Goal: Information Seeking & Learning: Check status

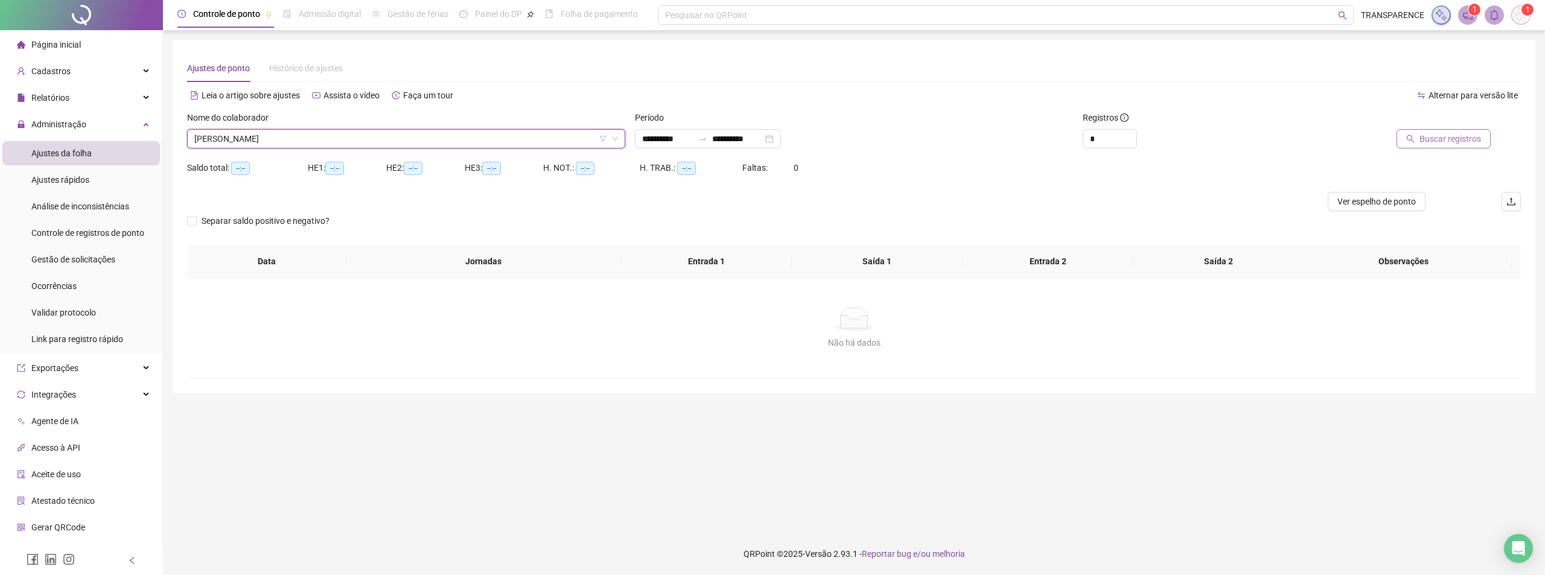
click at [1444, 139] on span "Buscar registros" at bounding box center [1451, 138] width 62 height 13
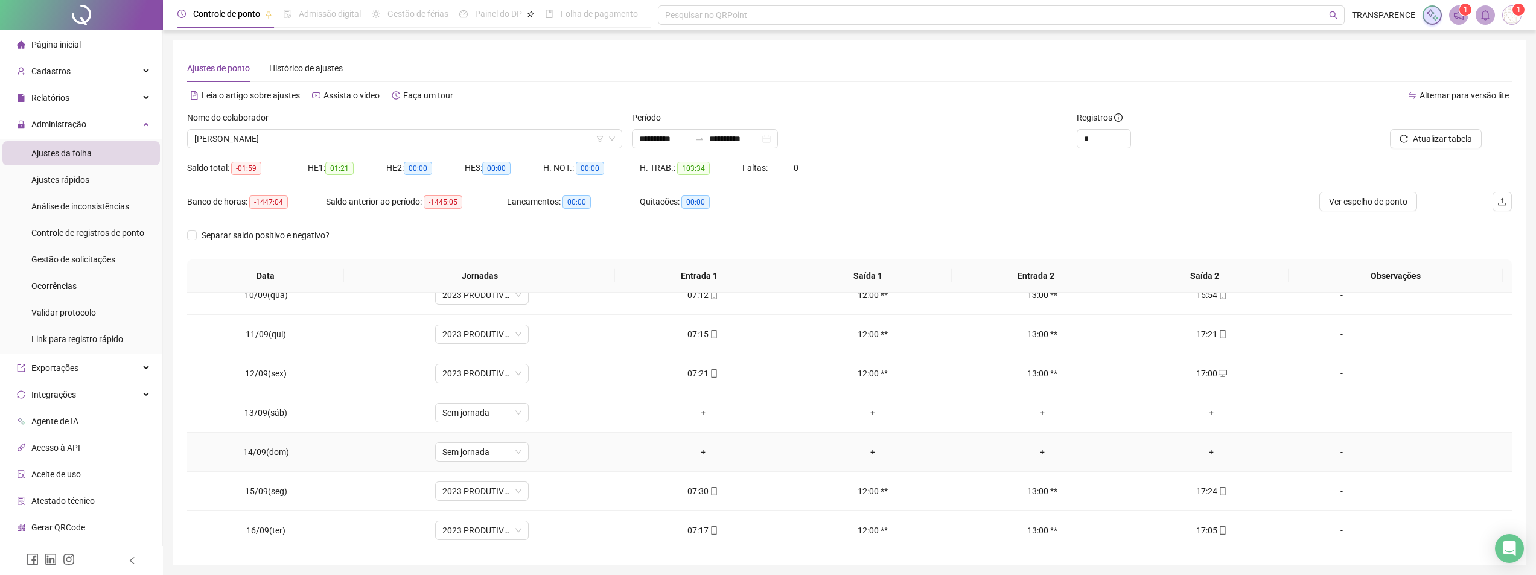
scroll to position [42, 0]
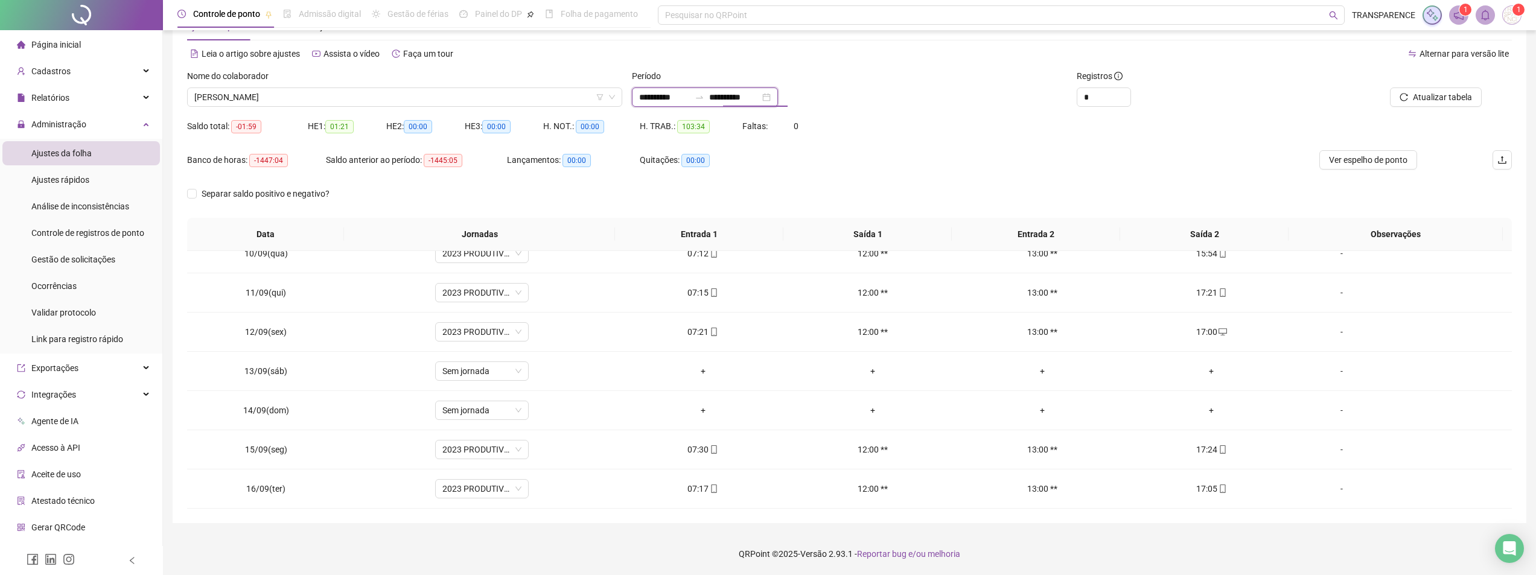
click at [736, 95] on input "**********" at bounding box center [734, 97] width 51 height 13
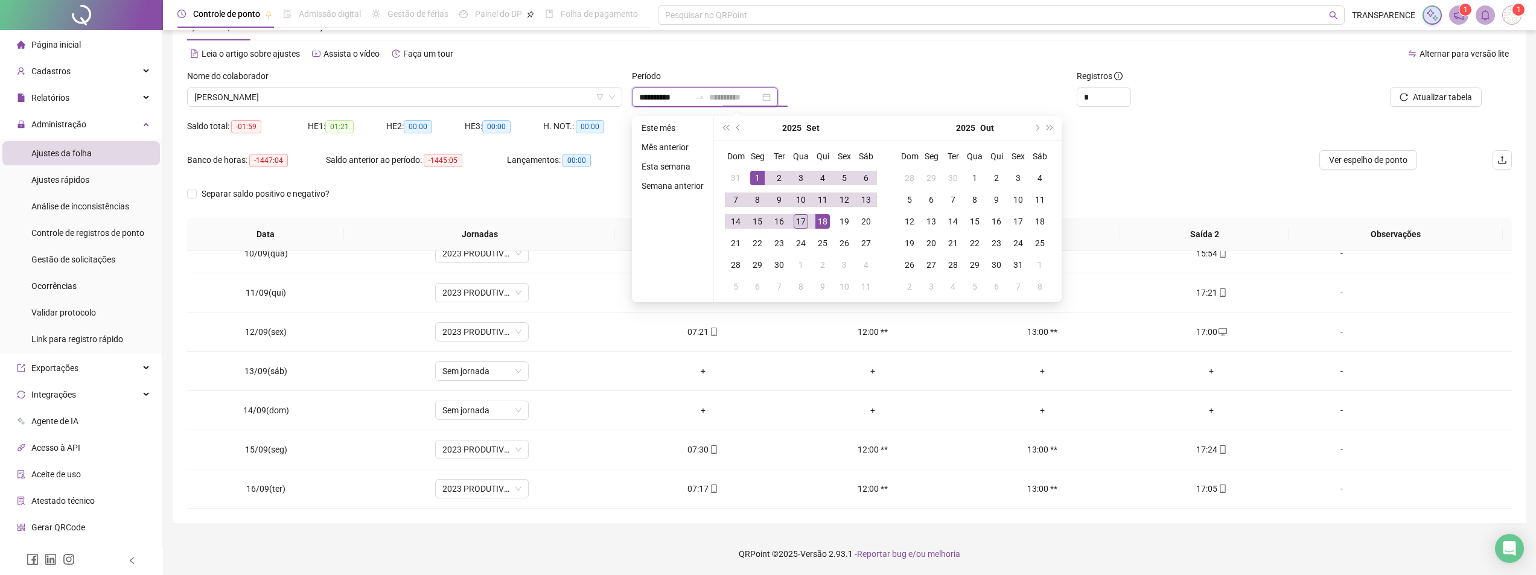
type input "**********"
click at [801, 221] on div "17" at bounding box center [801, 221] width 14 height 14
type input "**********"
click at [757, 176] on div "1" at bounding box center [757, 178] width 14 height 14
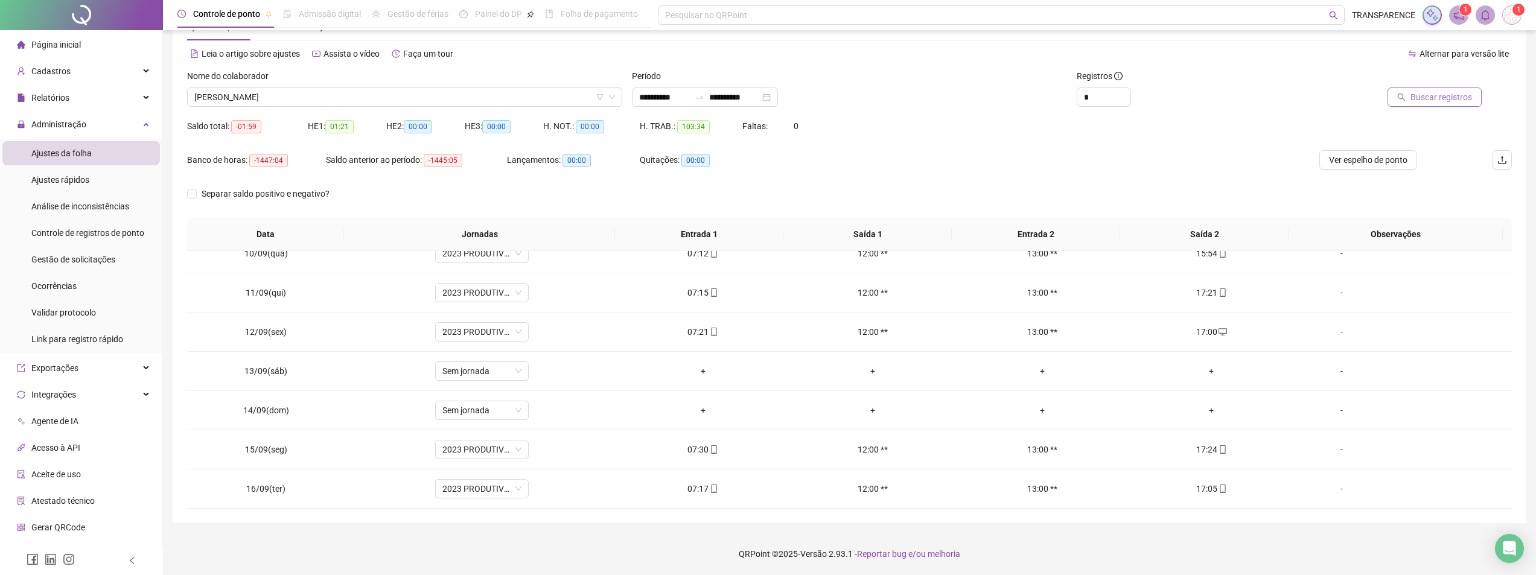
click at [1439, 97] on span "Buscar registros" at bounding box center [1441, 97] width 62 height 13
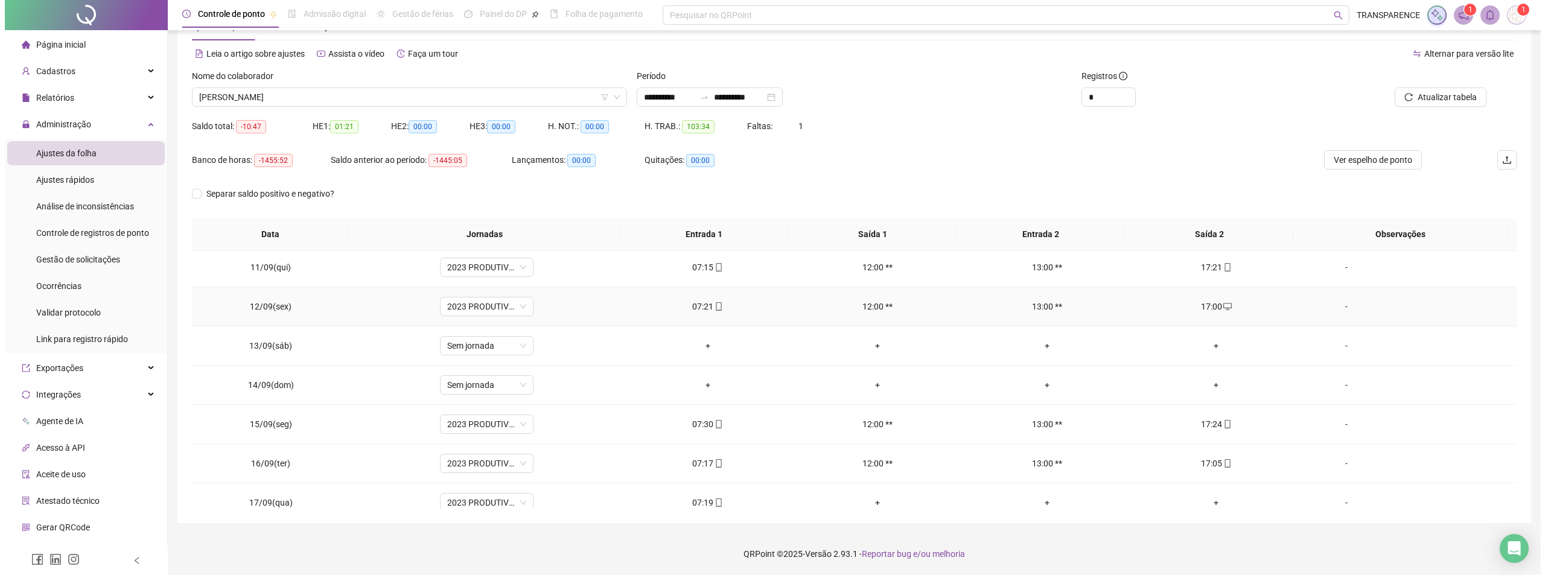
scroll to position [409, 0]
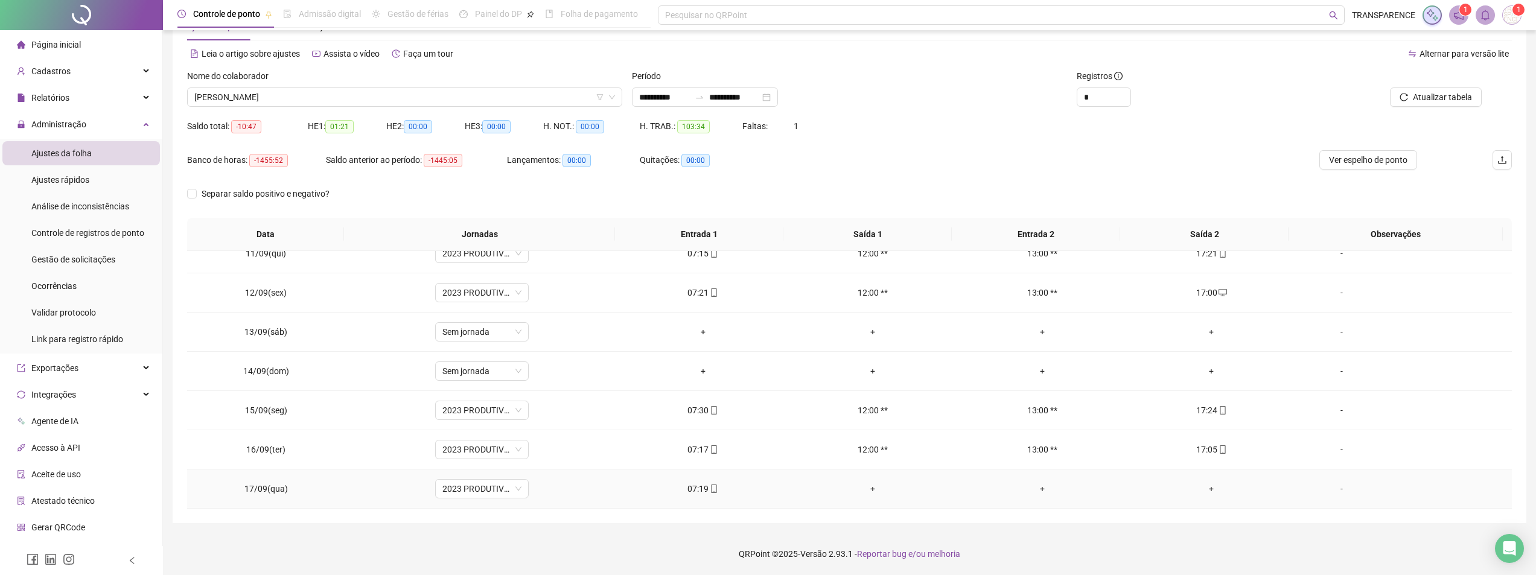
click at [710, 486] on icon "mobile" at bounding box center [714, 489] width 8 height 8
type input "**********"
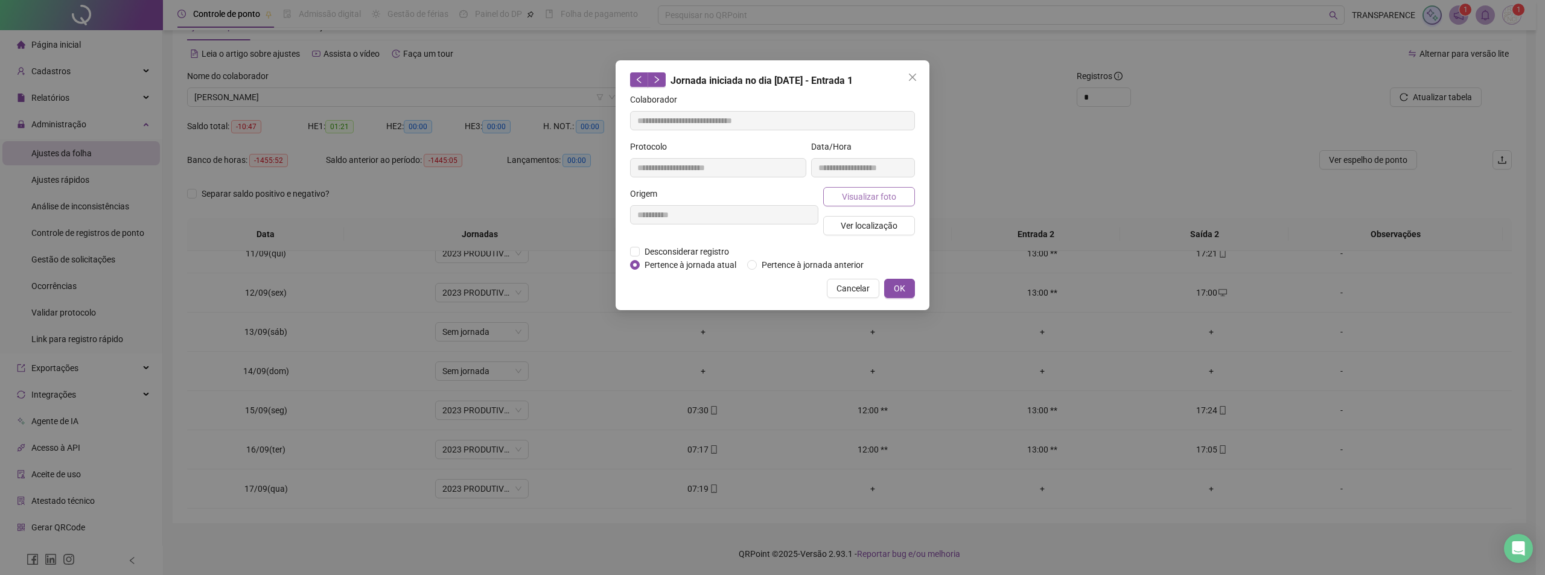
click at [884, 194] on span "Visualizar foto" at bounding box center [869, 196] width 54 height 13
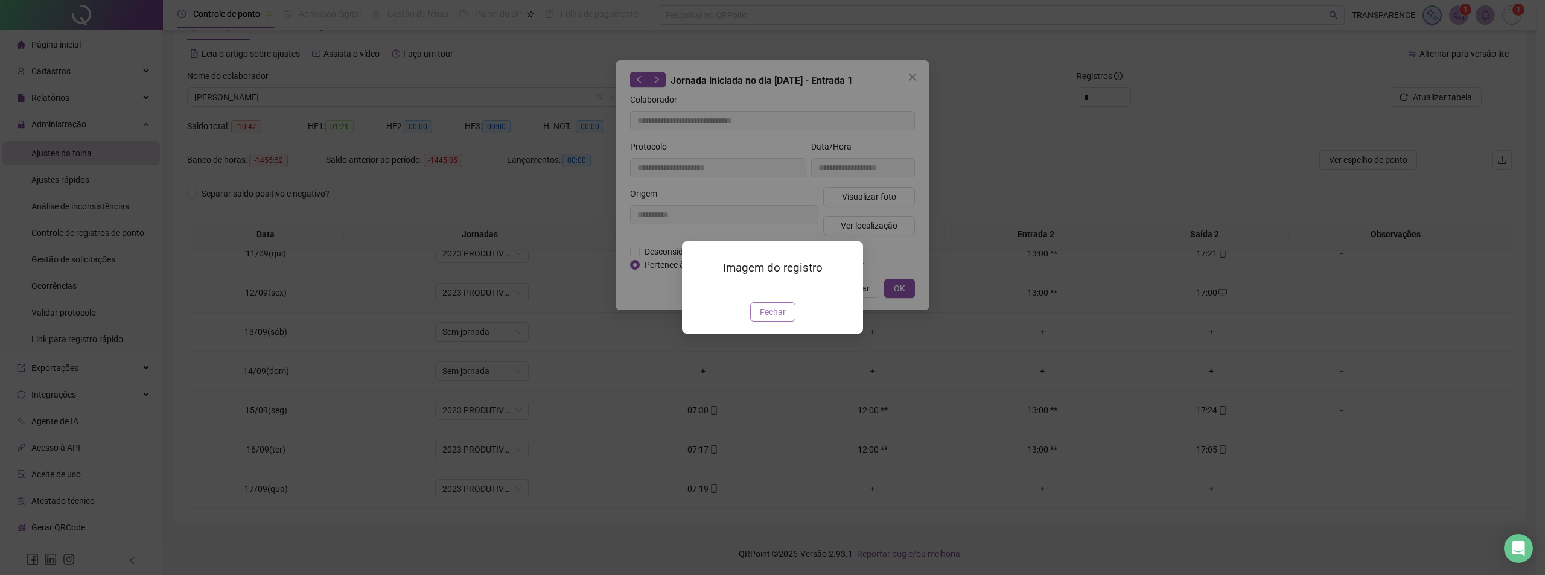
click at [780, 319] on span "Fechar" at bounding box center [773, 311] width 26 height 13
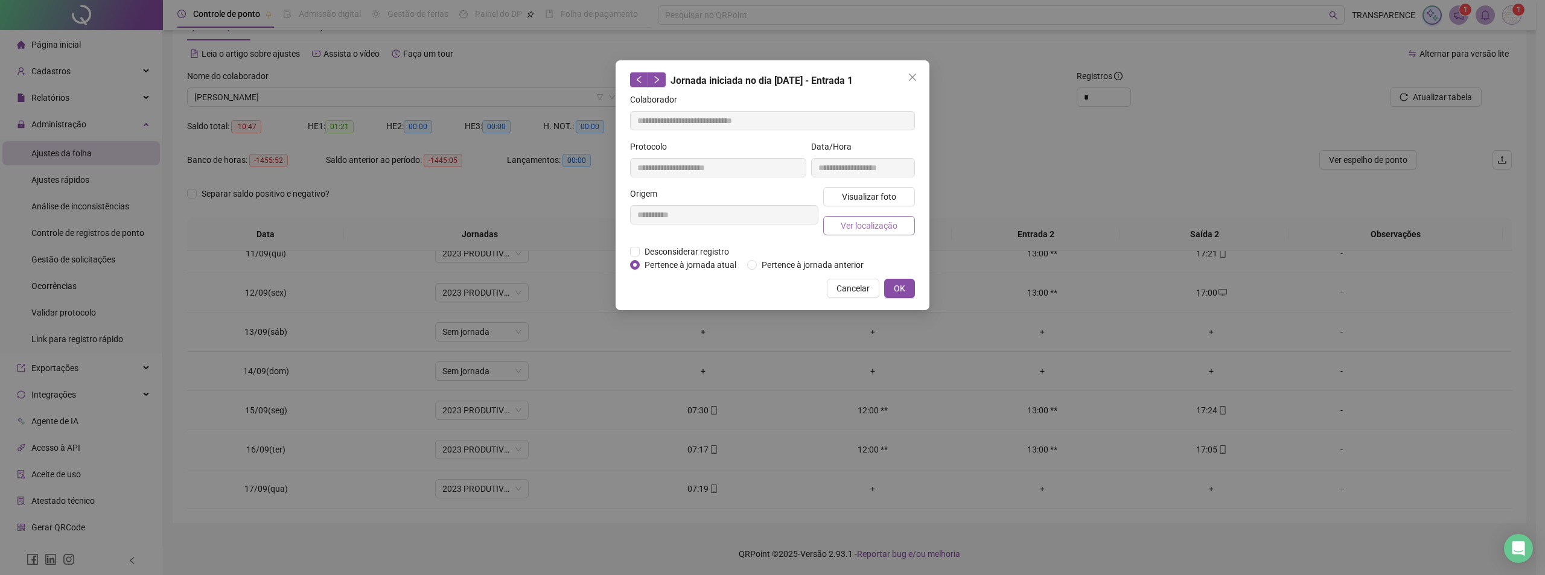
click at [858, 223] on span "Ver localização" at bounding box center [869, 225] width 57 height 13
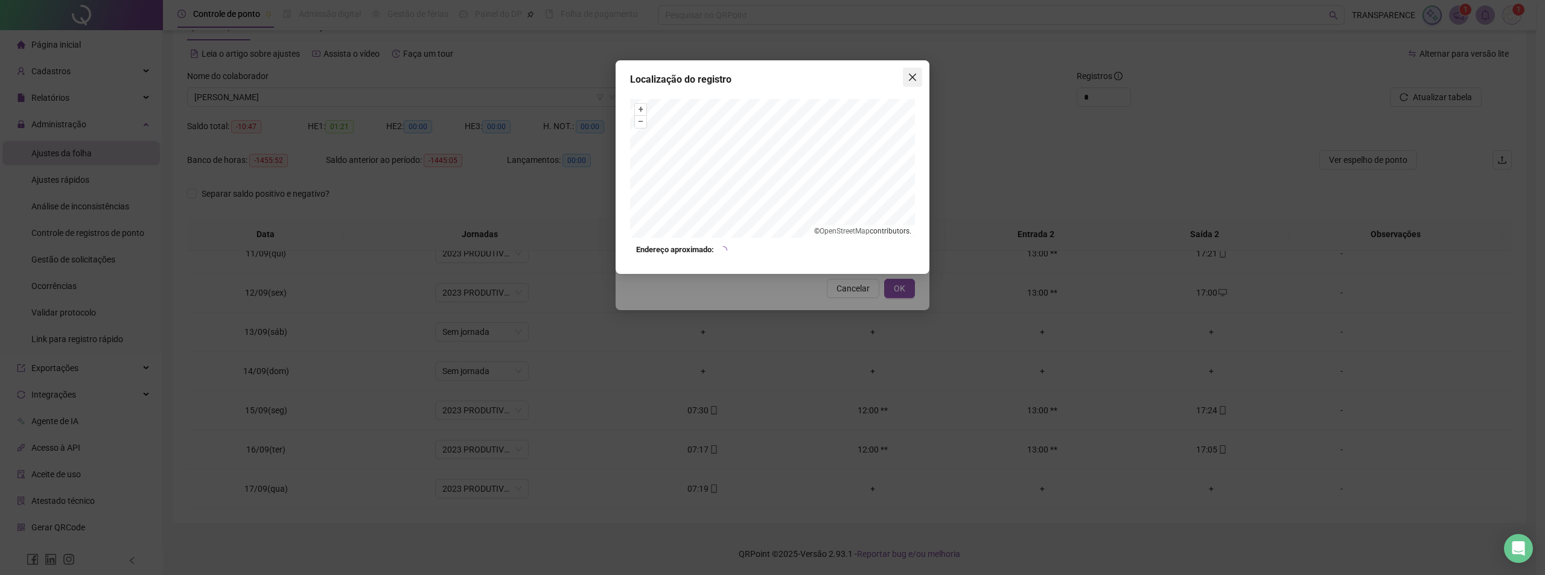
click at [908, 77] on icon "close" at bounding box center [913, 77] width 10 height 10
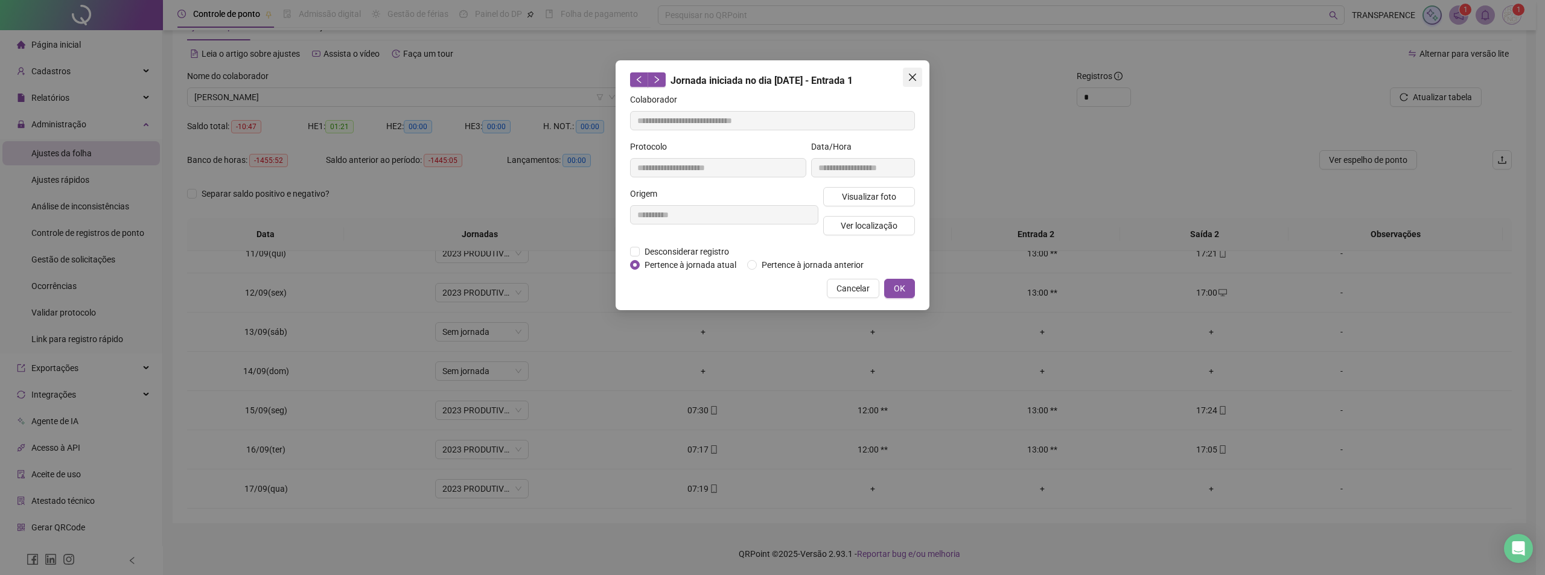
click at [911, 80] on icon "close" at bounding box center [912, 77] width 7 height 7
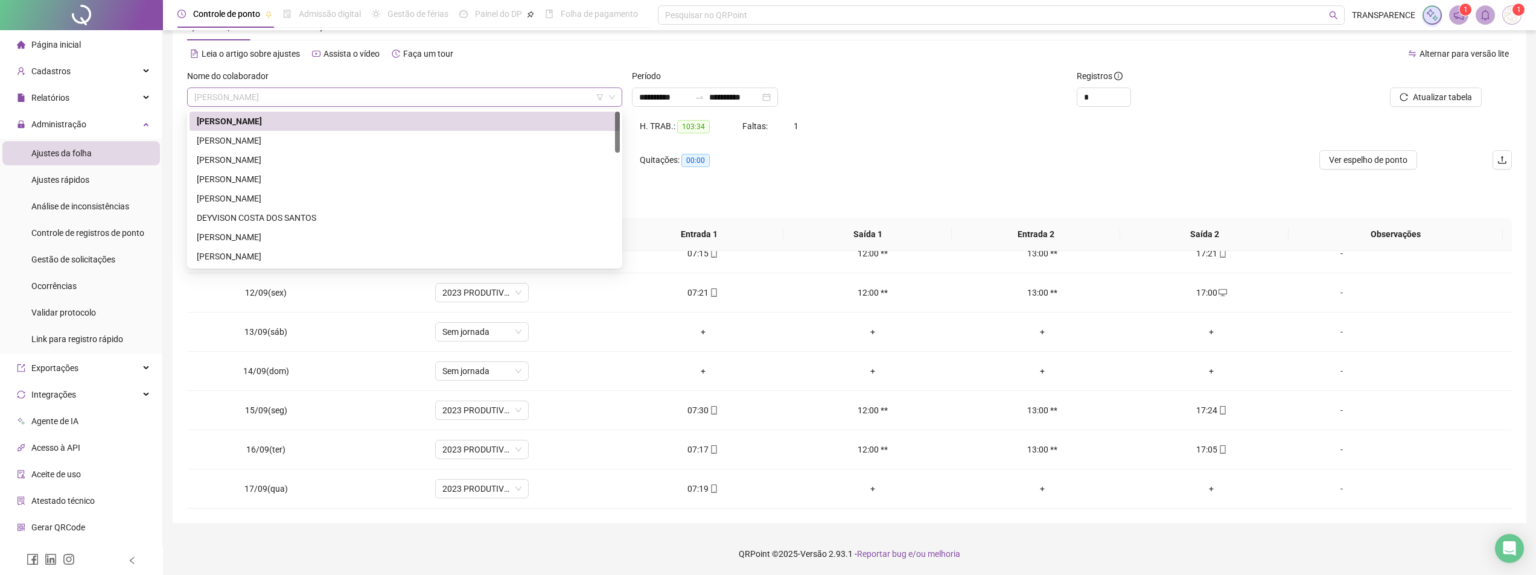
click at [549, 93] on span "[PERSON_NAME]" at bounding box center [404, 97] width 421 height 18
click at [435, 179] on div "[PERSON_NAME]" at bounding box center [405, 179] width 416 height 13
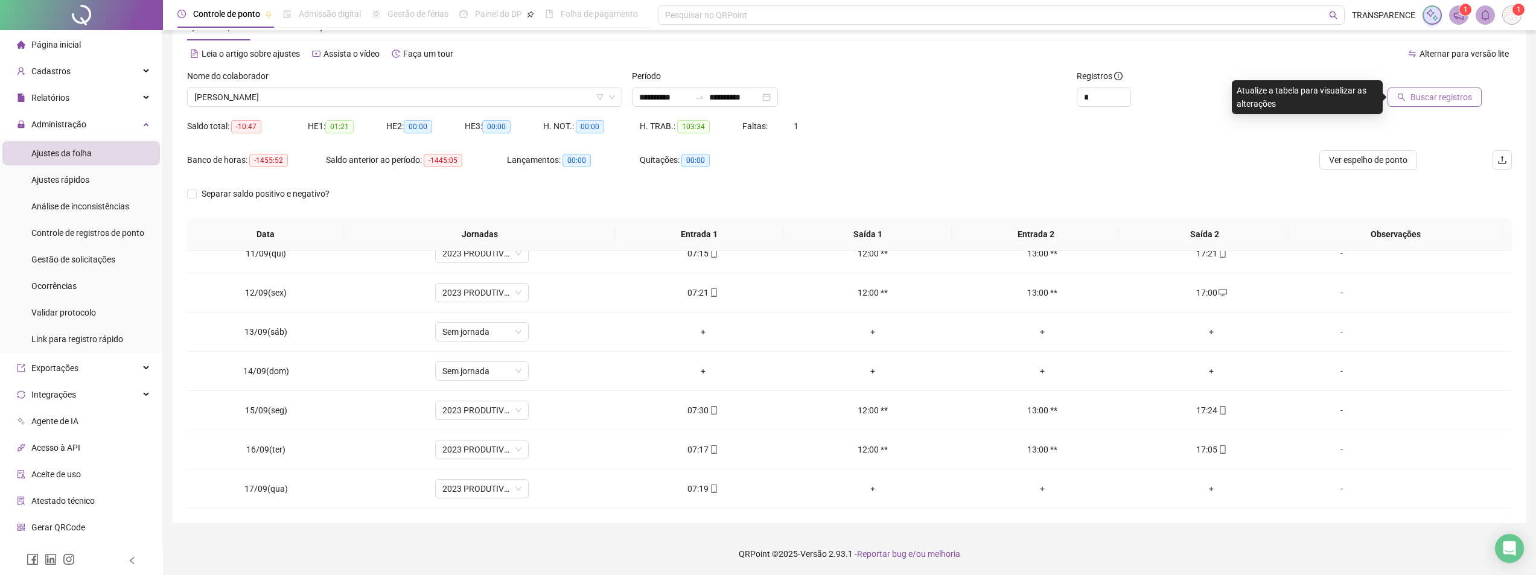
click at [1441, 106] on div "Buscar registros" at bounding box center [1405, 92] width 223 height 47
click at [1443, 105] on button "Buscar registros" at bounding box center [1435, 97] width 94 height 19
click at [700, 491] on div "07:28" at bounding box center [703, 488] width 150 height 13
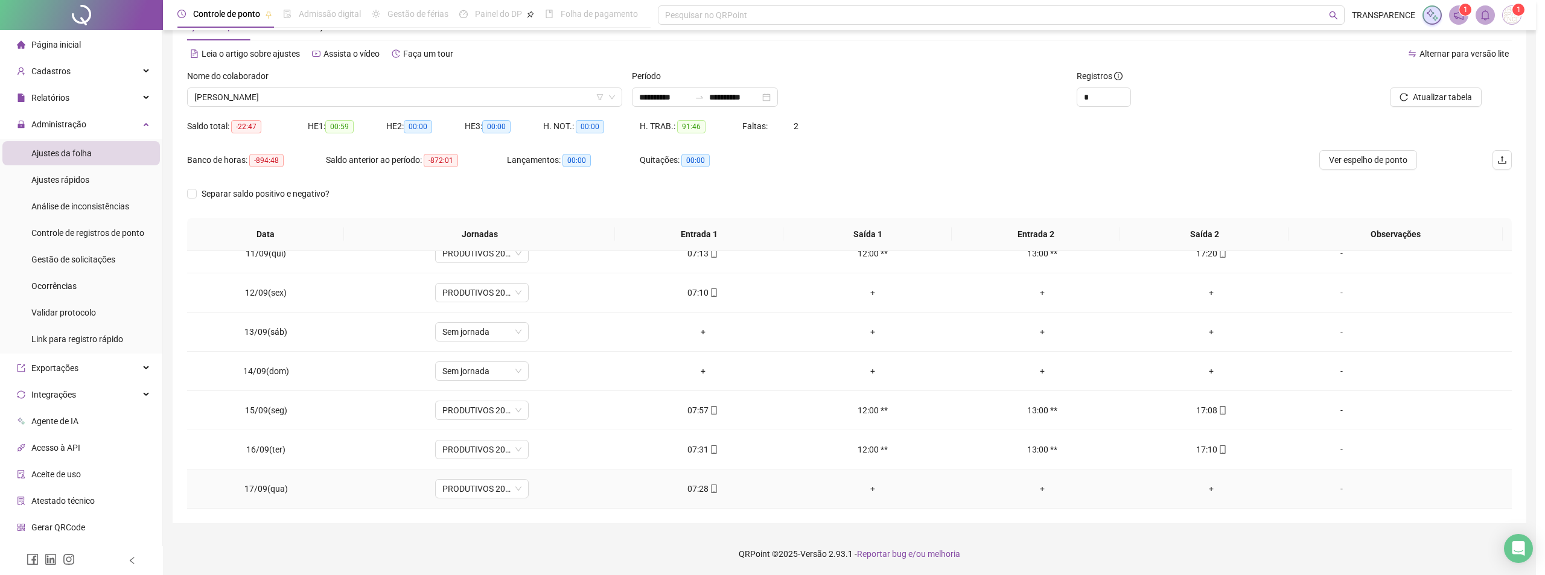
type input "**********"
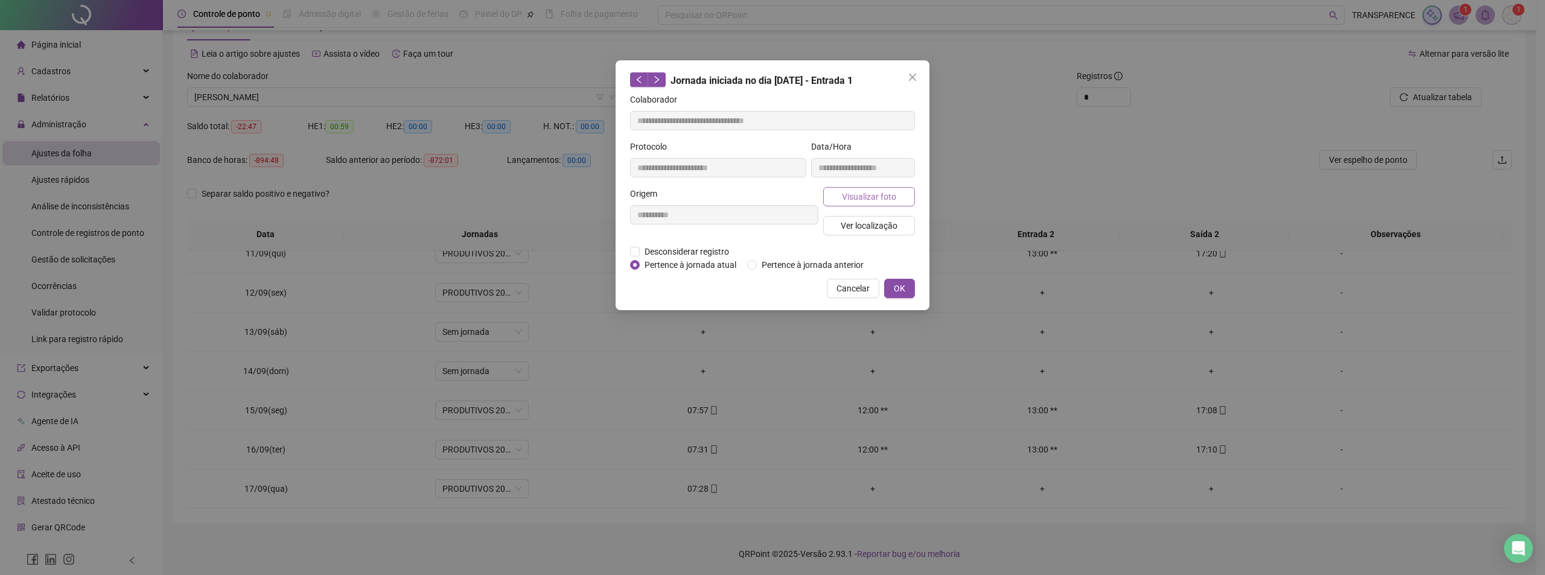
click at [873, 196] on span "Visualizar foto" at bounding box center [869, 196] width 54 height 13
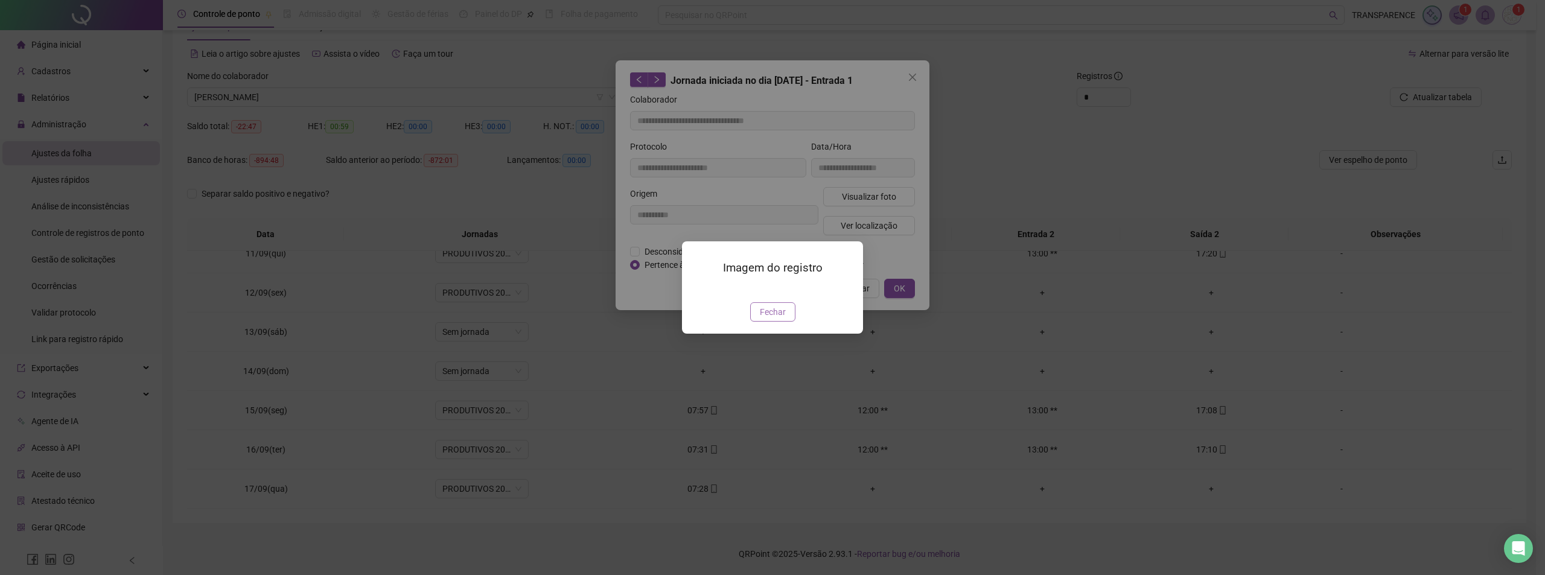
click at [775, 319] on span "Fechar" at bounding box center [773, 311] width 26 height 13
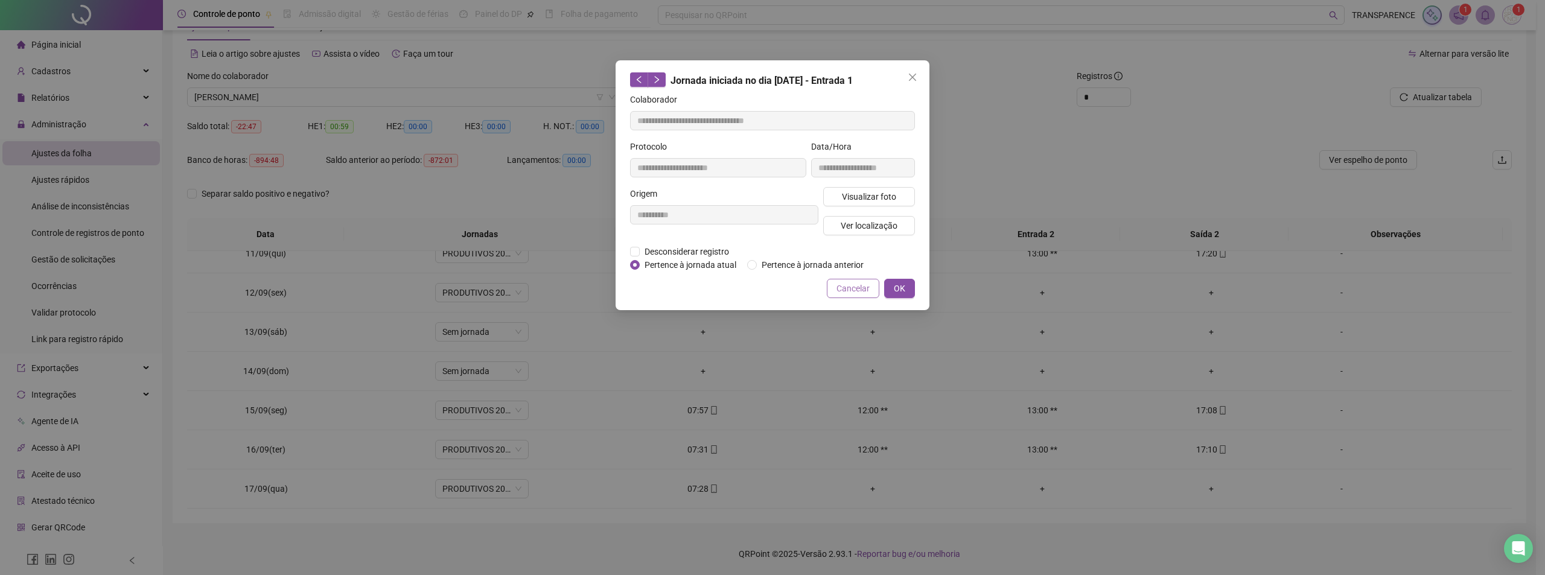
click at [862, 288] on span "Cancelar" at bounding box center [852, 288] width 33 height 13
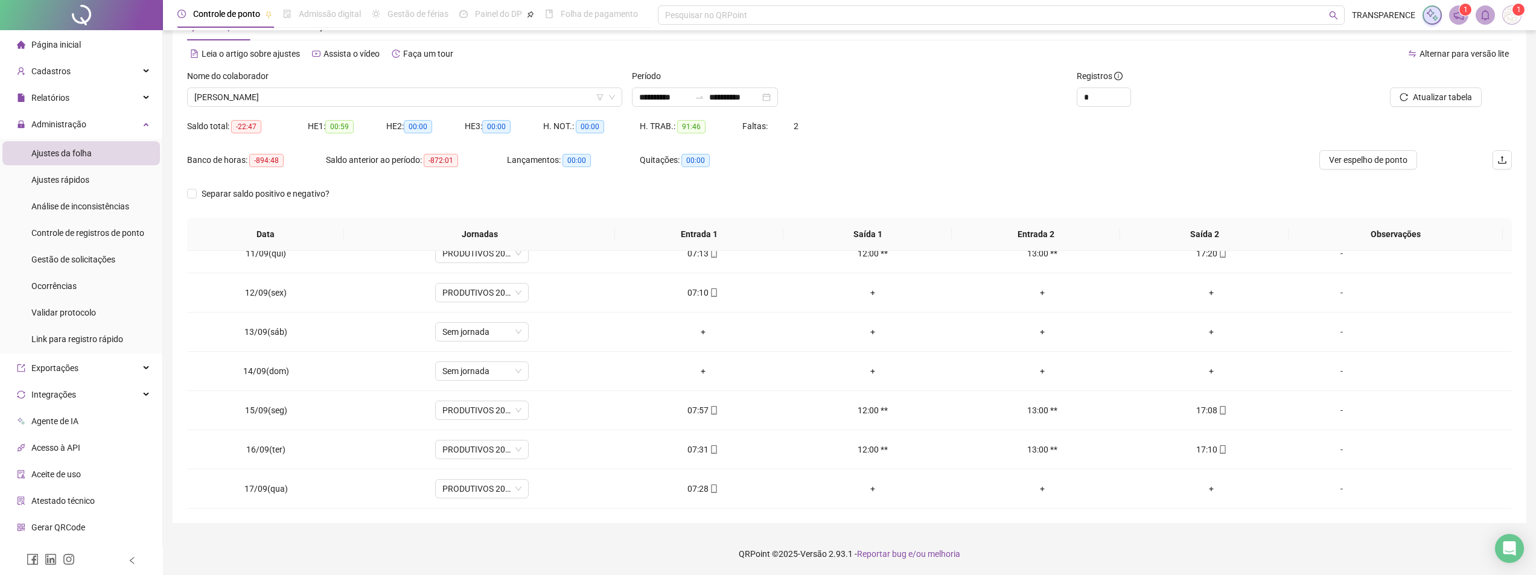
click at [553, 87] on div "Nome do colaborador" at bounding box center [404, 78] width 435 height 18
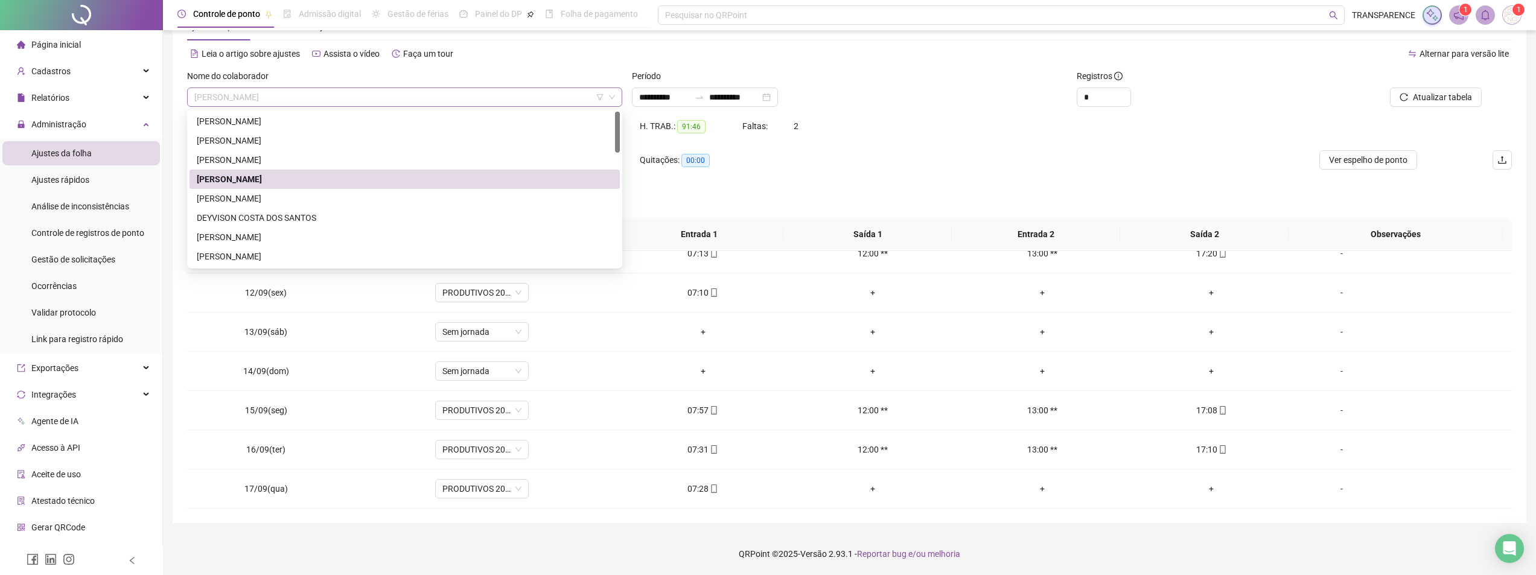
click at [552, 92] on span "[PERSON_NAME]" at bounding box center [404, 97] width 421 height 18
click at [439, 201] on div "[PERSON_NAME]" at bounding box center [405, 198] width 416 height 13
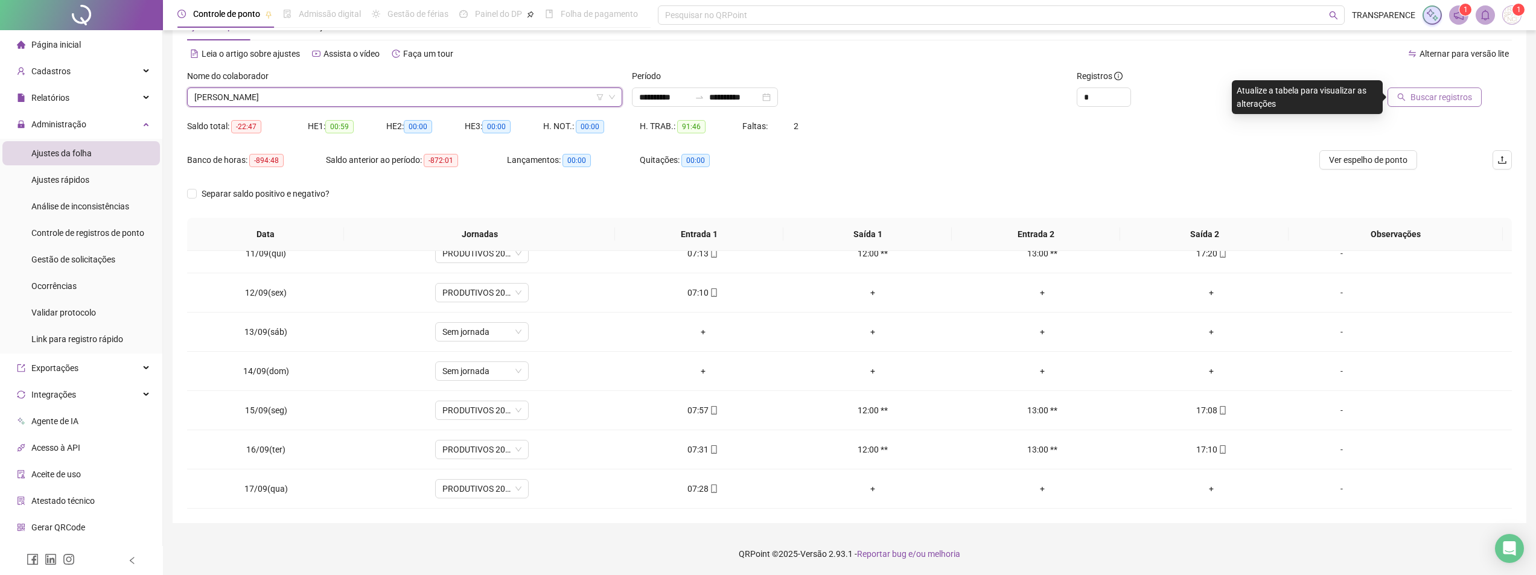
click at [1430, 97] on span "Buscar registros" at bounding box center [1441, 97] width 62 height 13
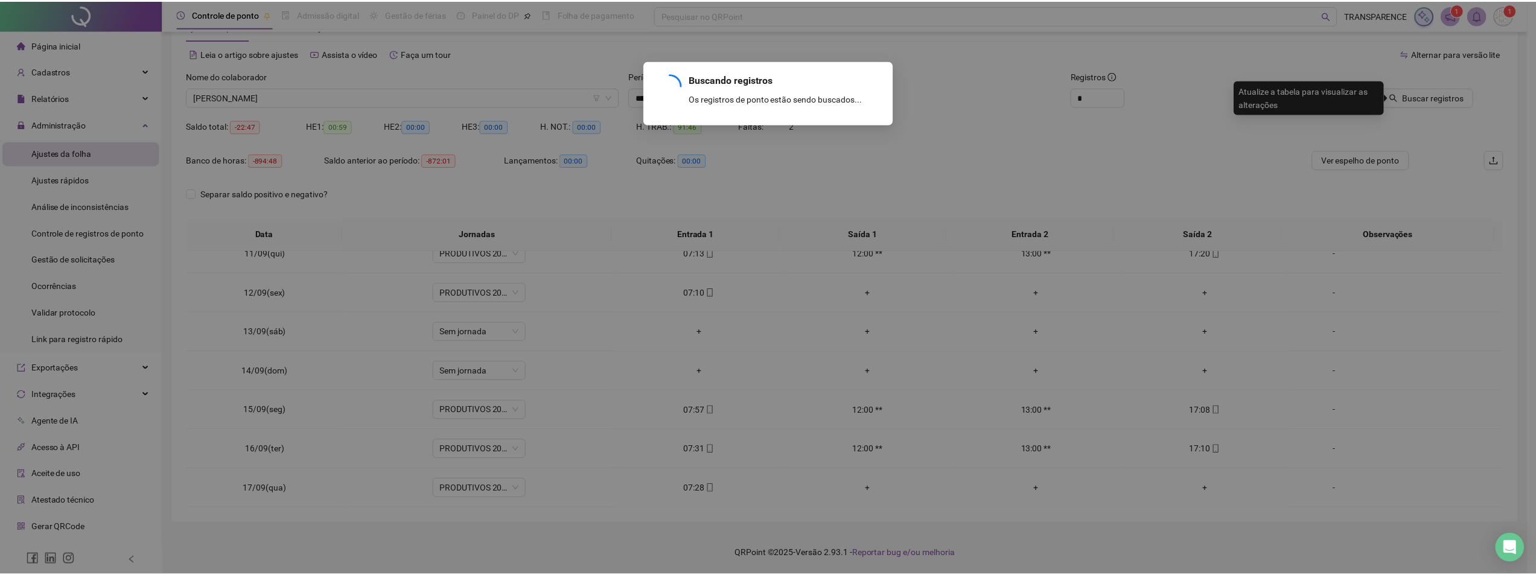
scroll to position [27, 0]
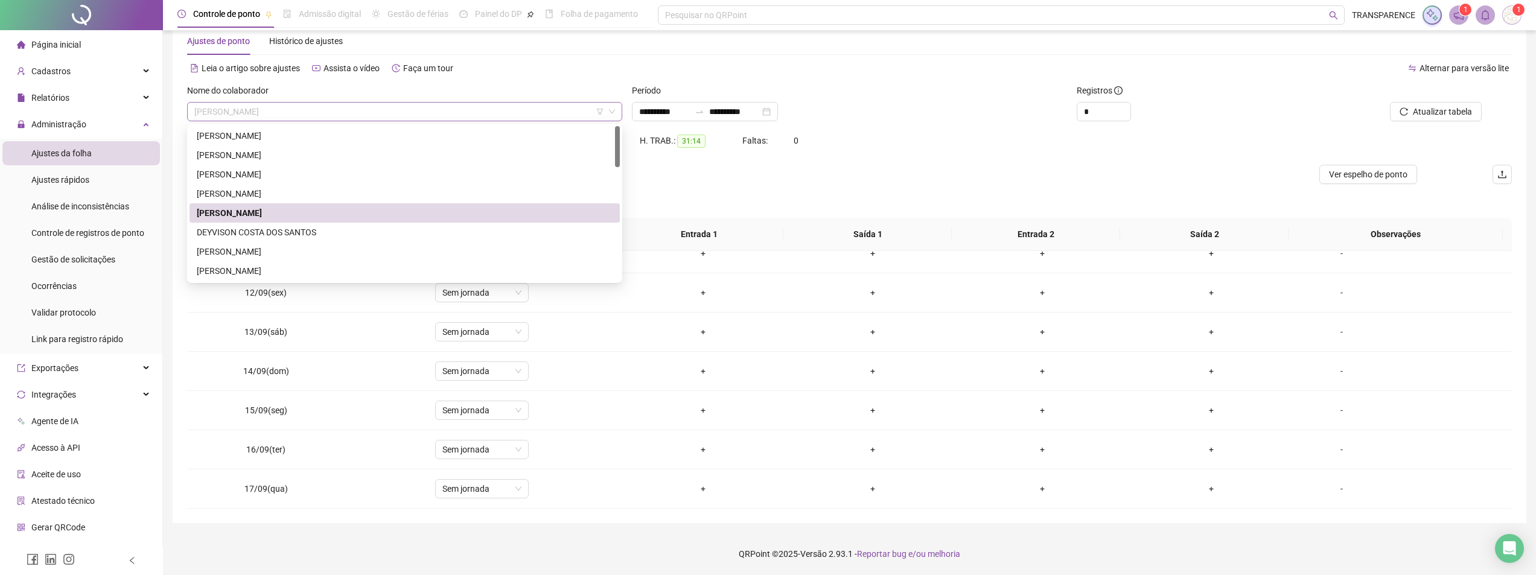
click at [566, 110] on span "[PERSON_NAME]" at bounding box center [404, 112] width 421 height 18
click at [480, 233] on div "DEYVISON COSTA DOS SANTOS" at bounding box center [405, 232] width 416 height 13
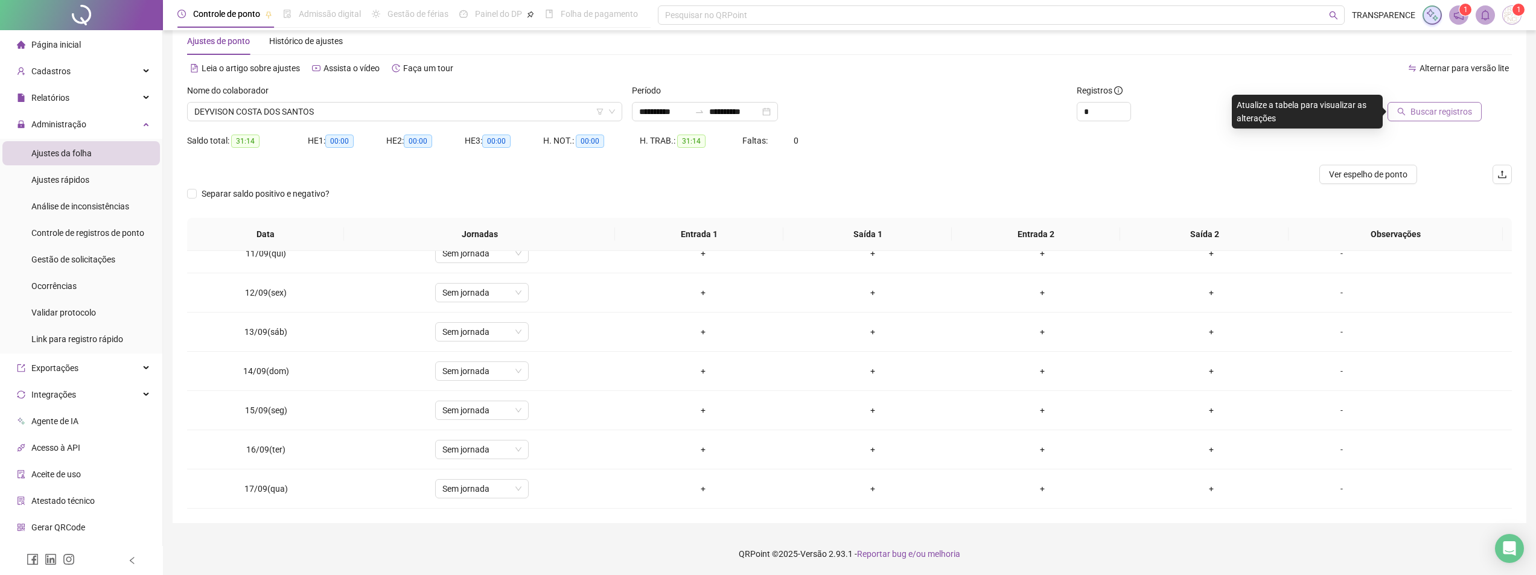
click at [1403, 116] on button "Buscar registros" at bounding box center [1435, 111] width 94 height 19
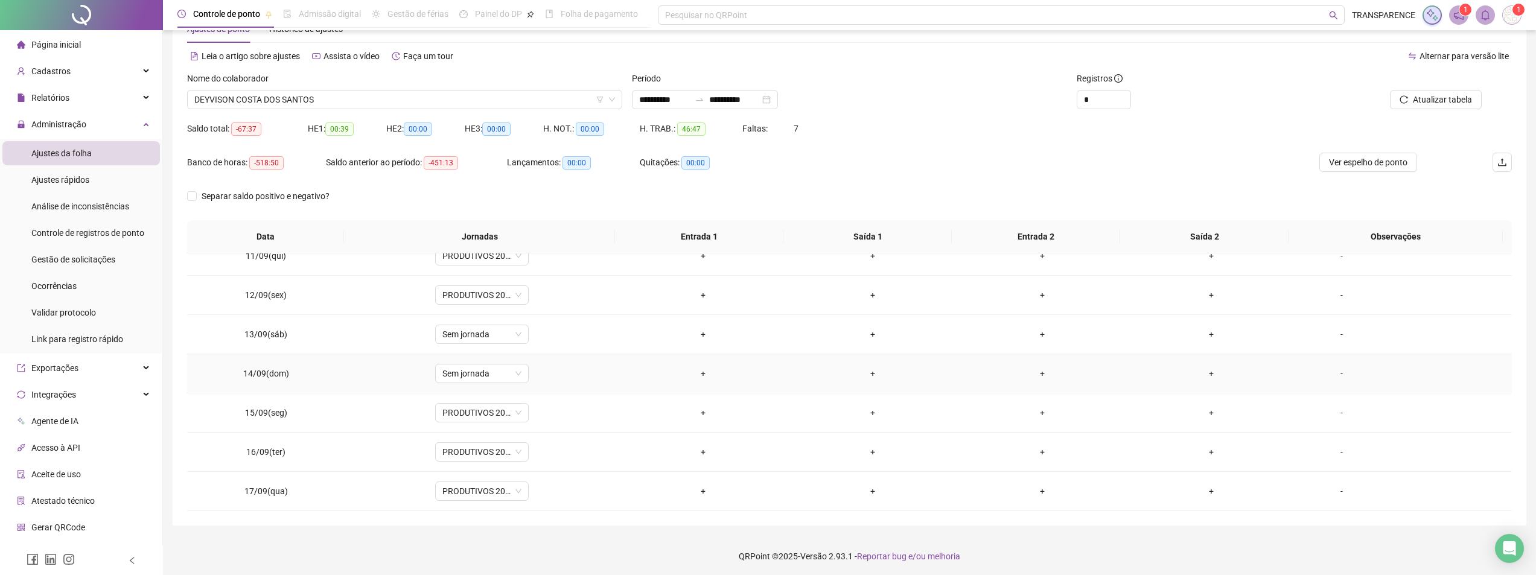
scroll to position [42, 0]
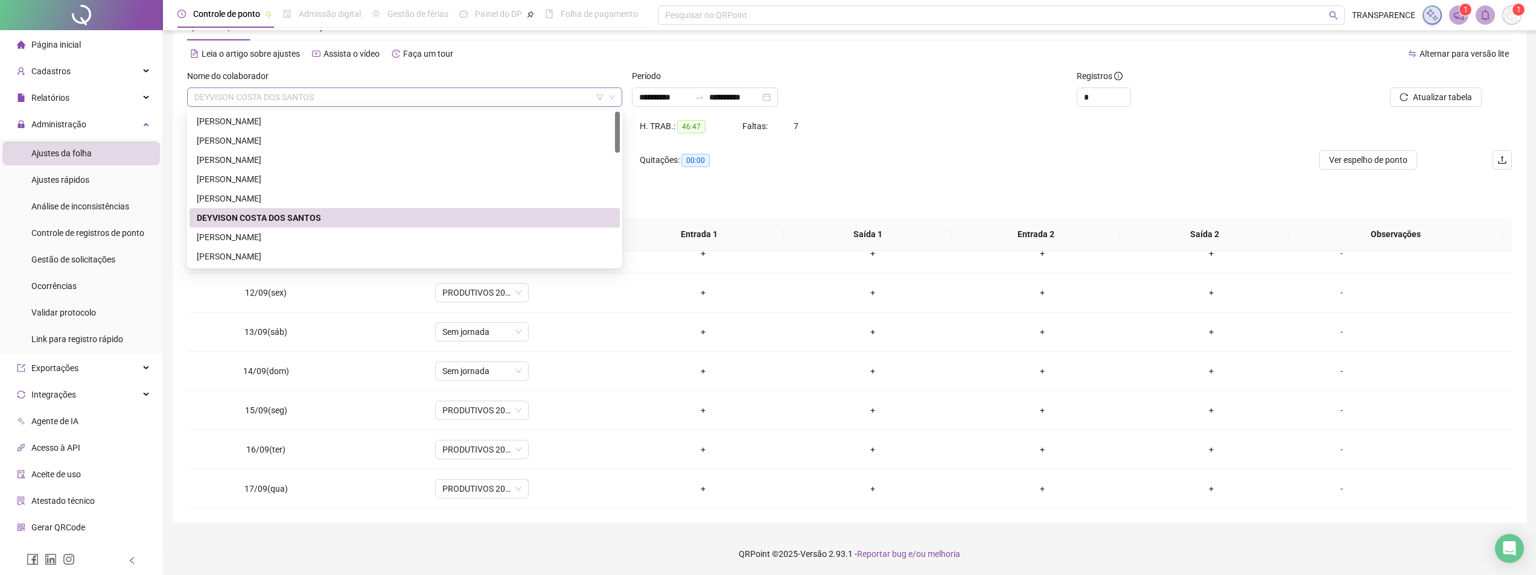
click at [532, 91] on span "DEYVISON COSTA DOS SANTOS" at bounding box center [404, 97] width 421 height 18
click at [454, 232] on div "[PERSON_NAME]" at bounding box center [405, 237] width 416 height 13
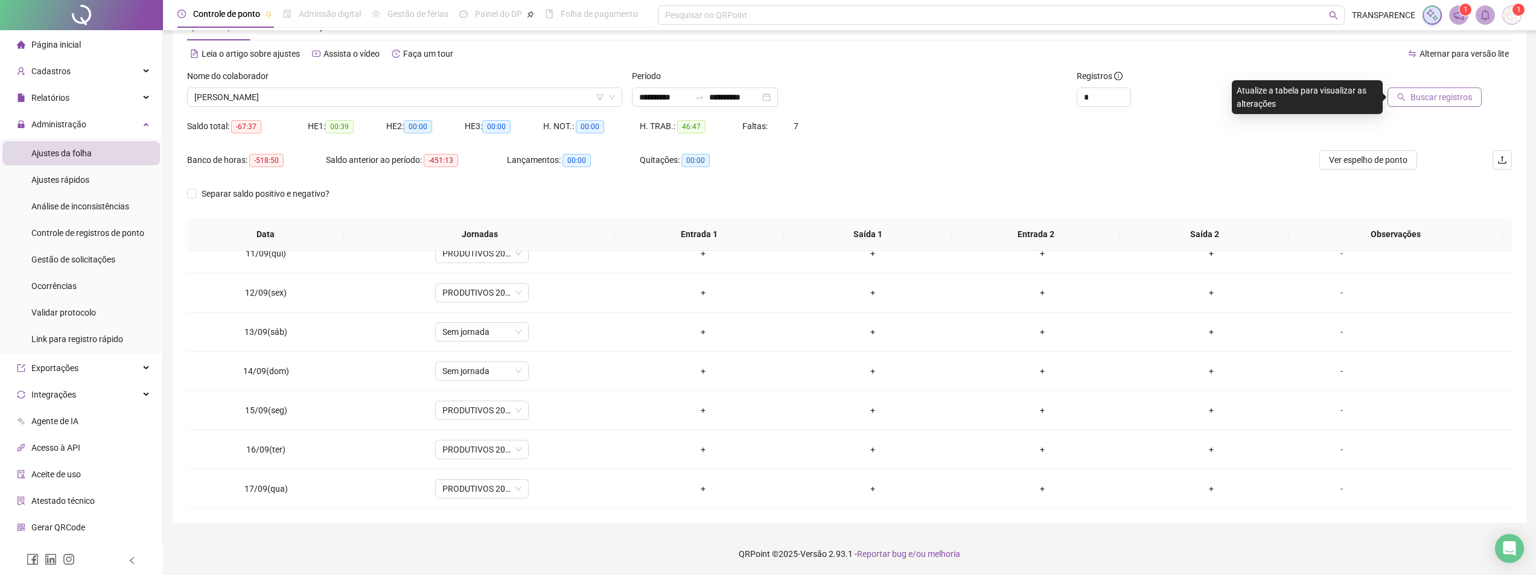
click at [1421, 92] on span "Buscar registros" at bounding box center [1441, 97] width 62 height 13
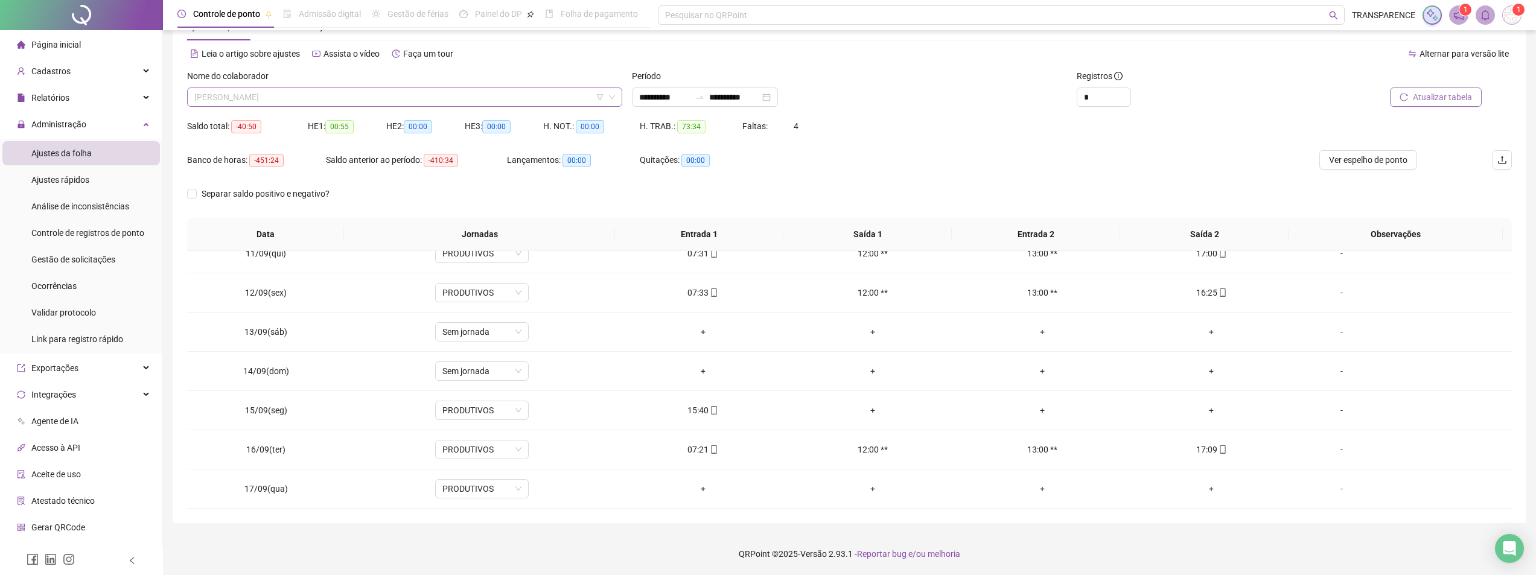
click at [489, 97] on span "[PERSON_NAME]" at bounding box center [404, 97] width 421 height 18
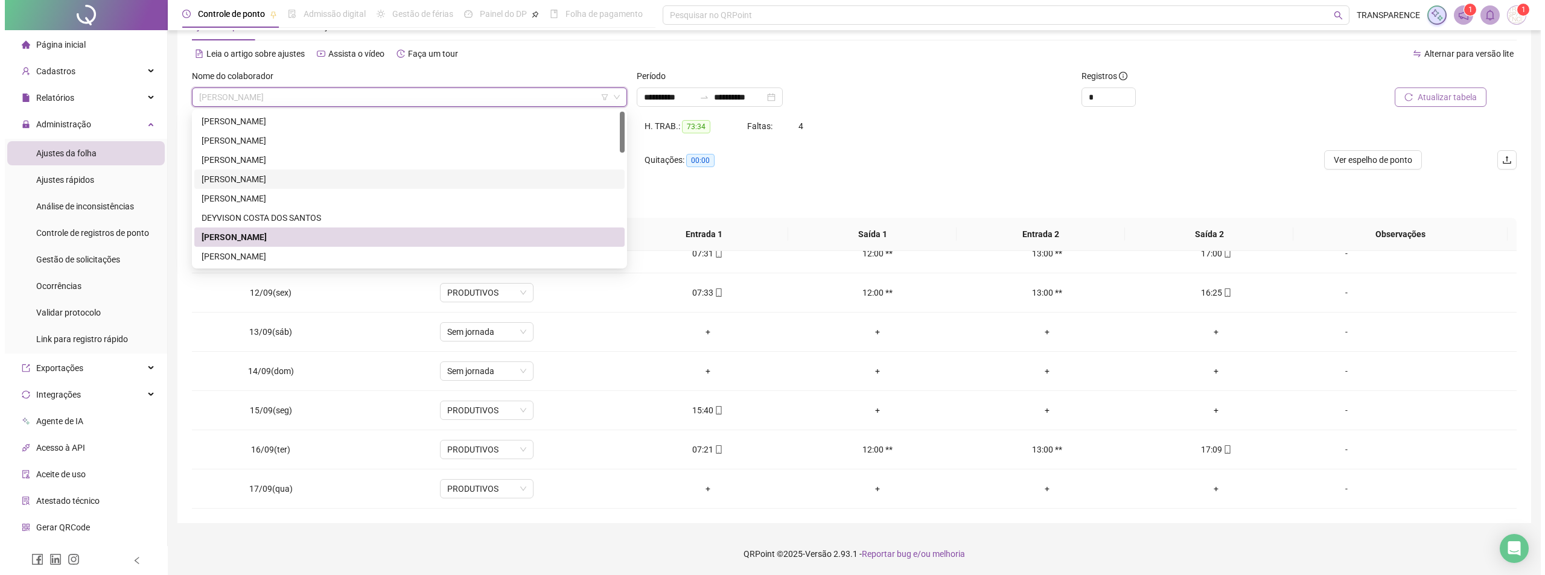
scroll to position [60, 0]
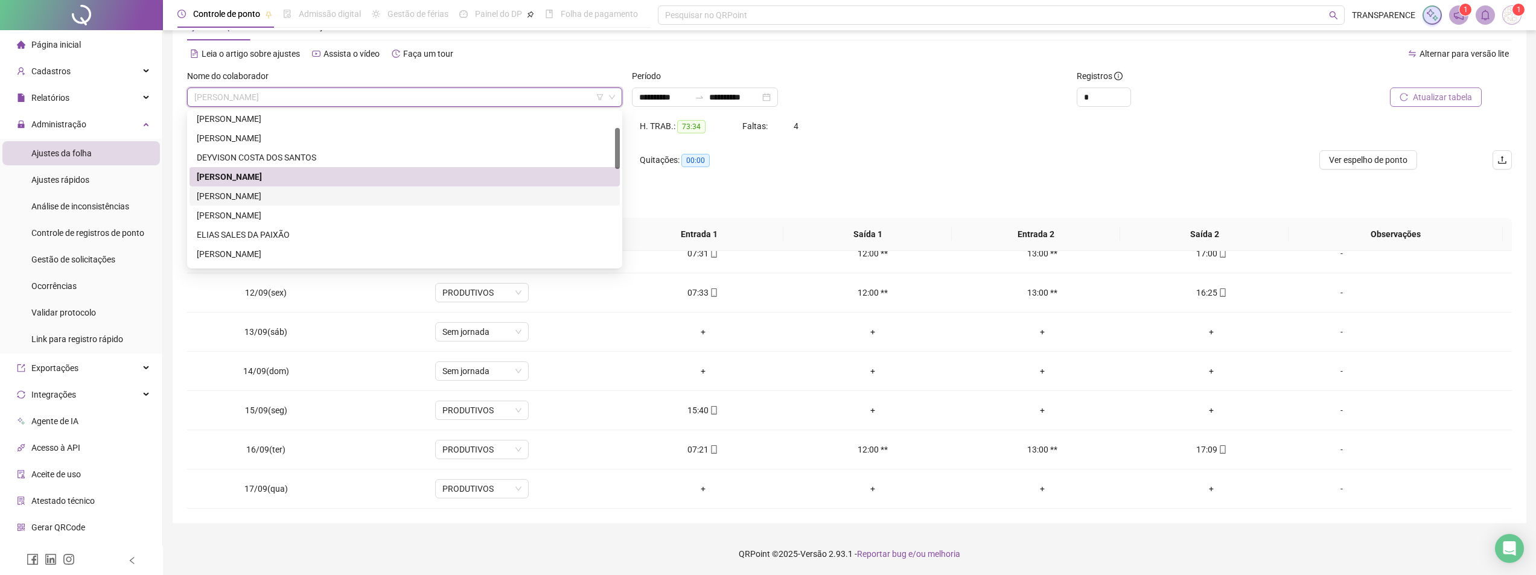
click at [444, 200] on div "[PERSON_NAME]" at bounding box center [405, 196] width 416 height 13
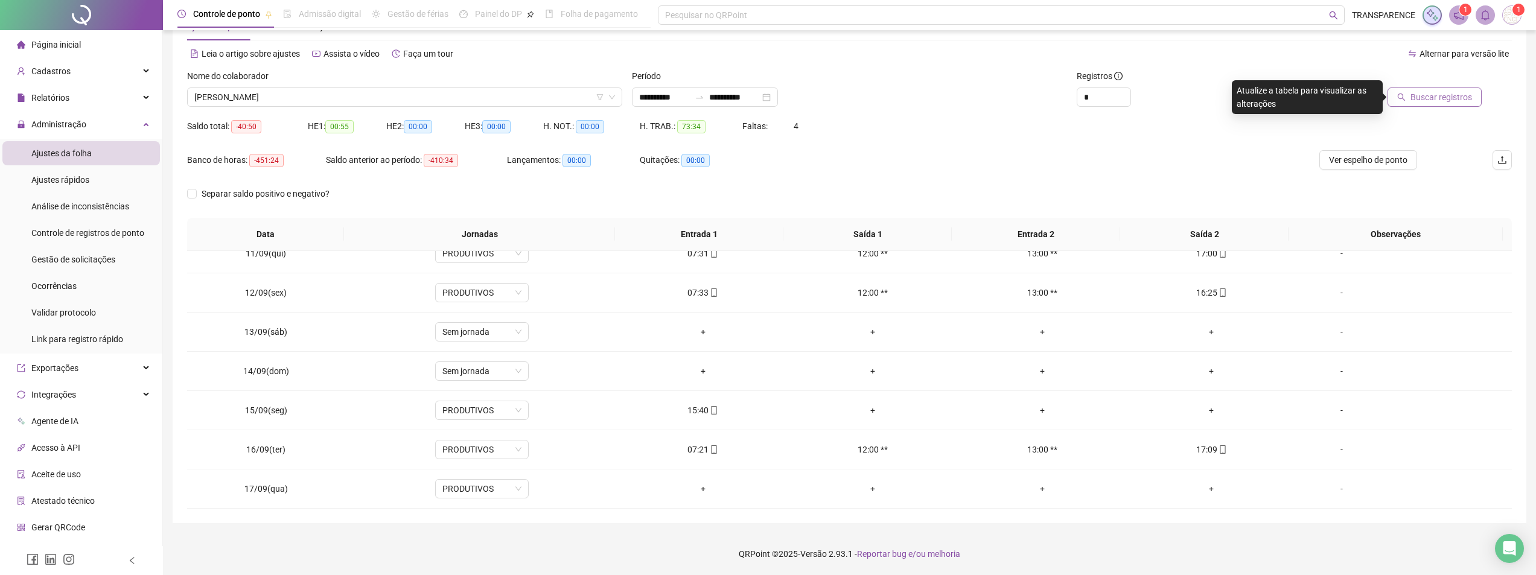
click at [1436, 101] on span "Buscar registros" at bounding box center [1441, 97] width 62 height 13
click at [699, 488] on div "07:03" at bounding box center [703, 488] width 150 height 13
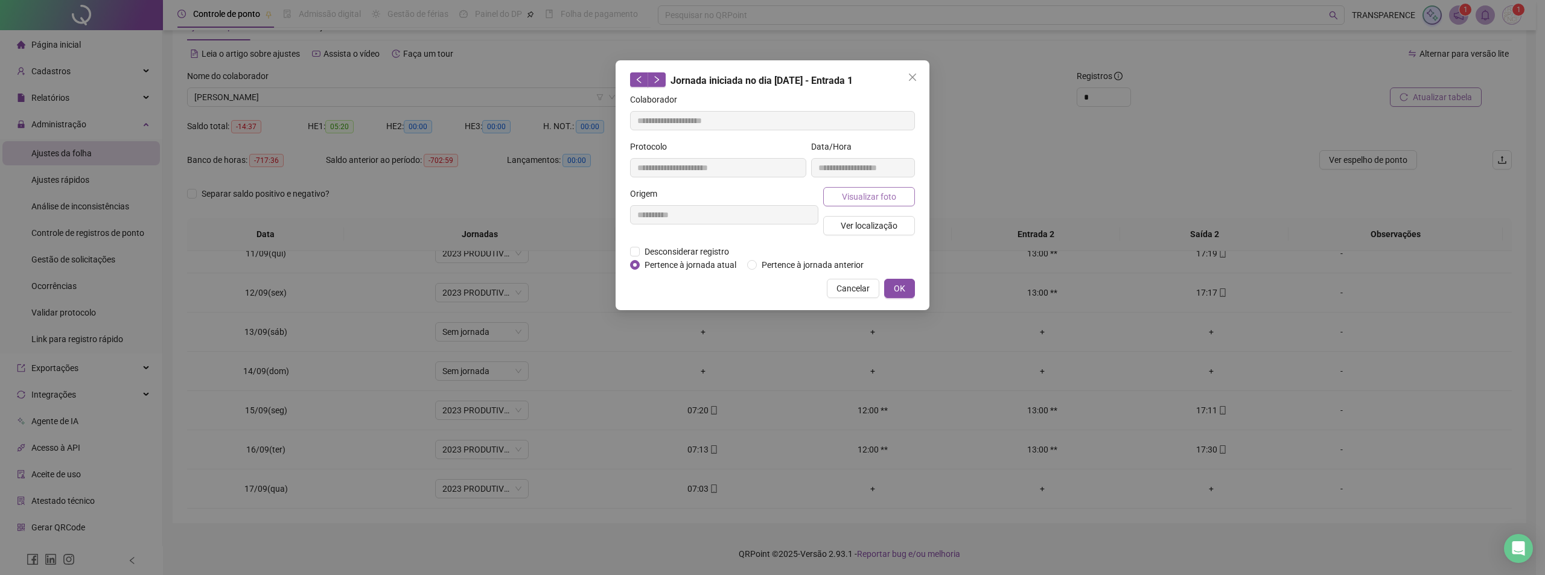
click at [842, 199] on button "Visualizar foto" at bounding box center [869, 196] width 92 height 19
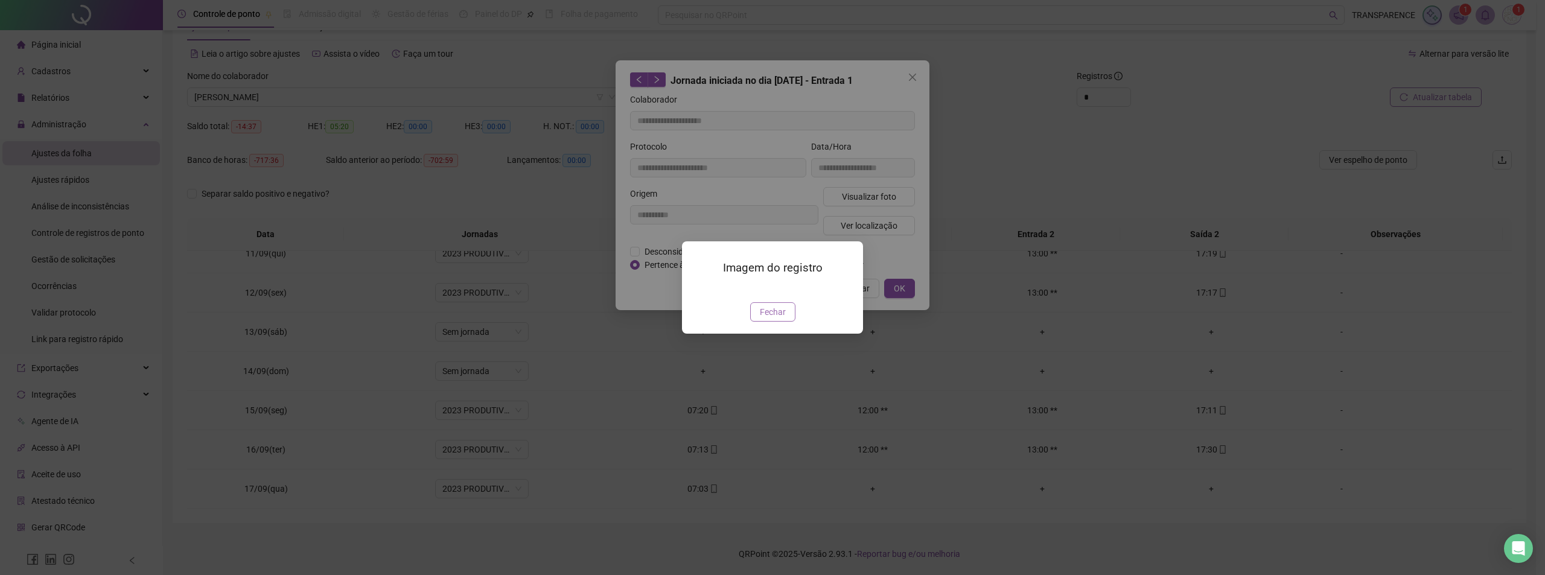
drag, startPoint x: 776, startPoint y: 390, endPoint x: 785, endPoint y: 369, distance: 23.2
click at [775, 322] on button "Fechar" at bounding box center [772, 311] width 45 height 19
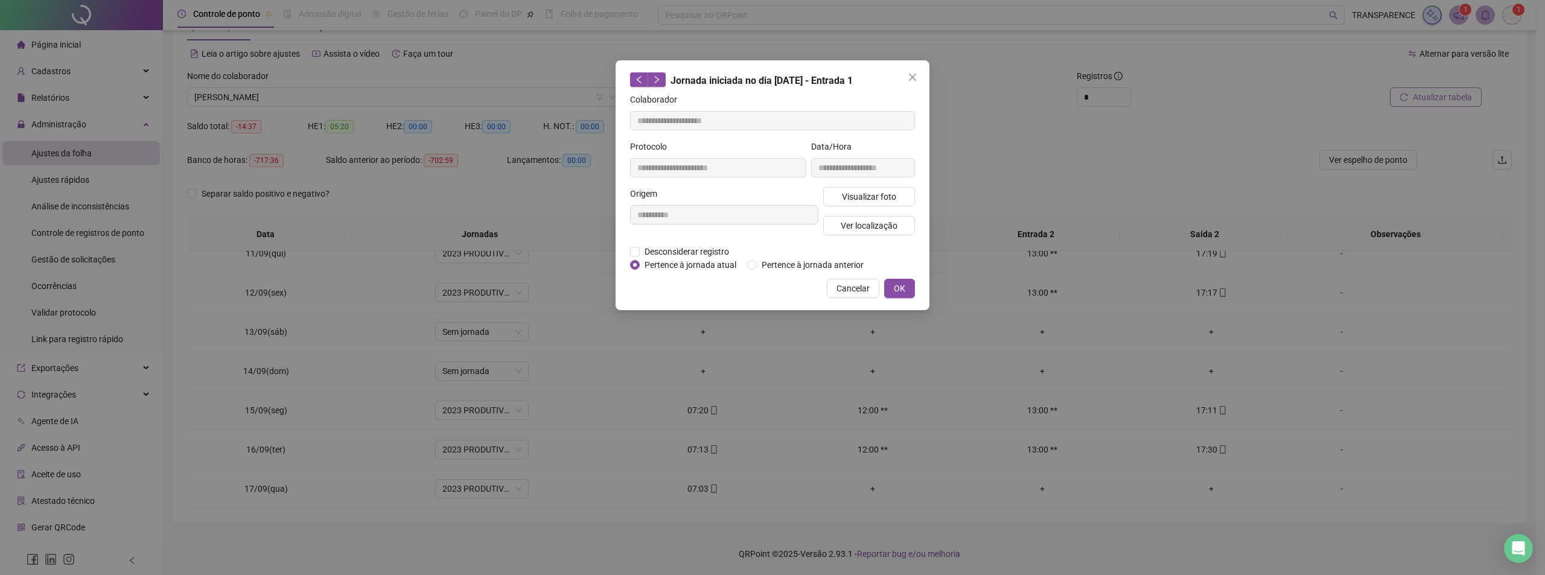
click at [837, 298] on div "**********" at bounding box center [773, 185] width 314 height 250
click at [846, 289] on span "Cancelar" at bounding box center [852, 288] width 33 height 13
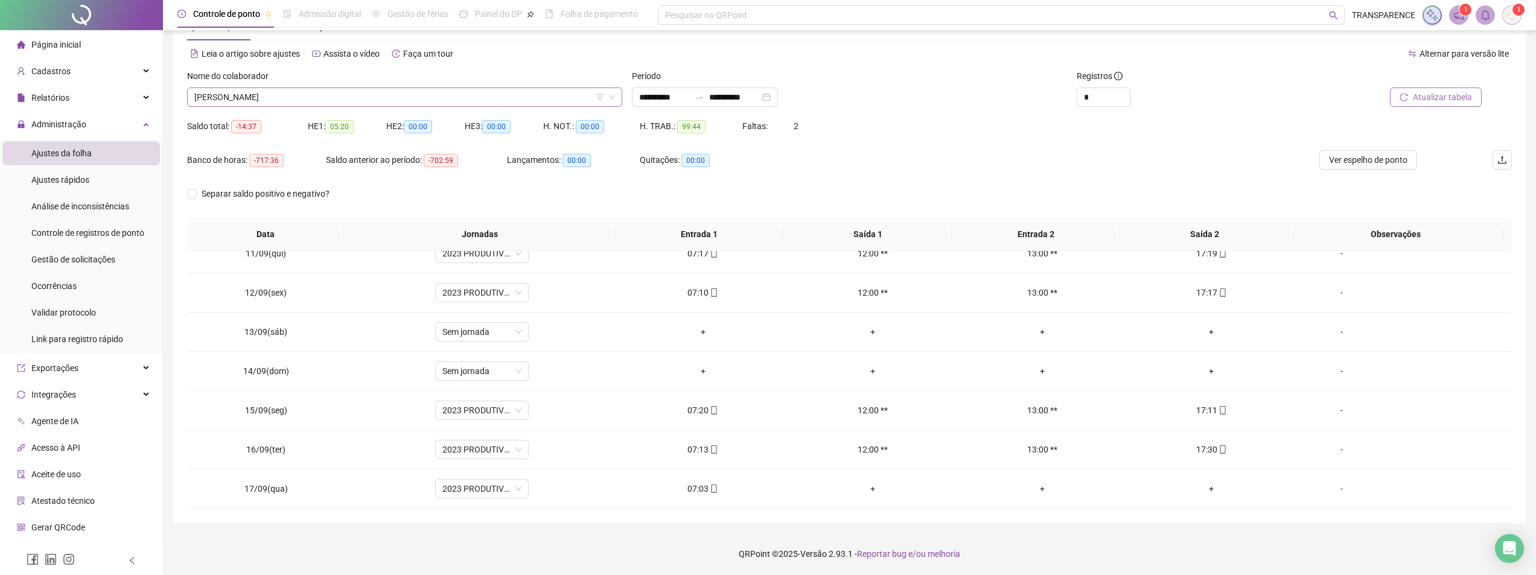
click at [502, 95] on span "[PERSON_NAME]" at bounding box center [404, 97] width 421 height 18
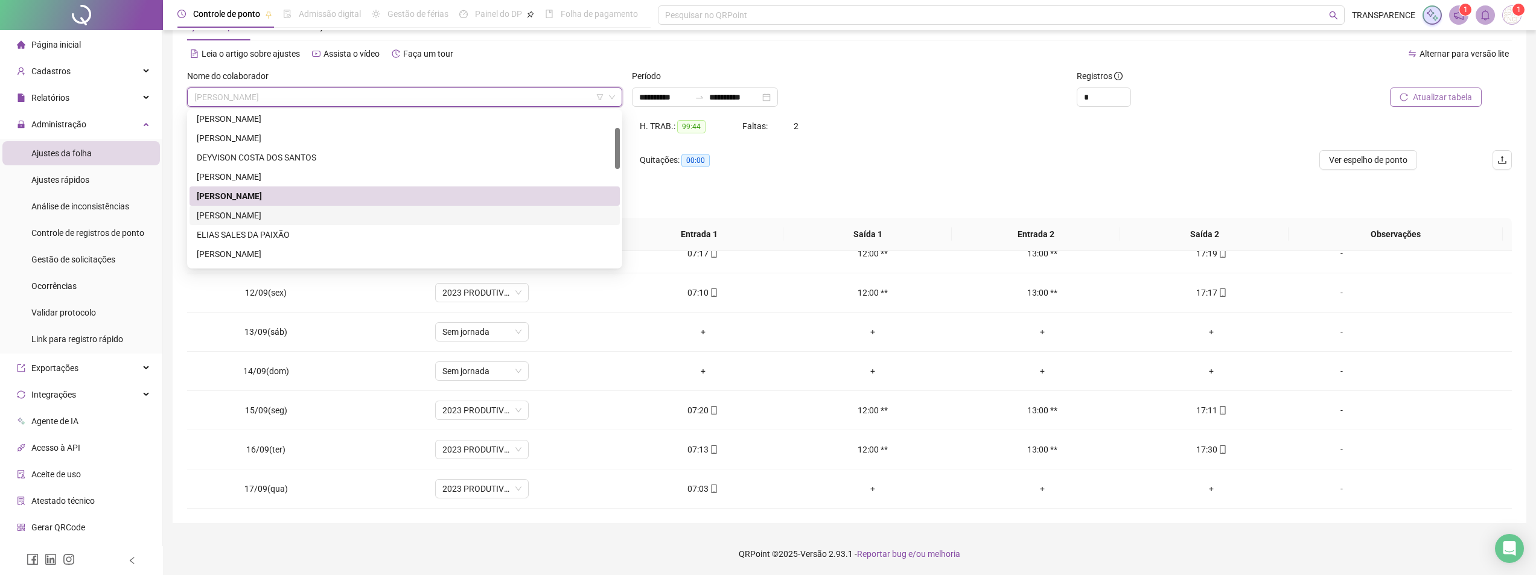
click at [392, 208] on div "[PERSON_NAME]" at bounding box center [405, 215] width 430 height 19
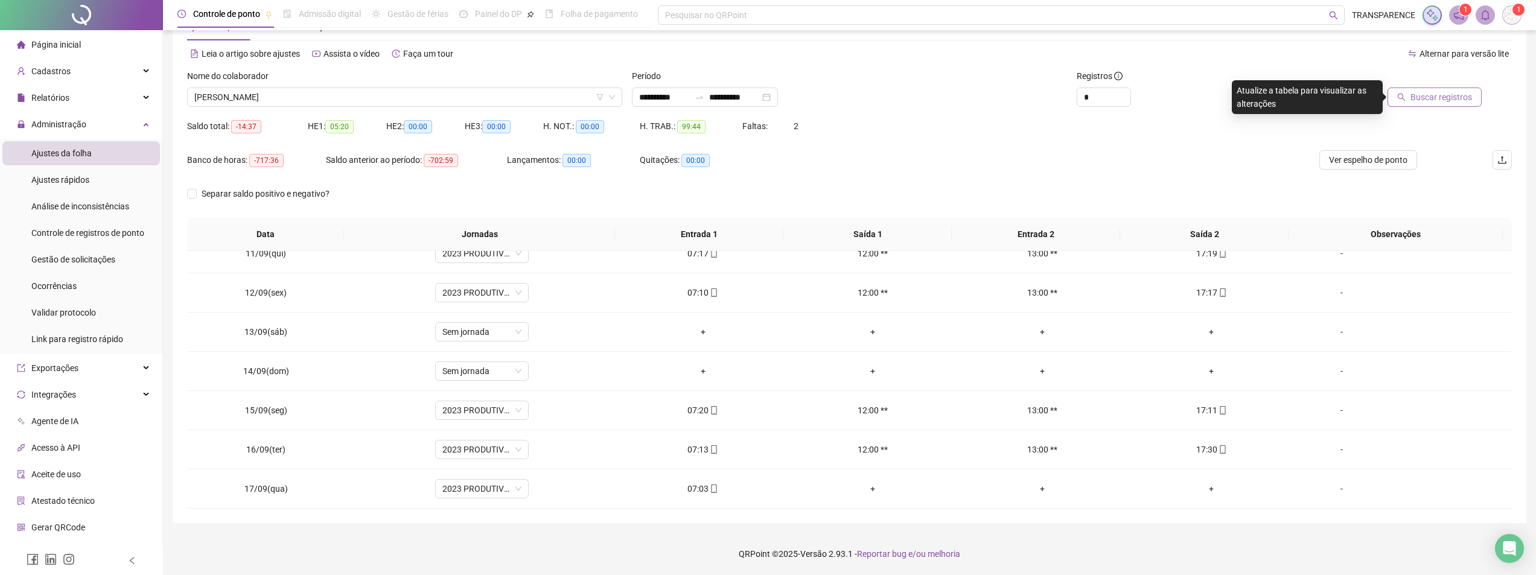
drag, startPoint x: 1428, startPoint y: 83, endPoint x: 1430, endPoint y: 95, distance: 12.8
click at [1428, 86] on div at bounding box center [1390, 78] width 183 height 18
click at [1432, 100] on span "Buscar registros" at bounding box center [1441, 97] width 62 height 13
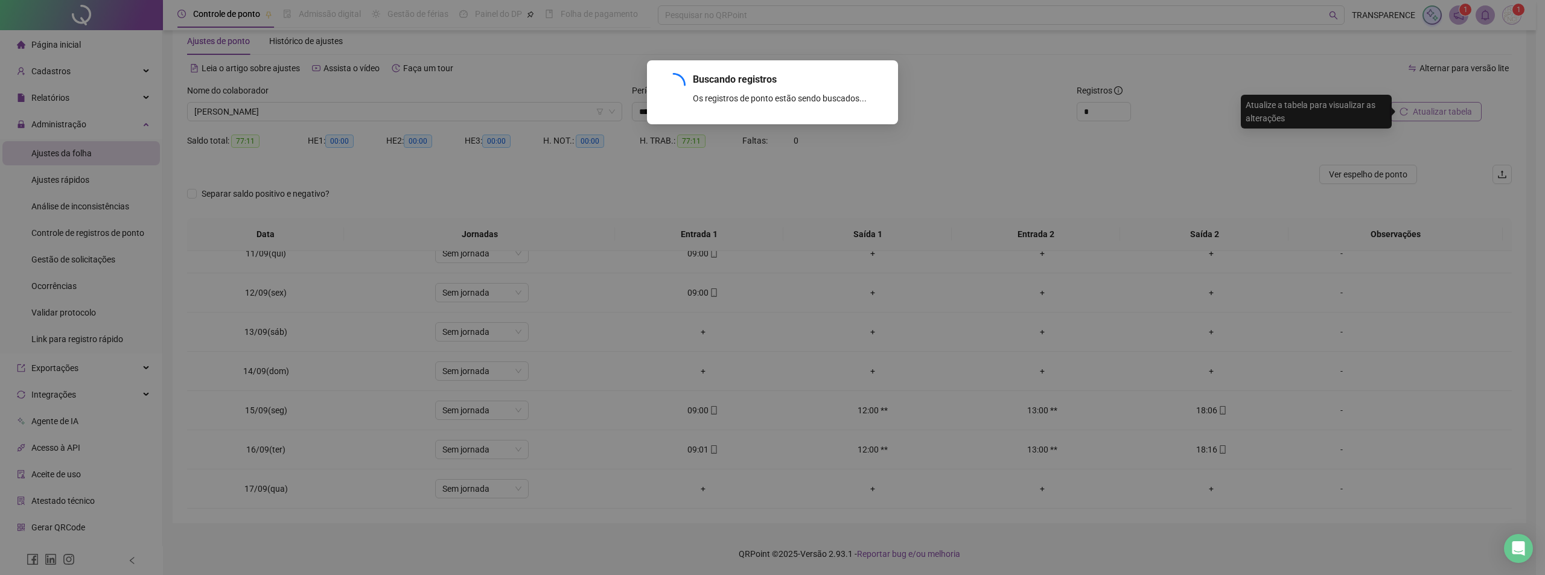
scroll to position [370, 0]
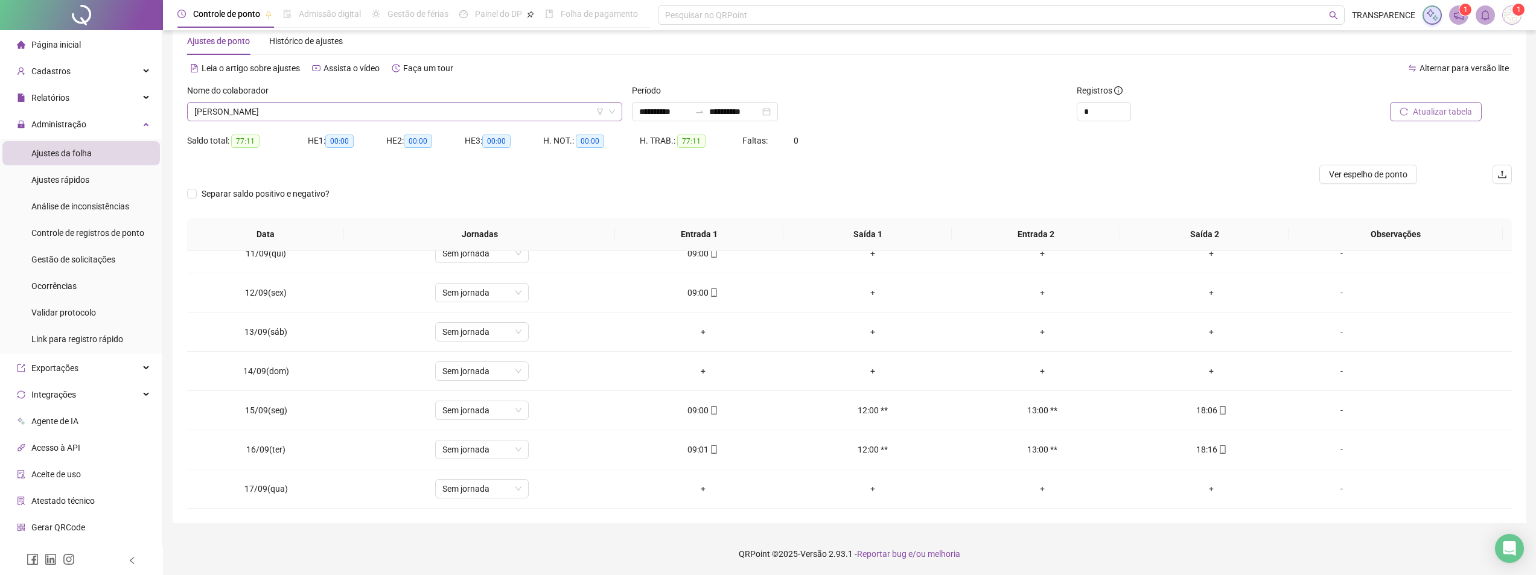
click at [519, 113] on span "[PERSON_NAME]" at bounding box center [404, 112] width 421 height 18
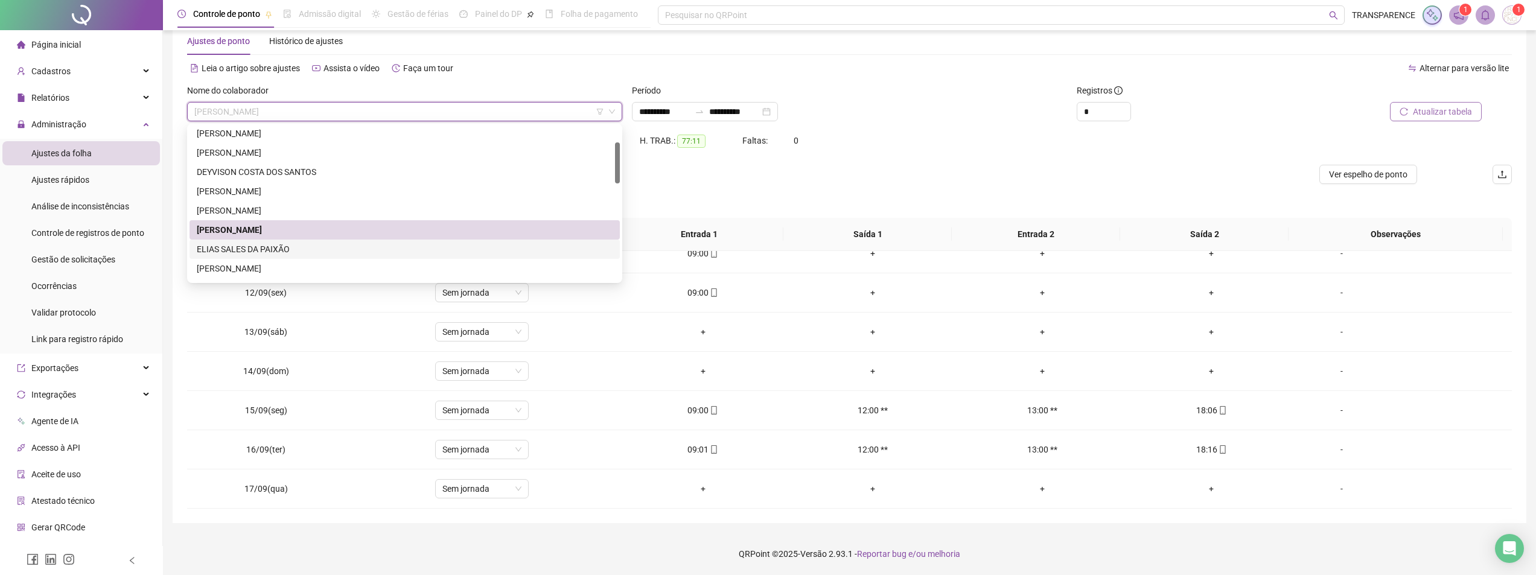
click at [443, 247] on div "ELIAS SALES DA PAIXÃO" at bounding box center [405, 249] width 416 height 13
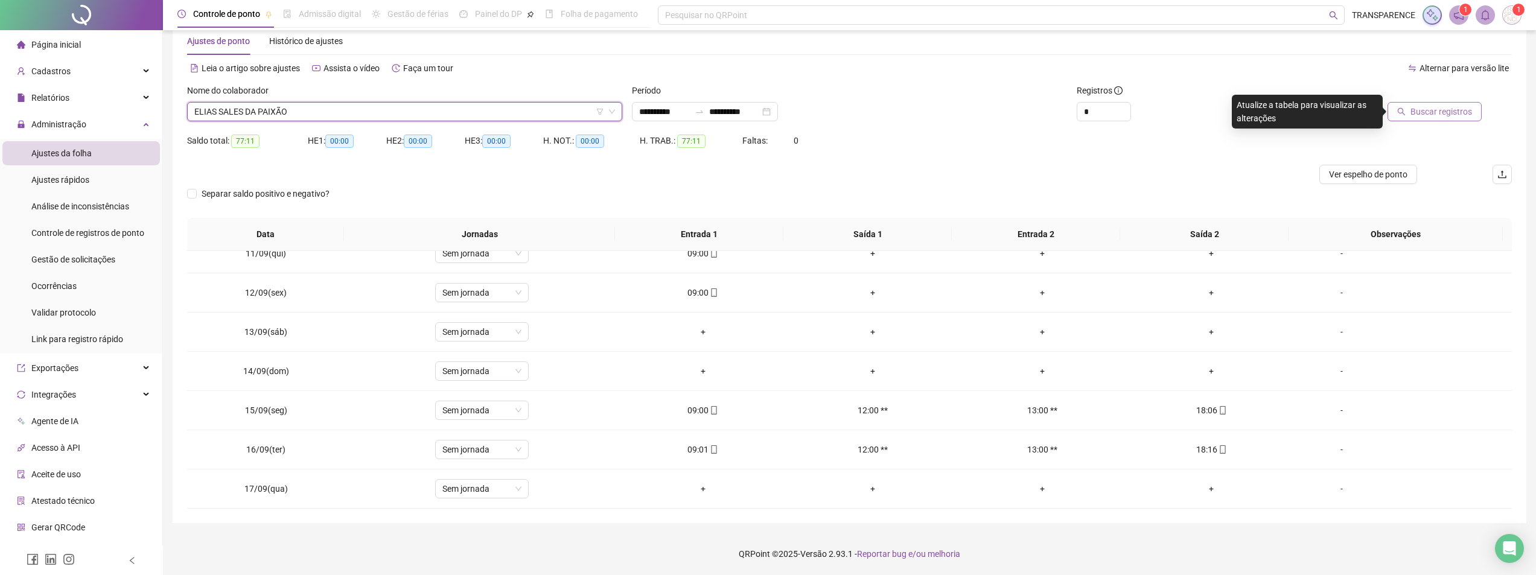
click at [1454, 104] on button "Buscar registros" at bounding box center [1435, 111] width 94 height 19
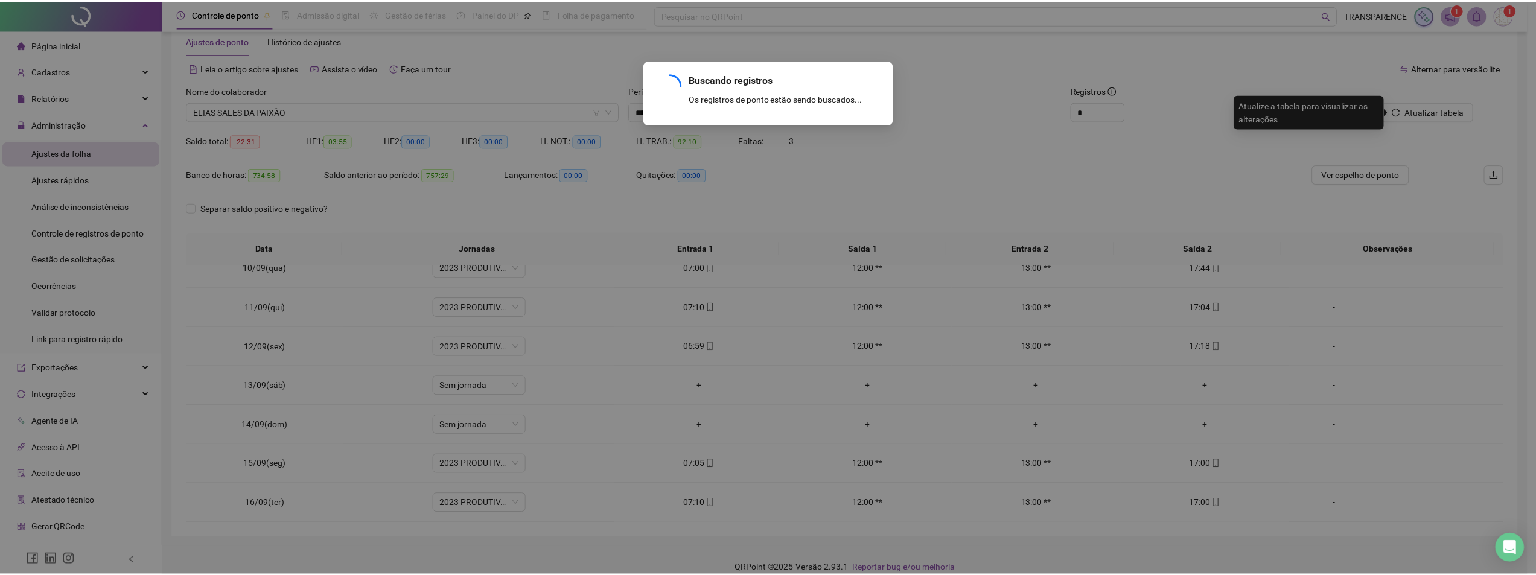
scroll to position [409, 0]
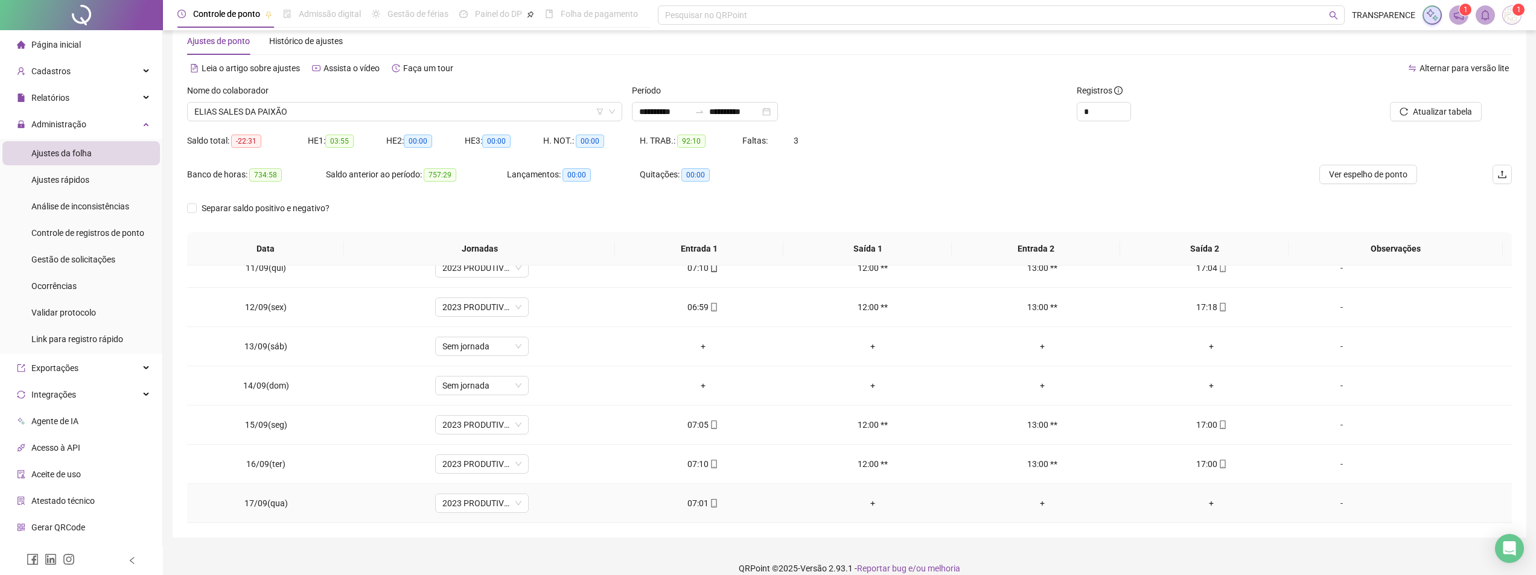
click at [692, 505] on div "07:01" at bounding box center [703, 503] width 150 height 13
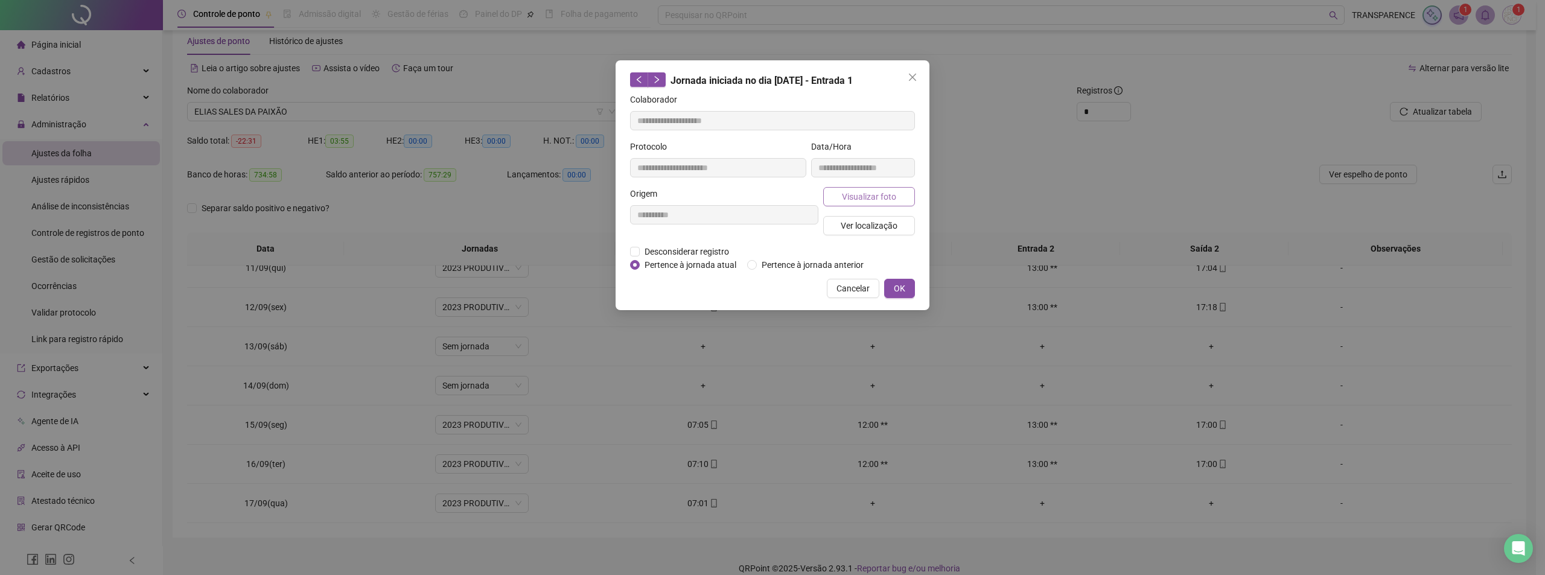
click at [887, 198] on span "Visualizar foto" at bounding box center [869, 196] width 54 height 13
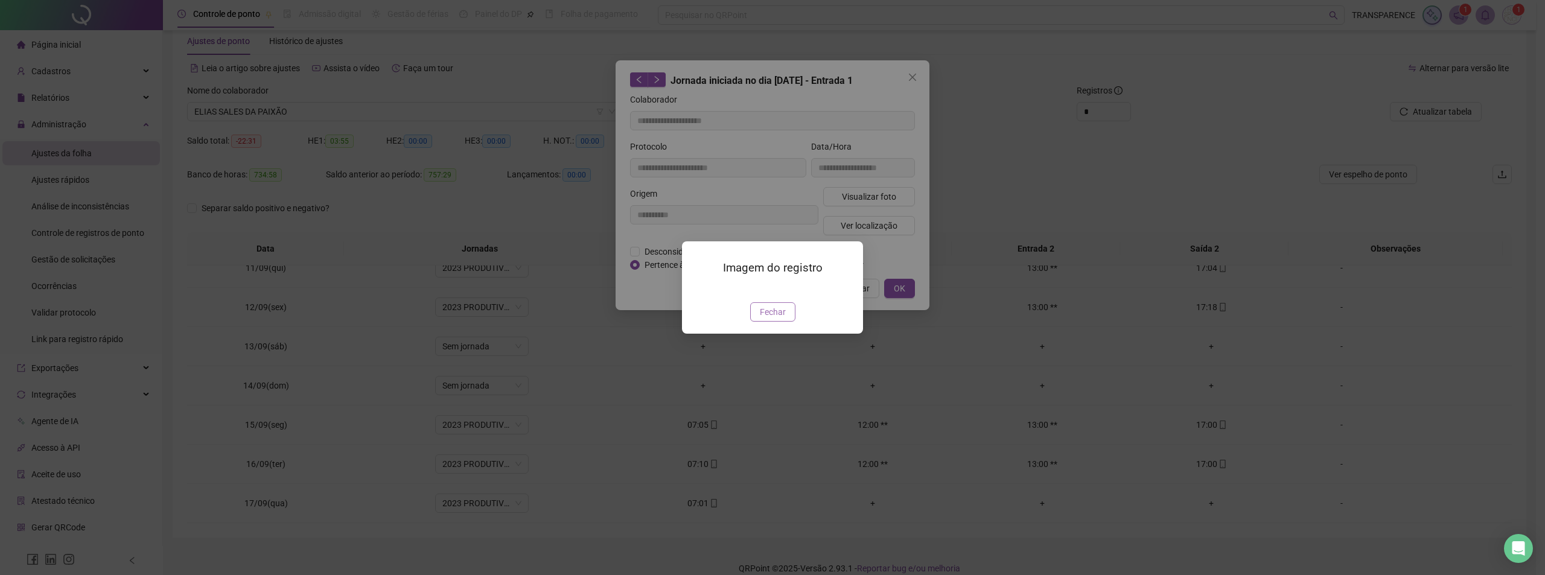
click at [777, 319] on span "Fechar" at bounding box center [773, 311] width 26 height 13
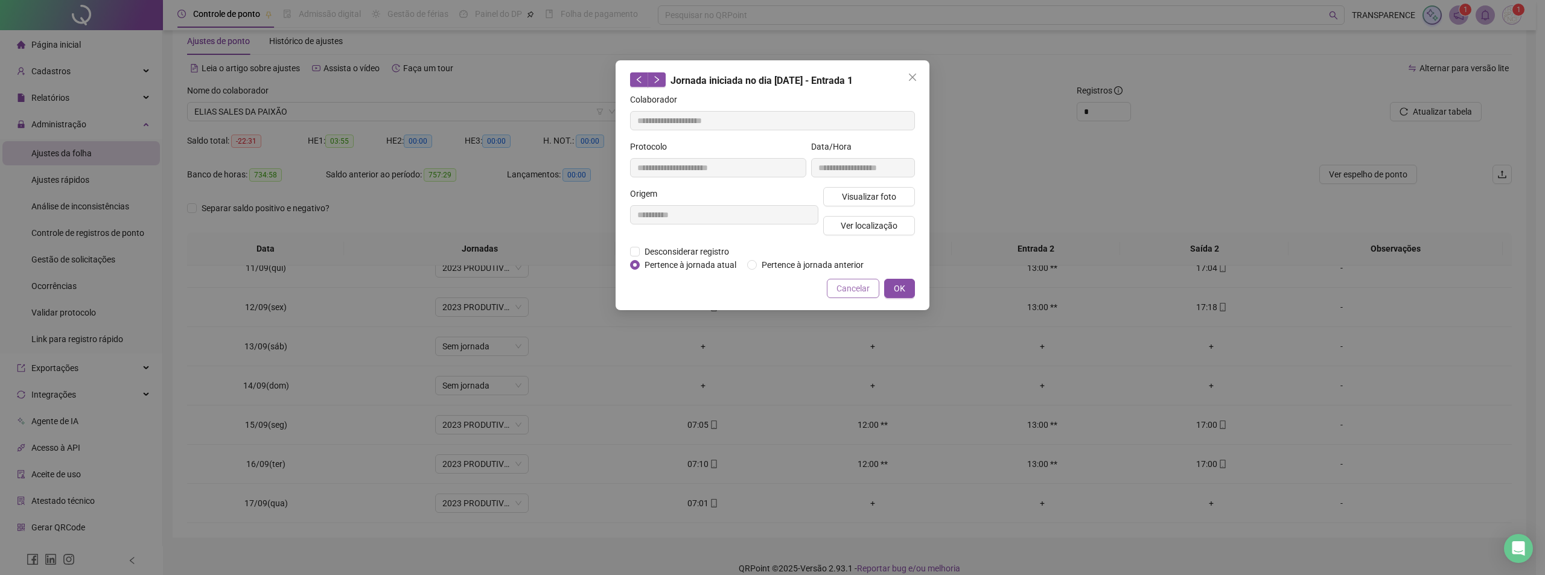
click at [864, 294] on span "Cancelar" at bounding box center [852, 288] width 33 height 13
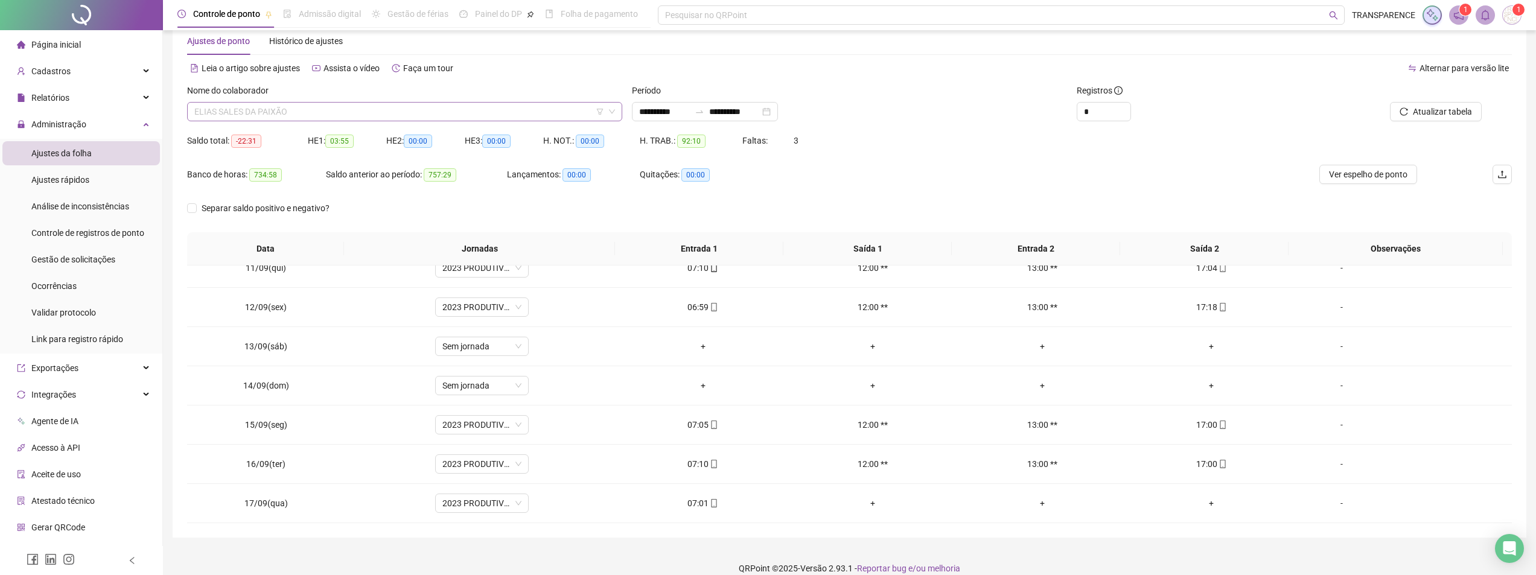
click at [487, 113] on span "ELIAS SALES DA PAIXÃO" at bounding box center [404, 112] width 421 height 18
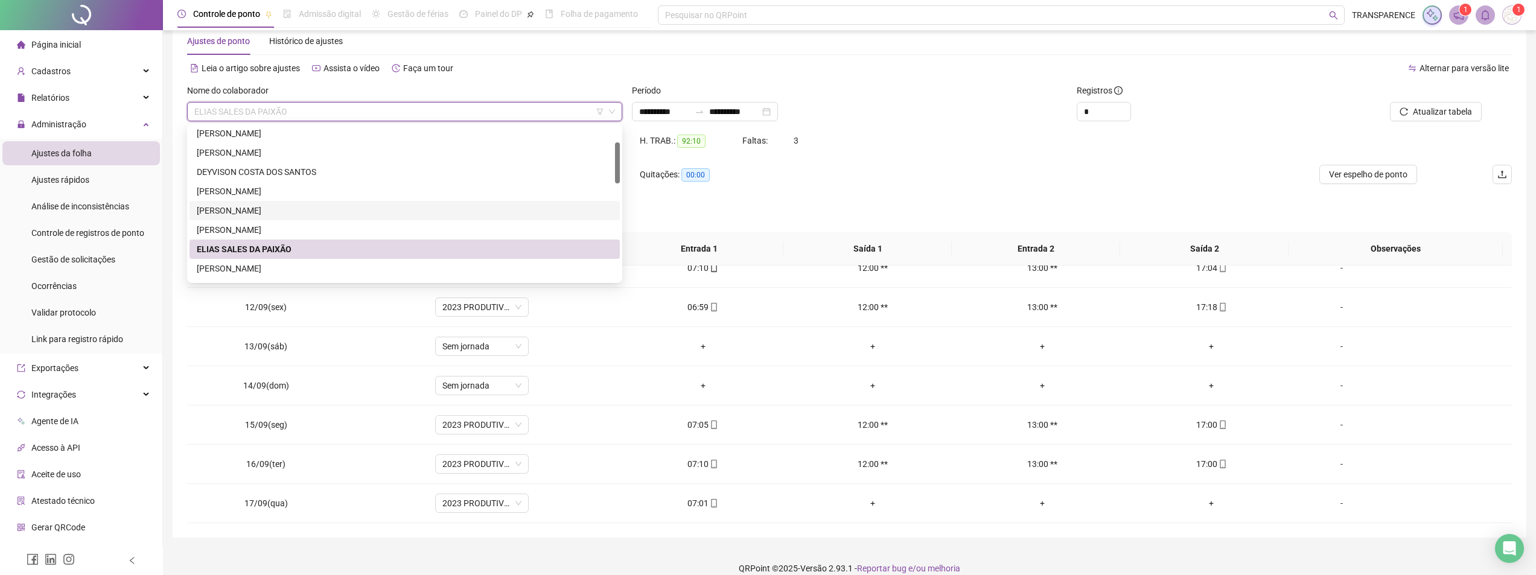
scroll to position [121, 0]
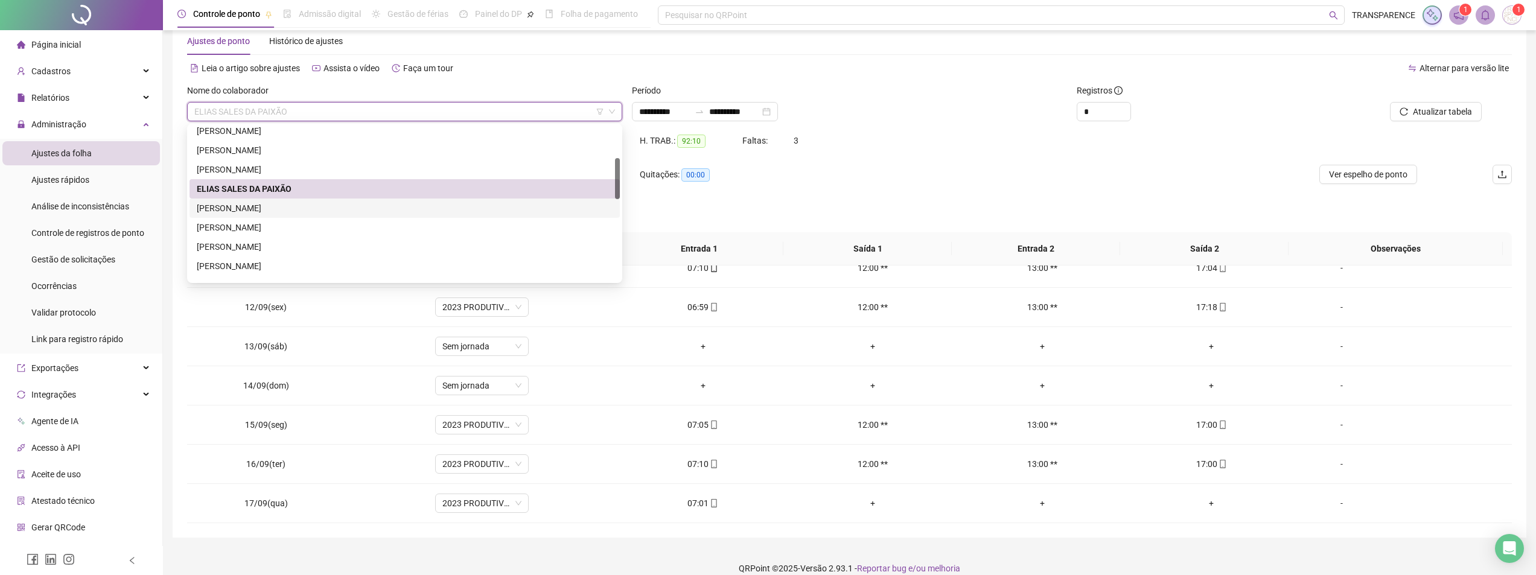
click at [395, 210] on div "[PERSON_NAME]" at bounding box center [405, 208] width 416 height 13
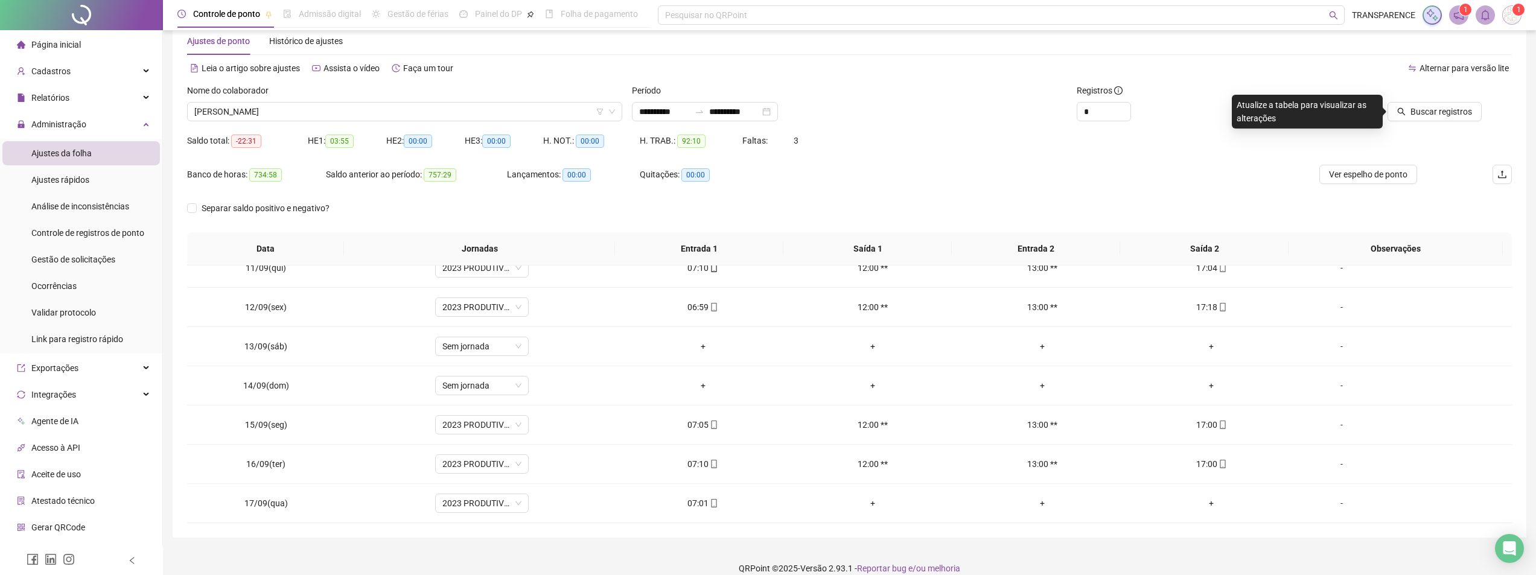
click at [1453, 121] on div "Buscar registros" at bounding box center [1405, 107] width 223 height 47
click at [1455, 115] on span "Buscar registros" at bounding box center [1441, 111] width 62 height 13
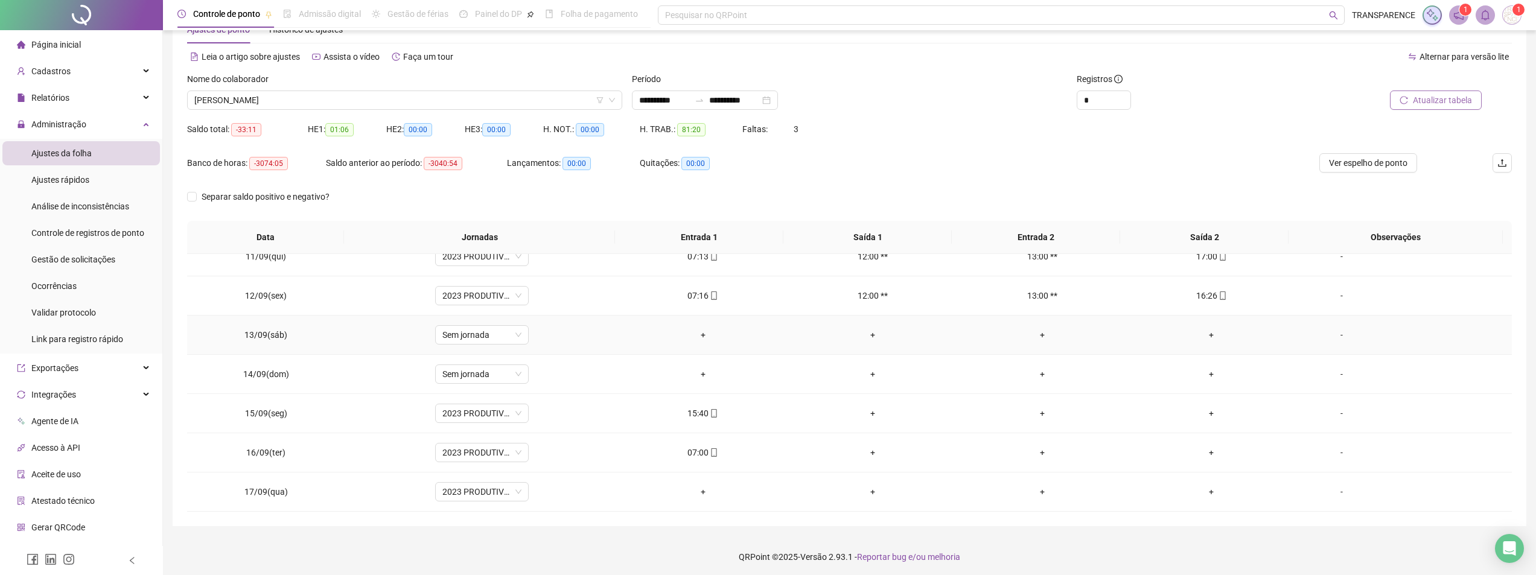
scroll to position [42, 0]
click at [703, 451] on div "07:00" at bounding box center [703, 449] width 150 height 13
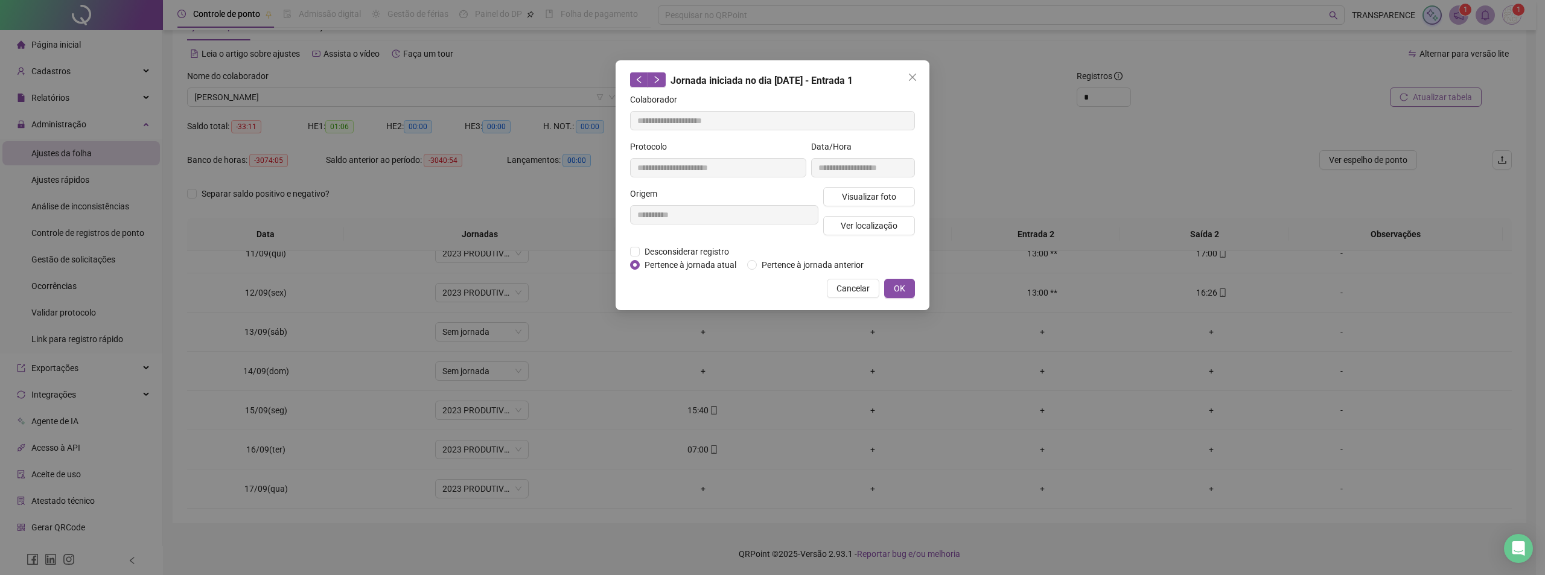
type input "**********"
click at [879, 202] on button "Visualizar foto" at bounding box center [869, 196] width 92 height 19
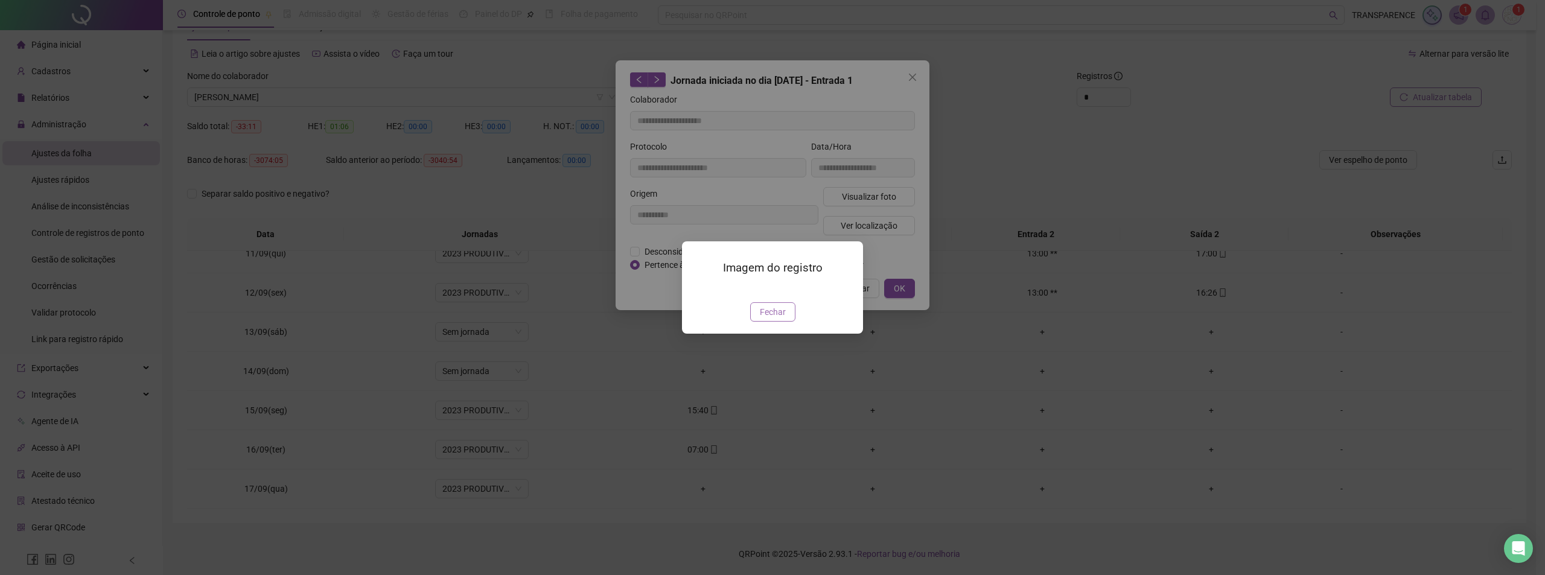
click at [780, 319] on span "Fechar" at bounding box center [773, 311] width 26 height 13
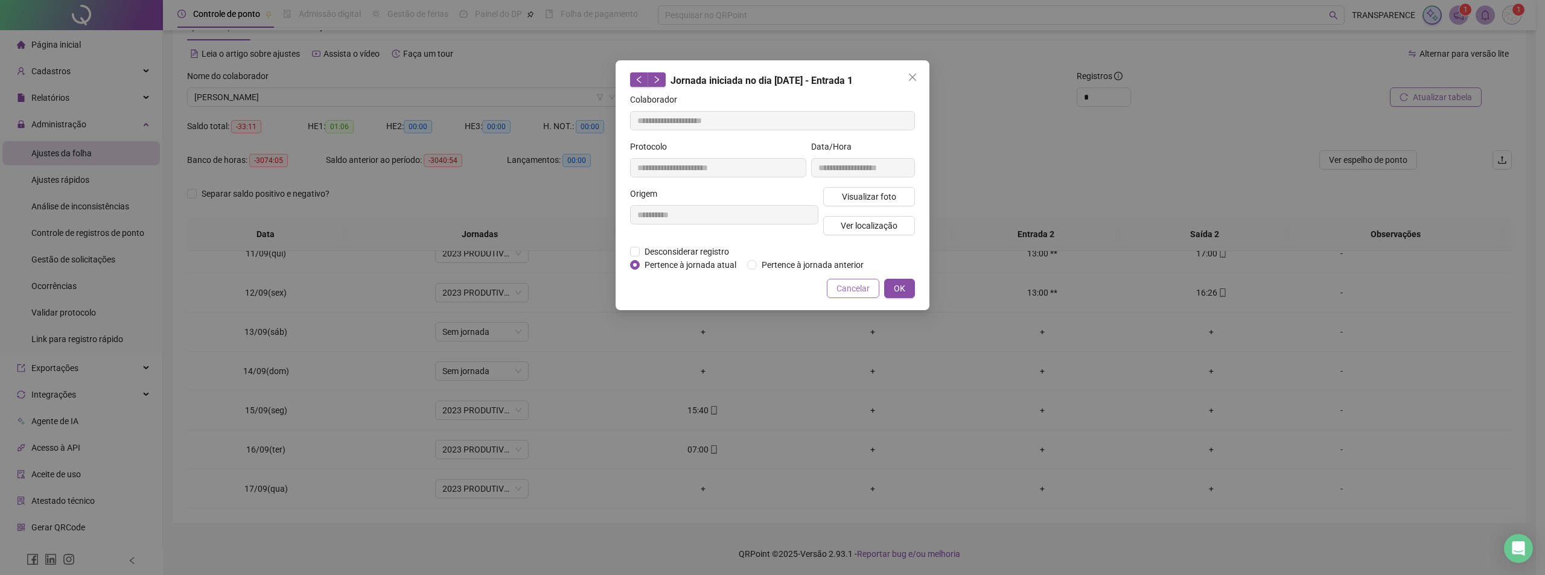
click at [855, 288] on span "Cancelar" at bounding box center [852, 288] width 33 height 13
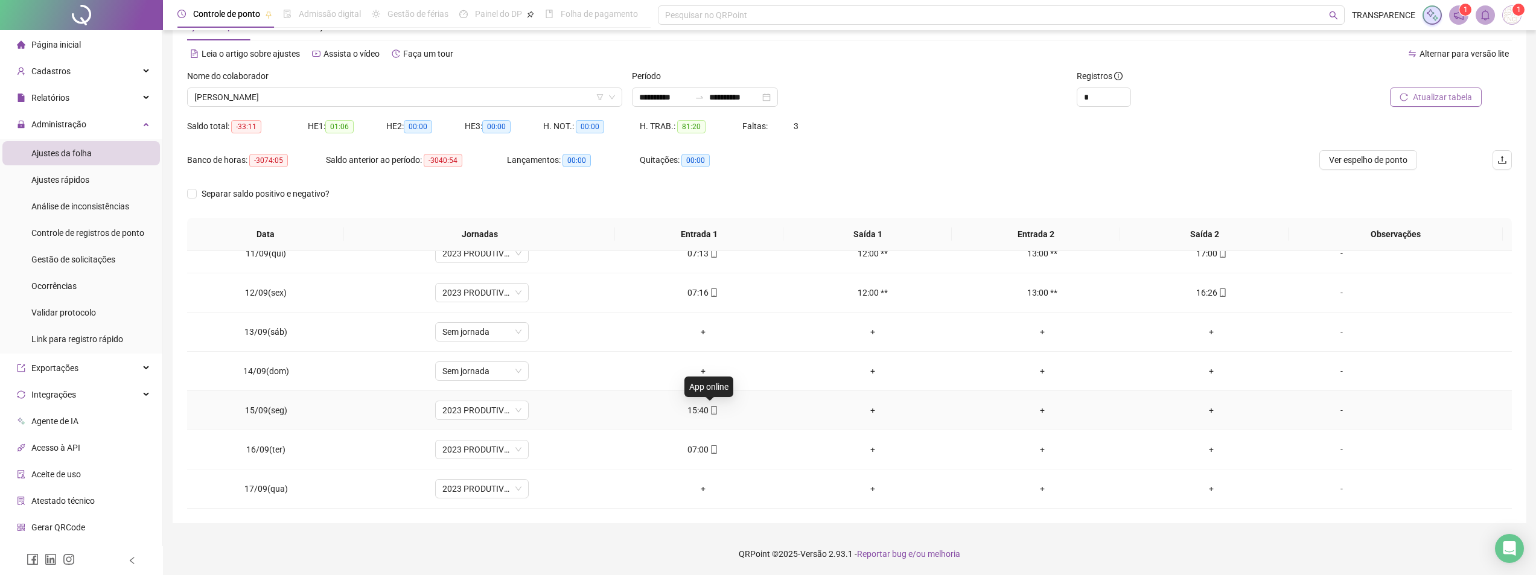
click at [710, 410] on icon "mobile" at bounding box center [714, 410] width 8 height 8
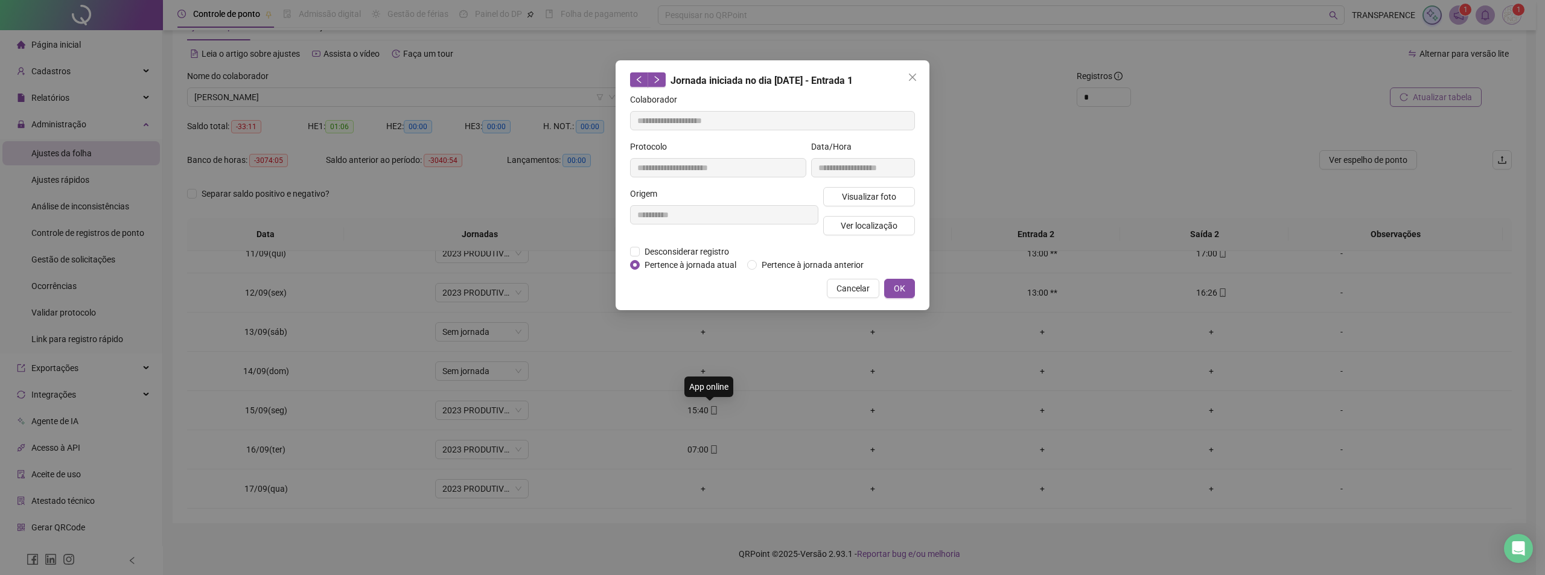
type input "**********"
click at [888, 199] on span "Visualizar foto" at bounding box center [869, 196] width 54 height 13
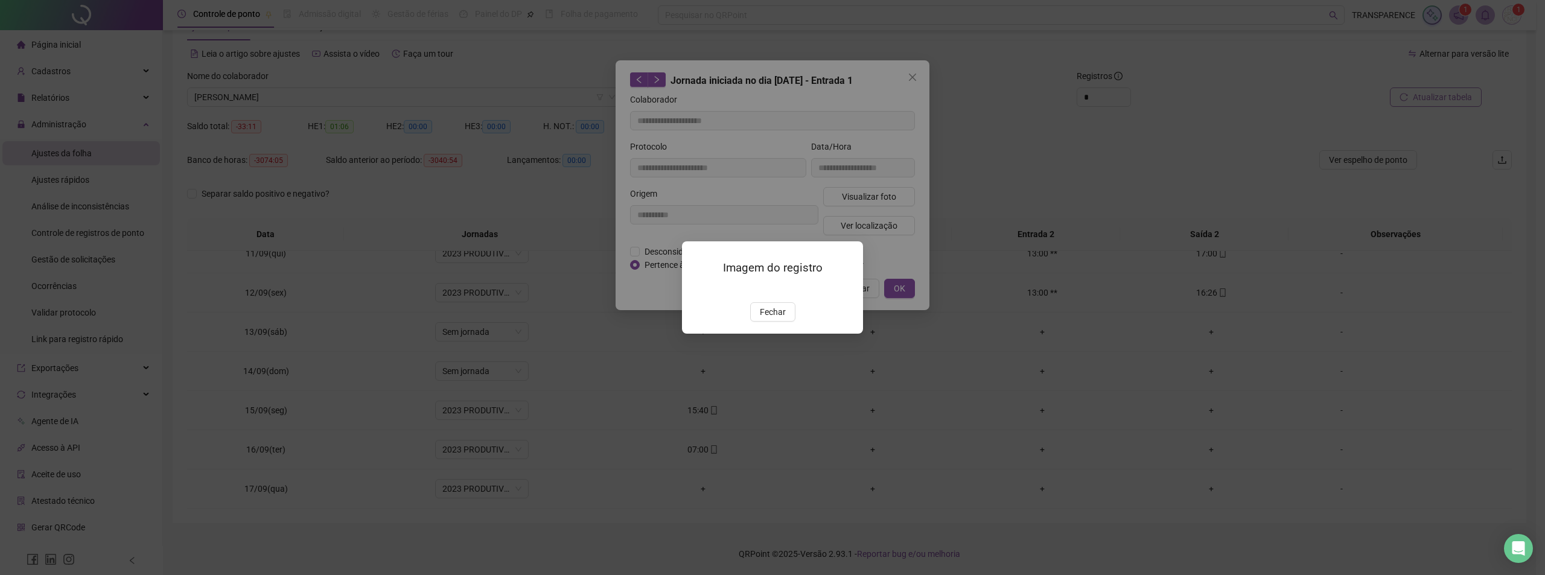
click at [784, 334] on div "Imagem do registro Fechar" at bounding box center [772, 287] width 181 height 92
click at [788, 322] on button "Fechar" at bounding box center [772, 311] width 45 height 19
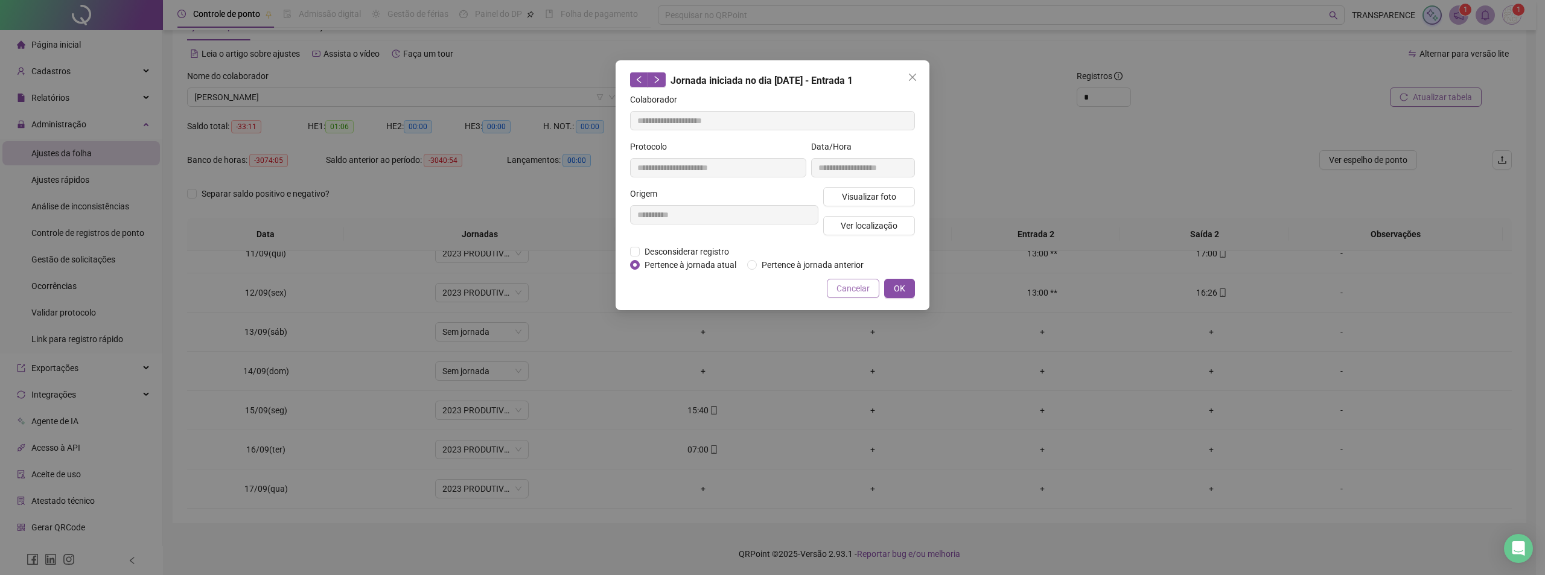
click at [864, 291] on span "Cancelar" at bounding box center [852, 288] width 33 height 13
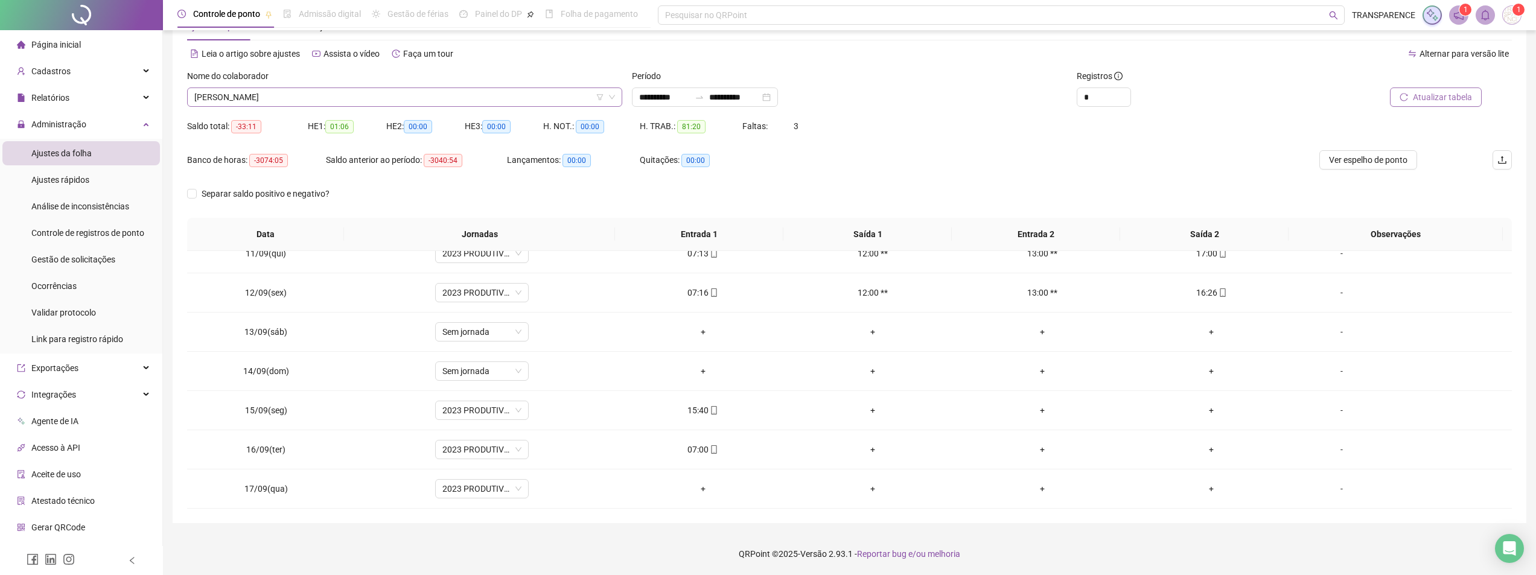
click at [450, 101] on span "[PERSON_NAME]" at bounding box center [404, 97] width 421 height 18
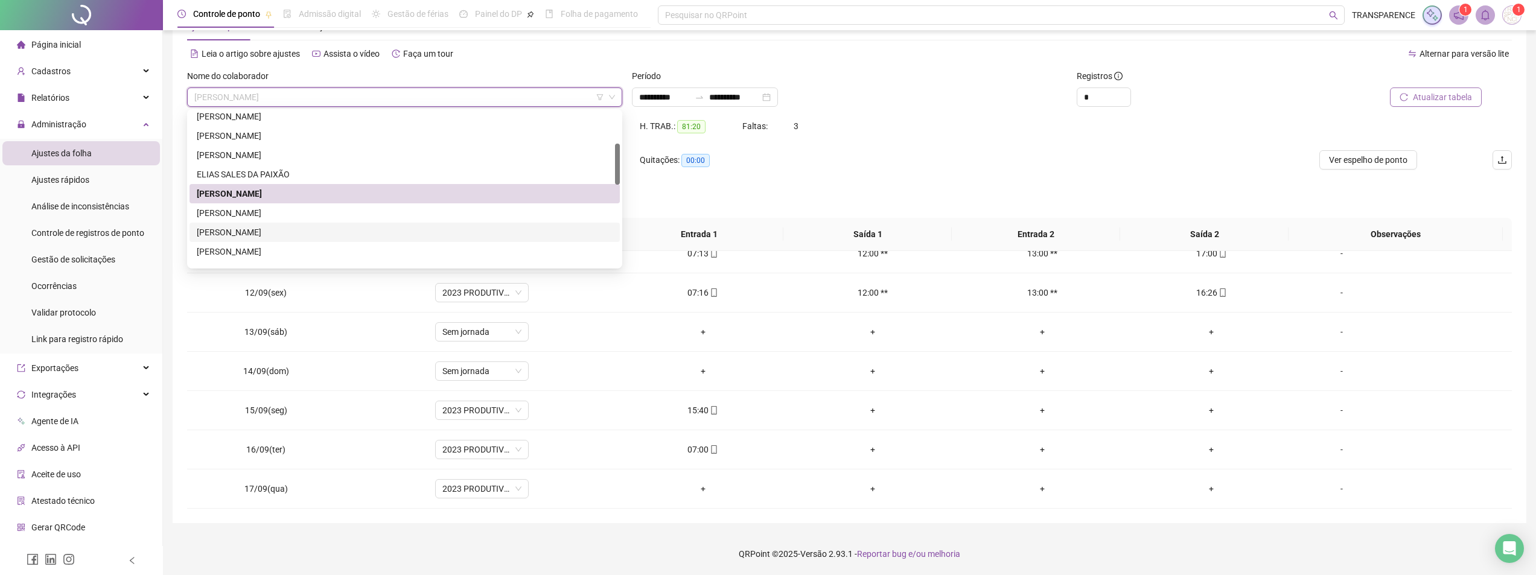
click at [406, 238] on div "[PERSON_NAME]" at bounding box center [405, 232] width 416 height 13
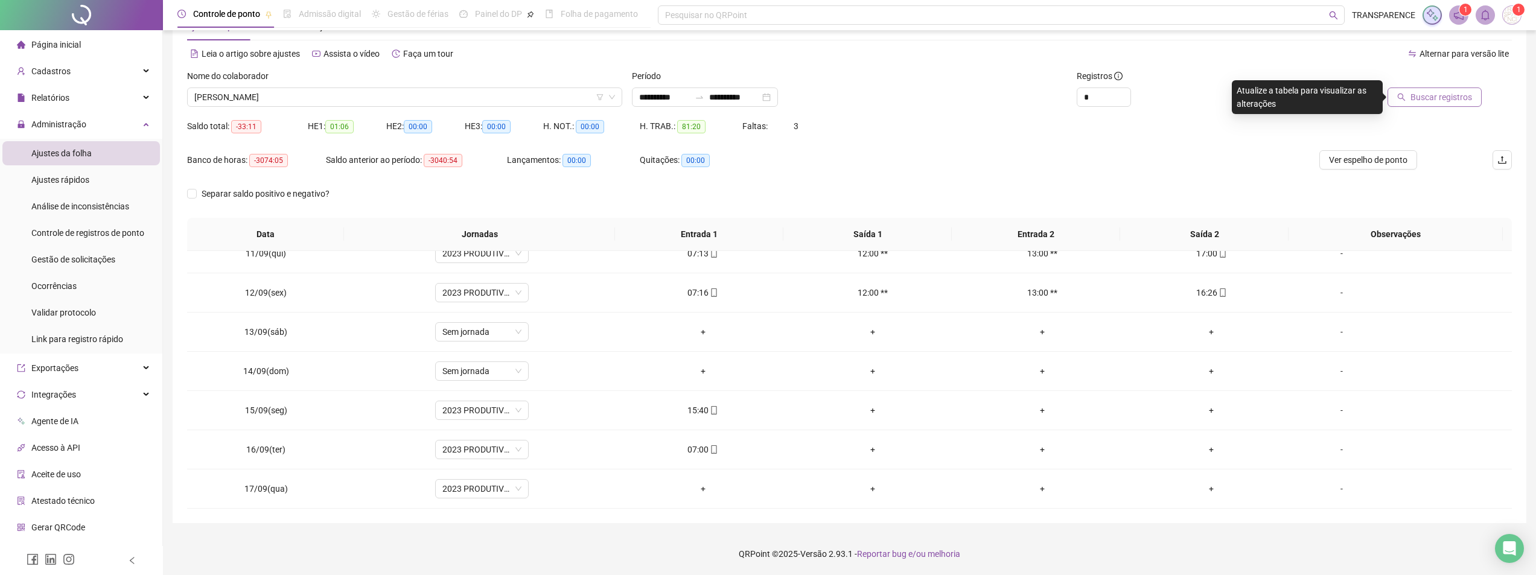
click at [1432, 102] on span "Buscar registros" at bounding box center [1441, 97] width 62 height 13
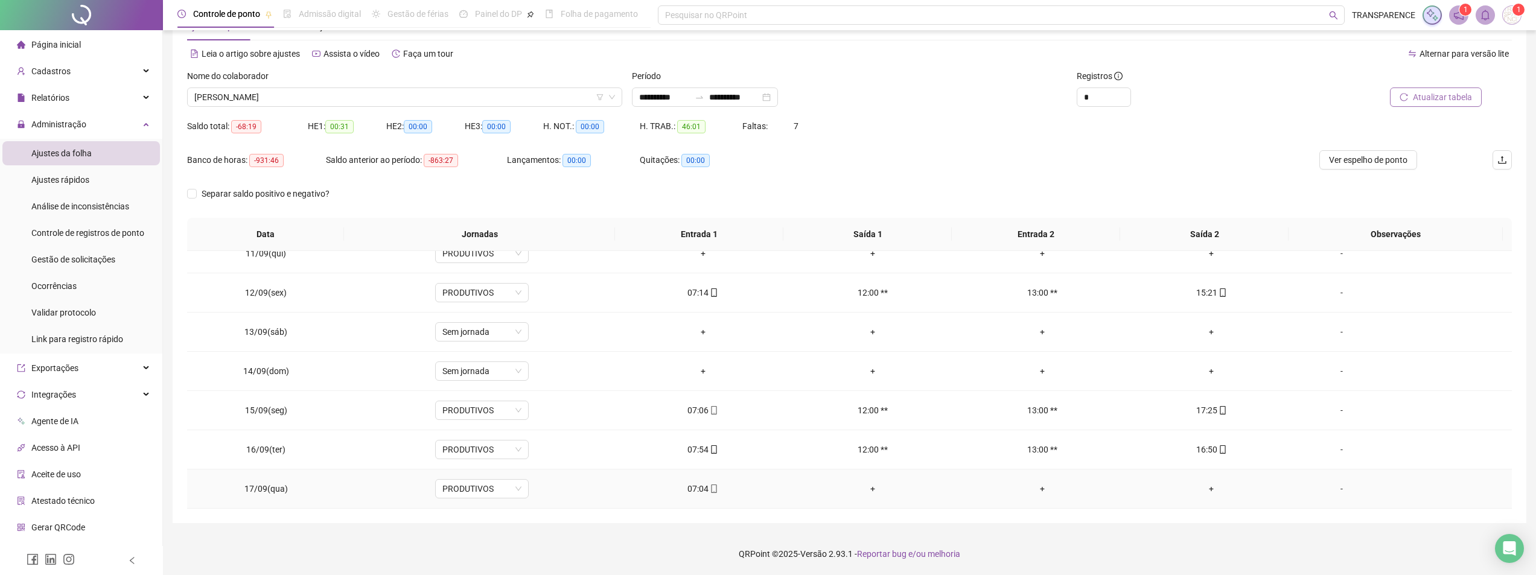
click at [701, 489] on div "07:04" at bounding box center [703, 488] width 150 height 13
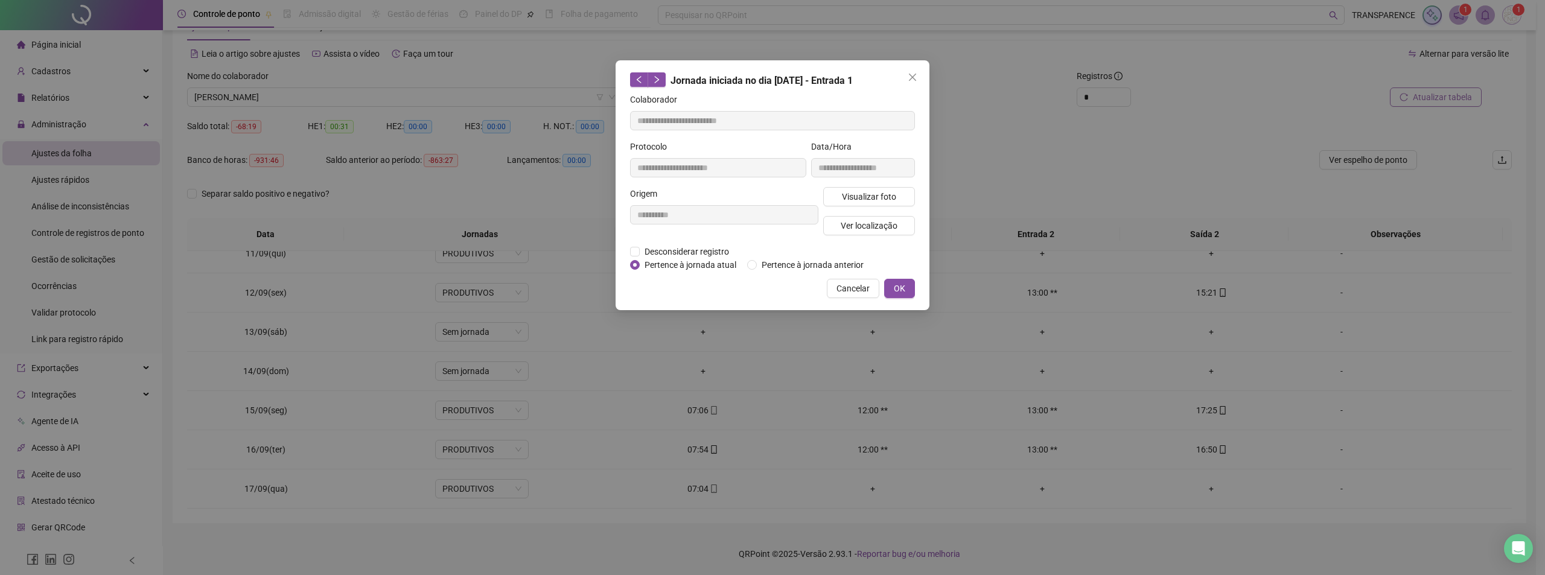
type input "**********"
click at [870, 197] on span "Visualizar foto" at bounding box center [869, 196] width 54 height 13
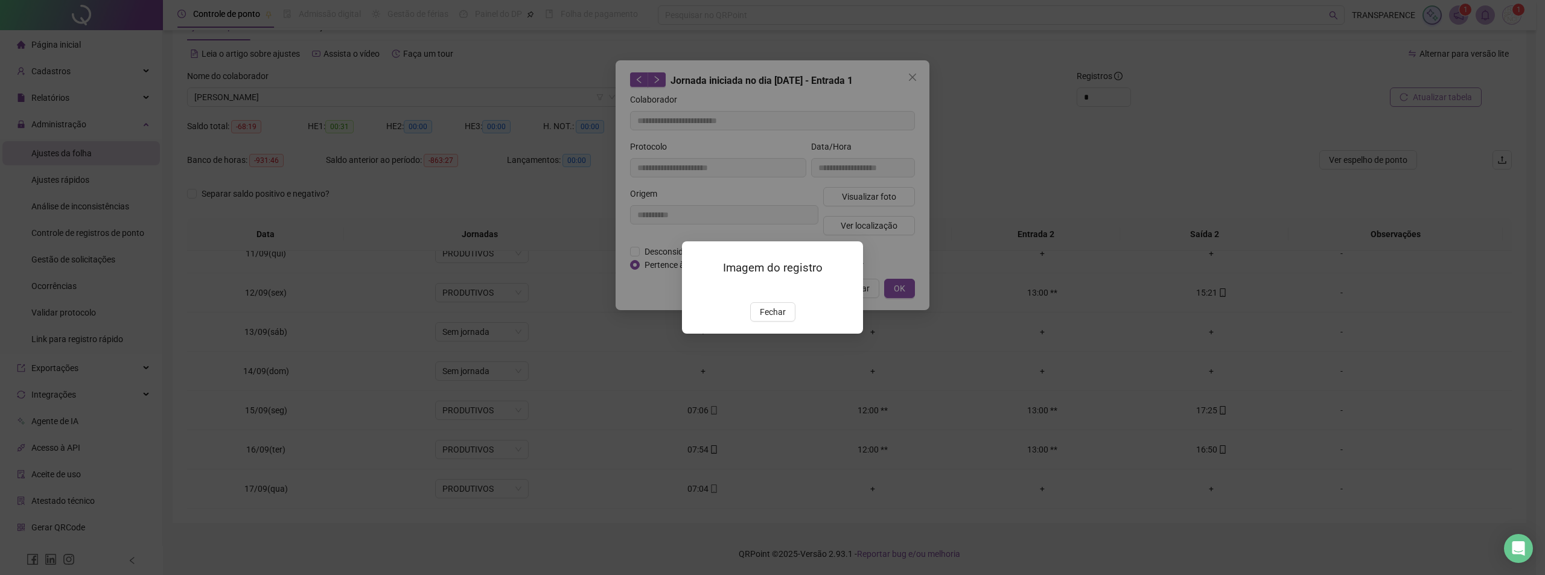
click at [696, 290] on img at bounding box center [696, 290] width 0 height 0
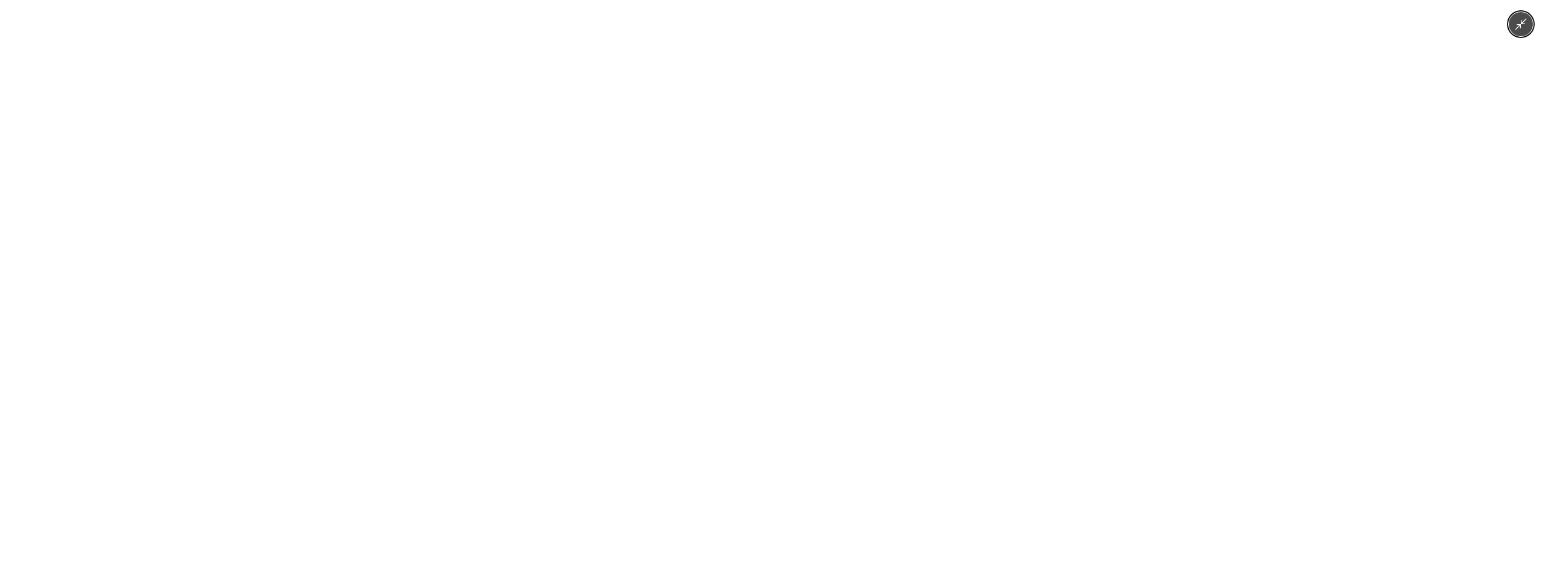
click at [819, 318] on img at bounding box center [773, 287] width 266 height 575
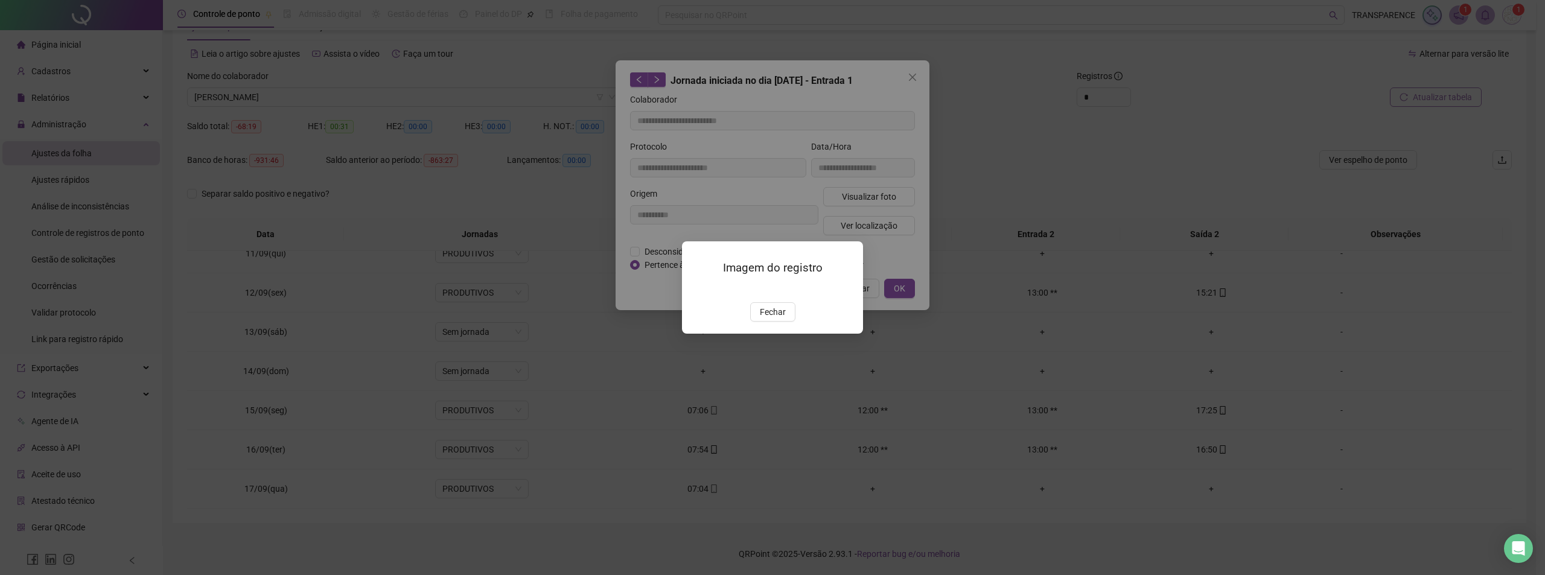
click at [773, 292] on div at bounding box center [772, 288] width 152 height 13
click at [696, 290] on img at bounding box center [696, 290] width 0 height 0
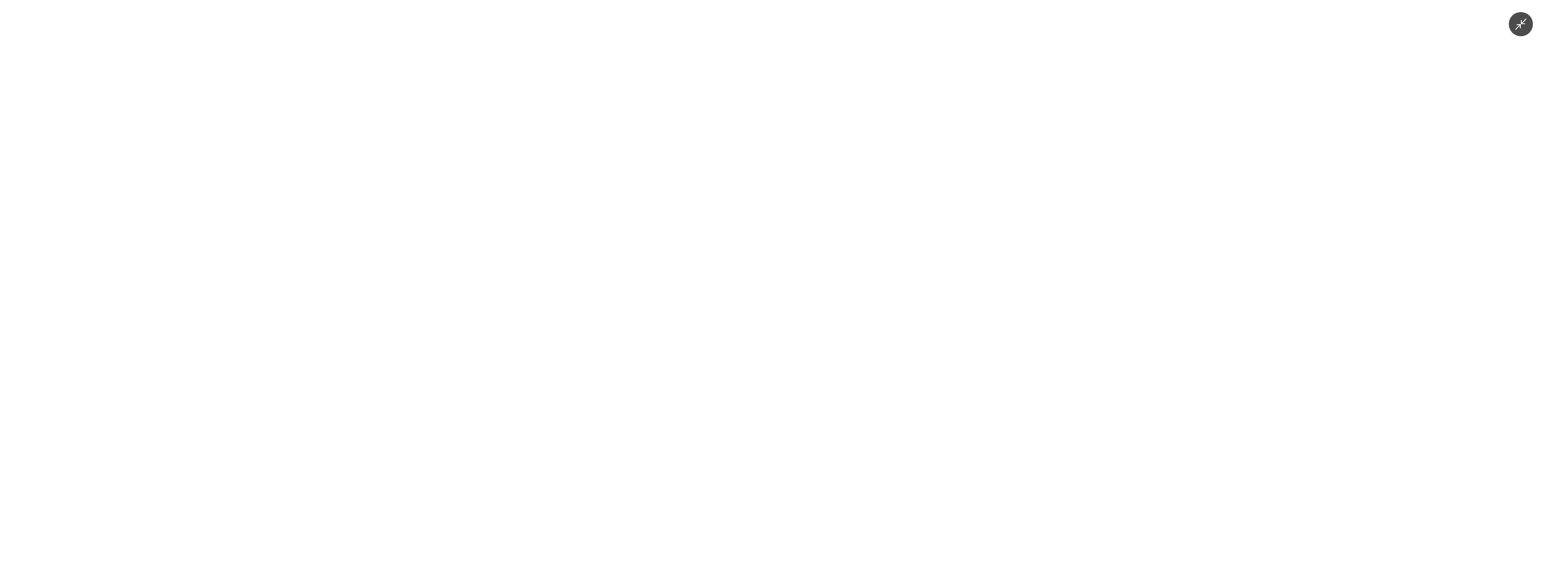
click at [1515, 28] on icon "Minimize image" at bounding box center [1520, 24] width 13 height 13
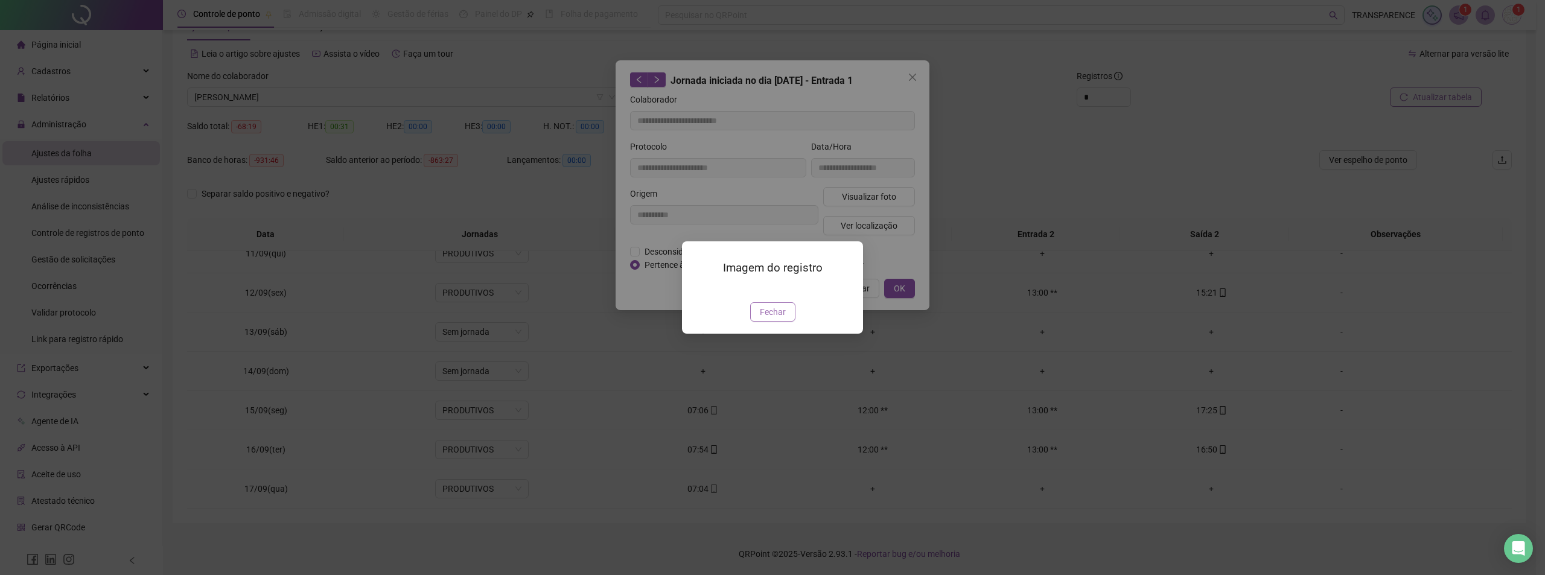
click at [787, 322] on button "Fechar" at bounding box center [772, 311] width 45 height 19
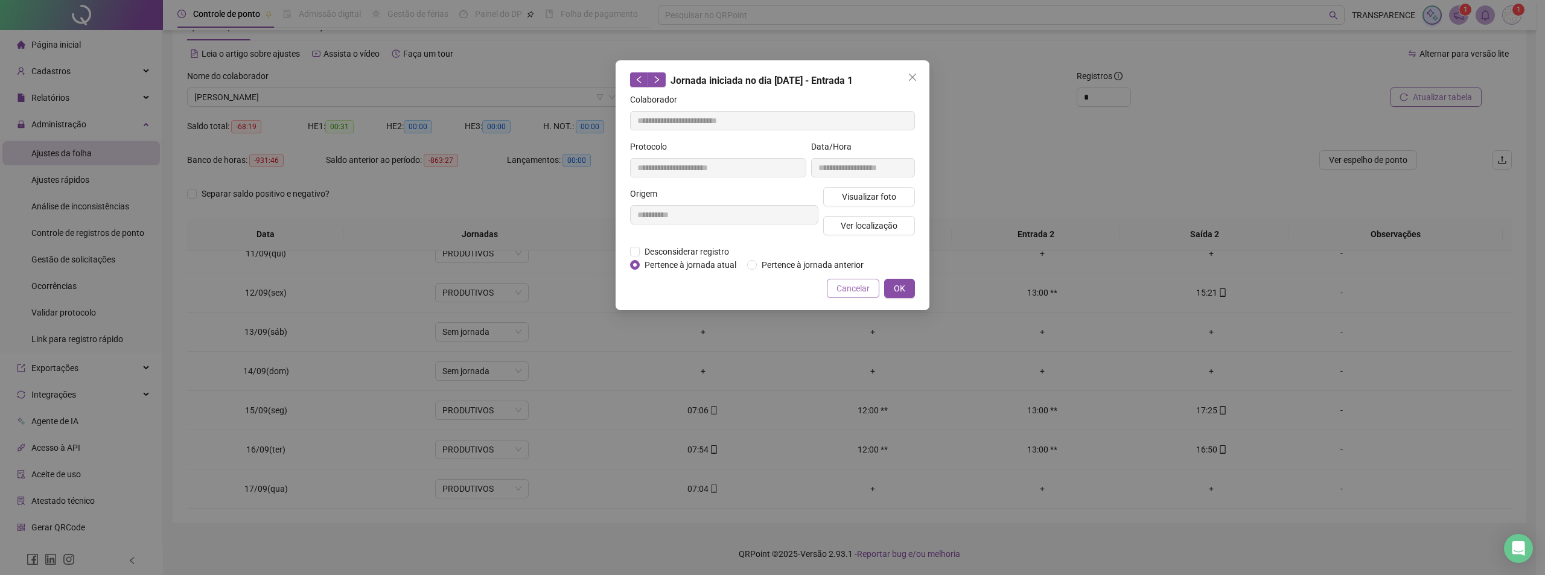
click at [856, 279] on button "Cancelar" at bounding box center [853, 288] width 53 height 19
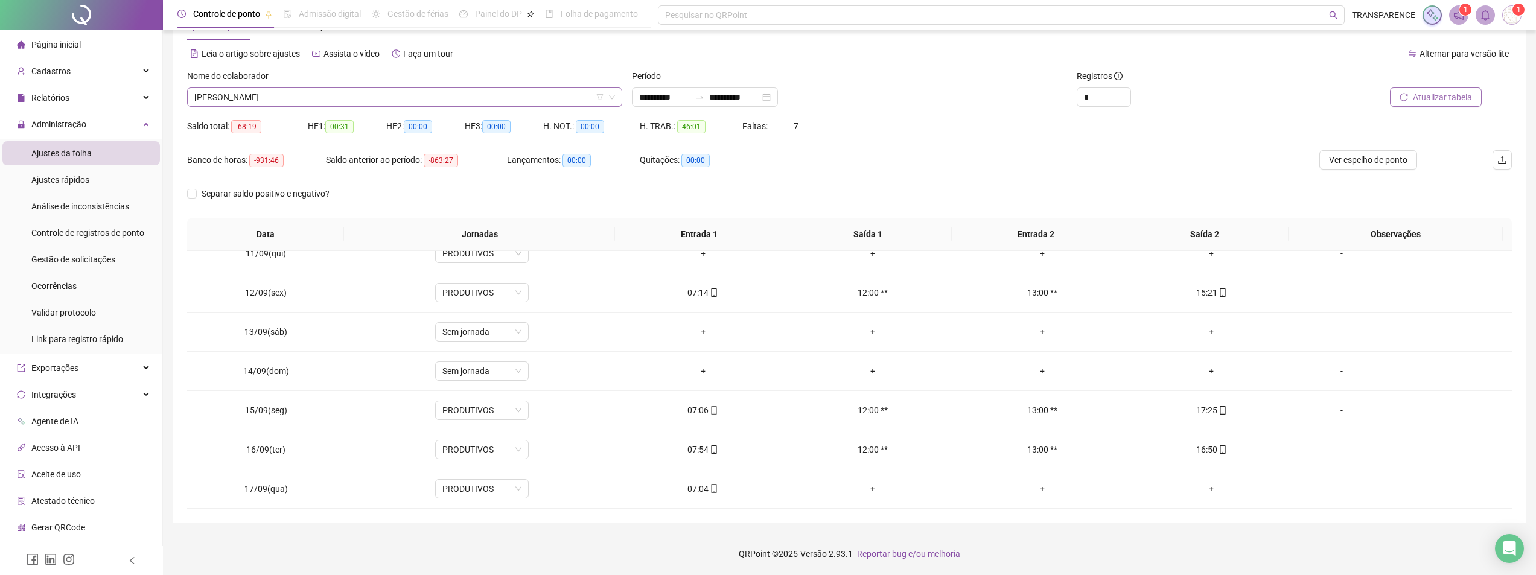
click at [607, 94] on span "[PERSON_NAME]" at bounding box center [404, 97] width 421 height 18
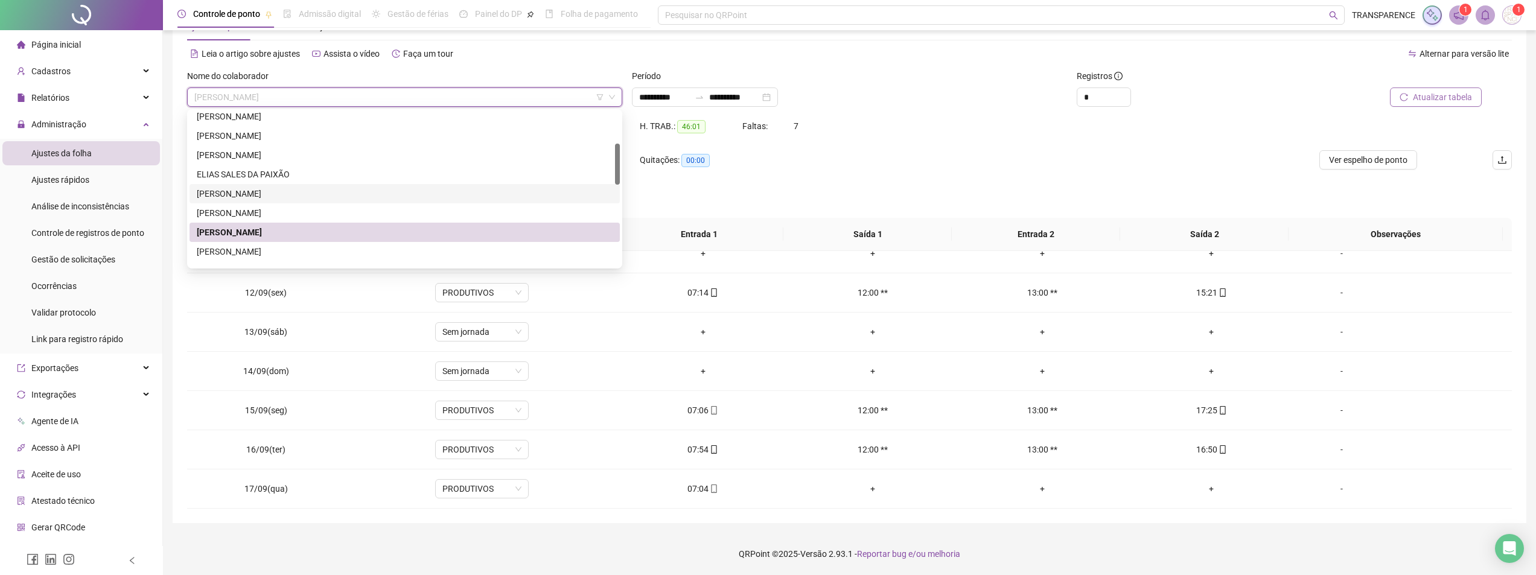
scroll to position [181, 0]
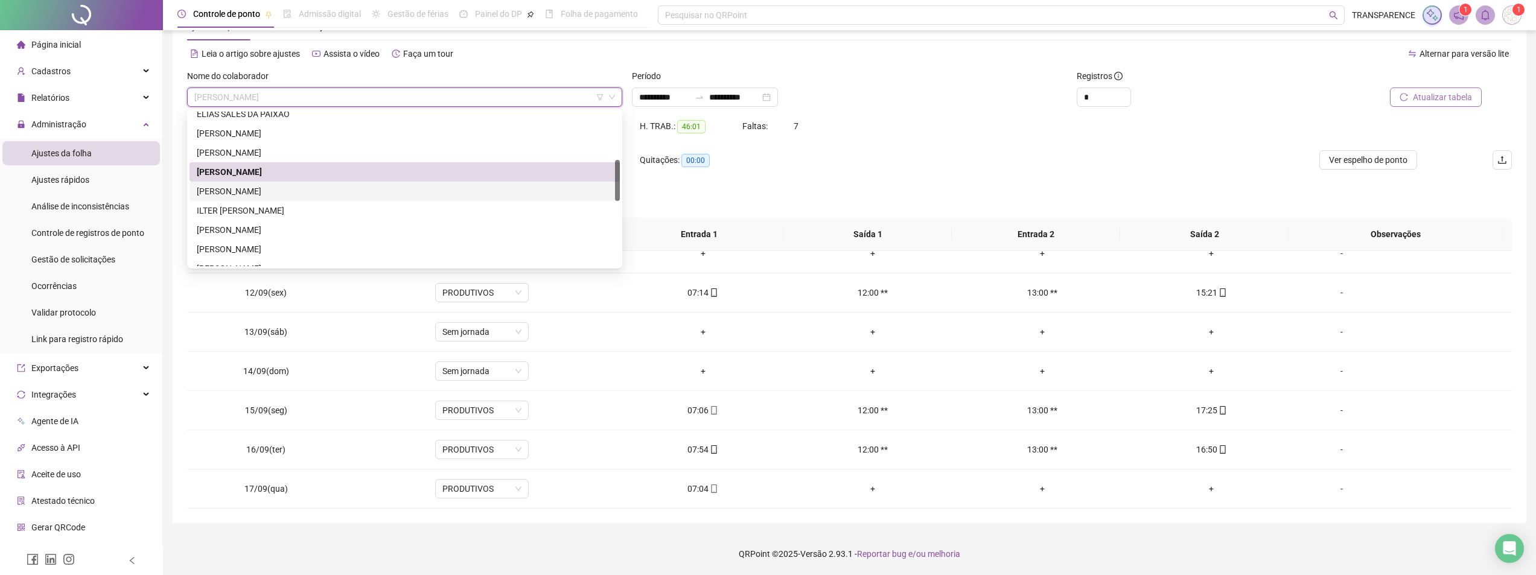
click at [514, 190] on div "[PERSON_NAME]" at bounding box center [405, 191] width 416 height 13
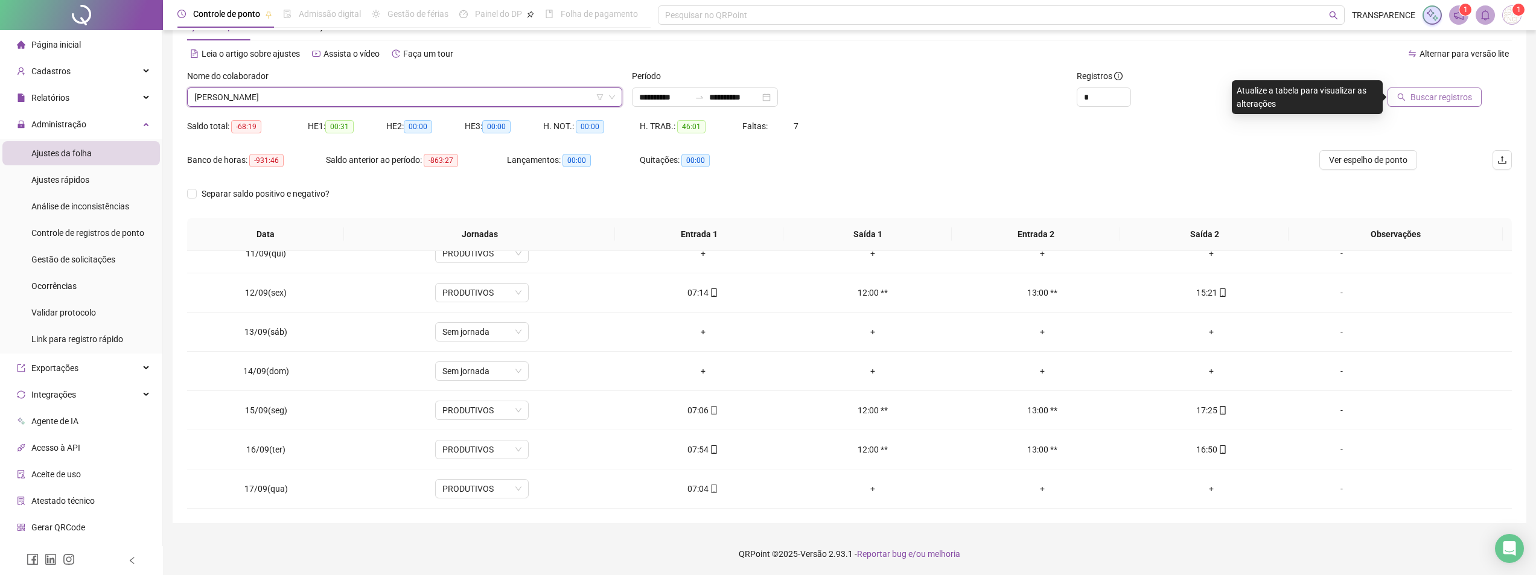
click at [1438, 103] on span "Buscar registros" at bounding box center [1441, 97] width 62 height 13
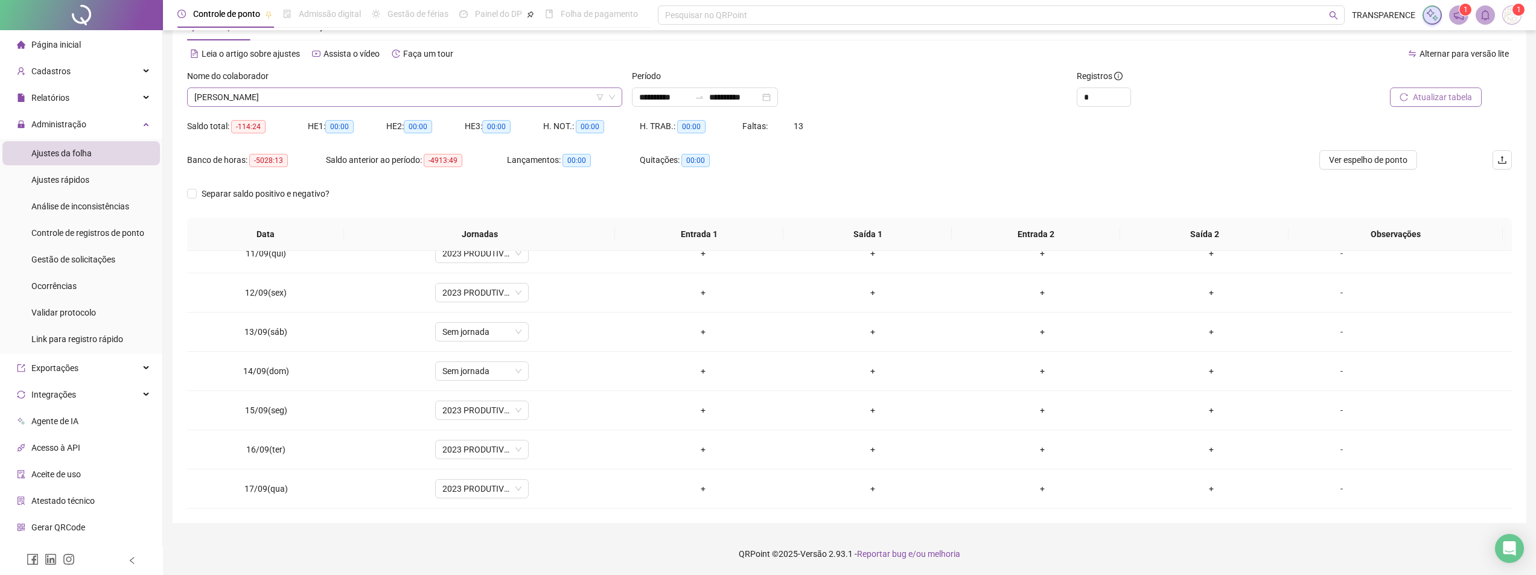
click at [460, 100] on span "[PERSON_NAME]" at bounding box center [404, 97] width 421 height 18
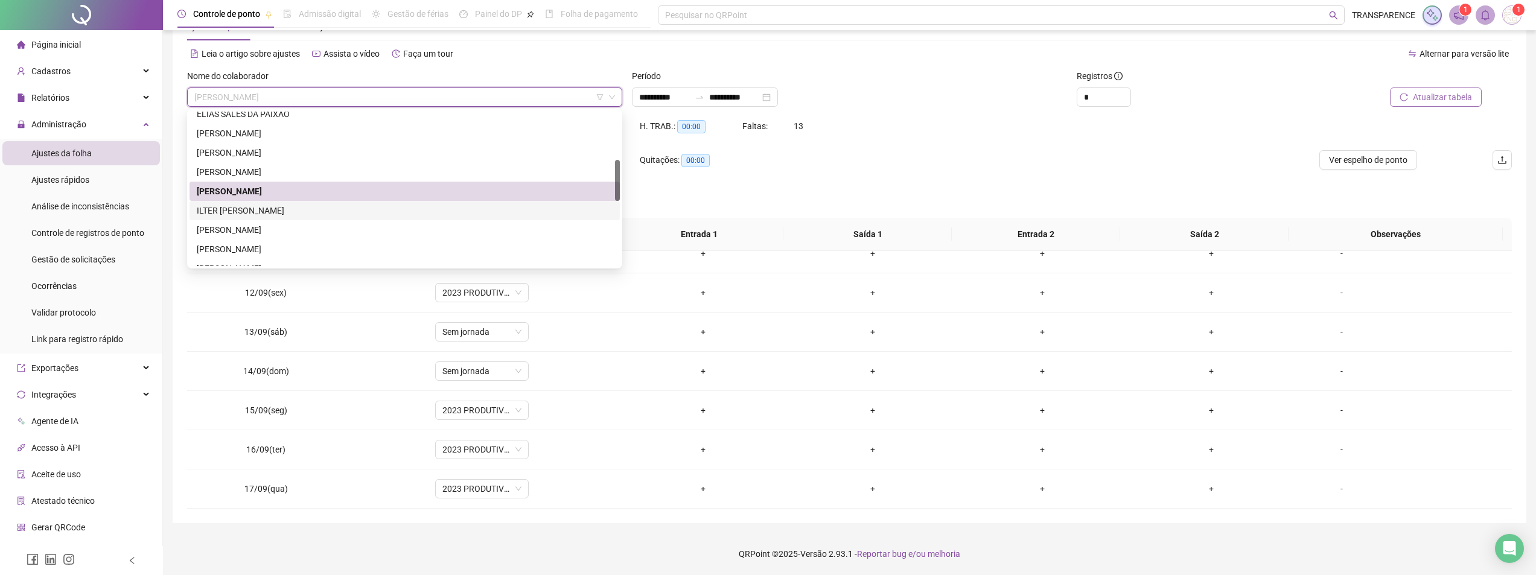
click at [405, 209] on div "ILTER [PERSON_NAME]" at bounding box center [405, 210] width 416 height 13
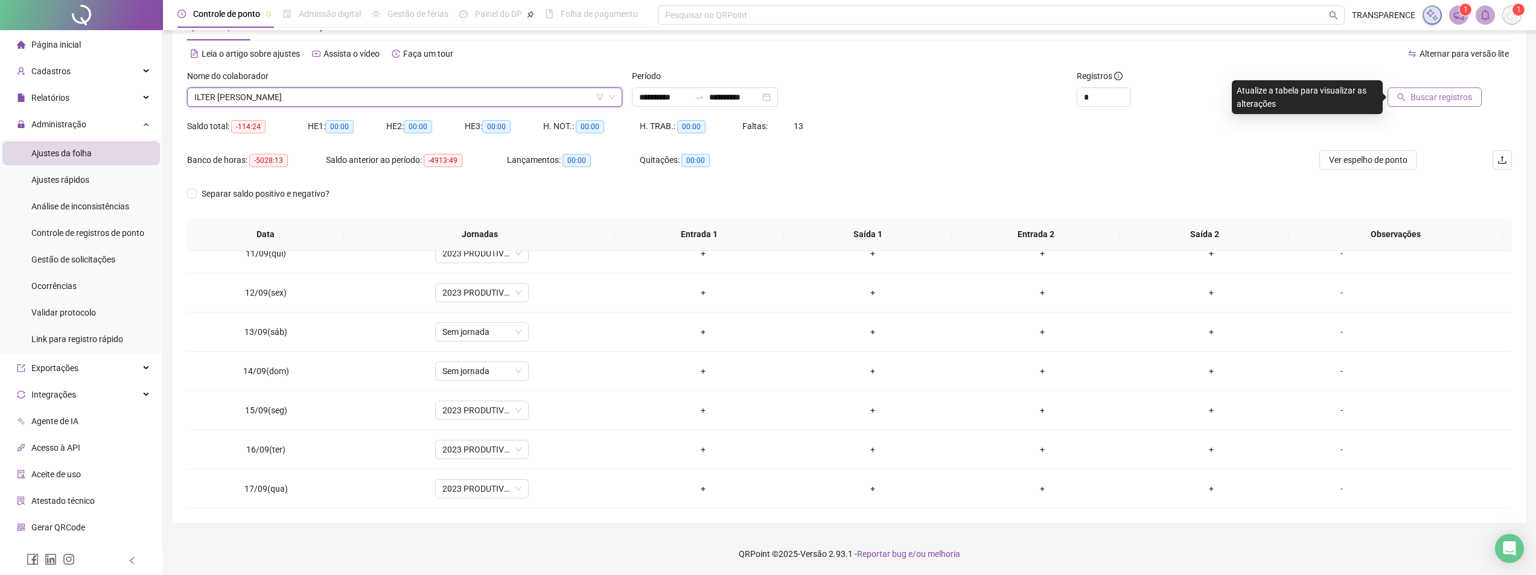
click at [1461, 95] on span "Buscar registros" at bounding box center [1441, 97] width 62 height 13
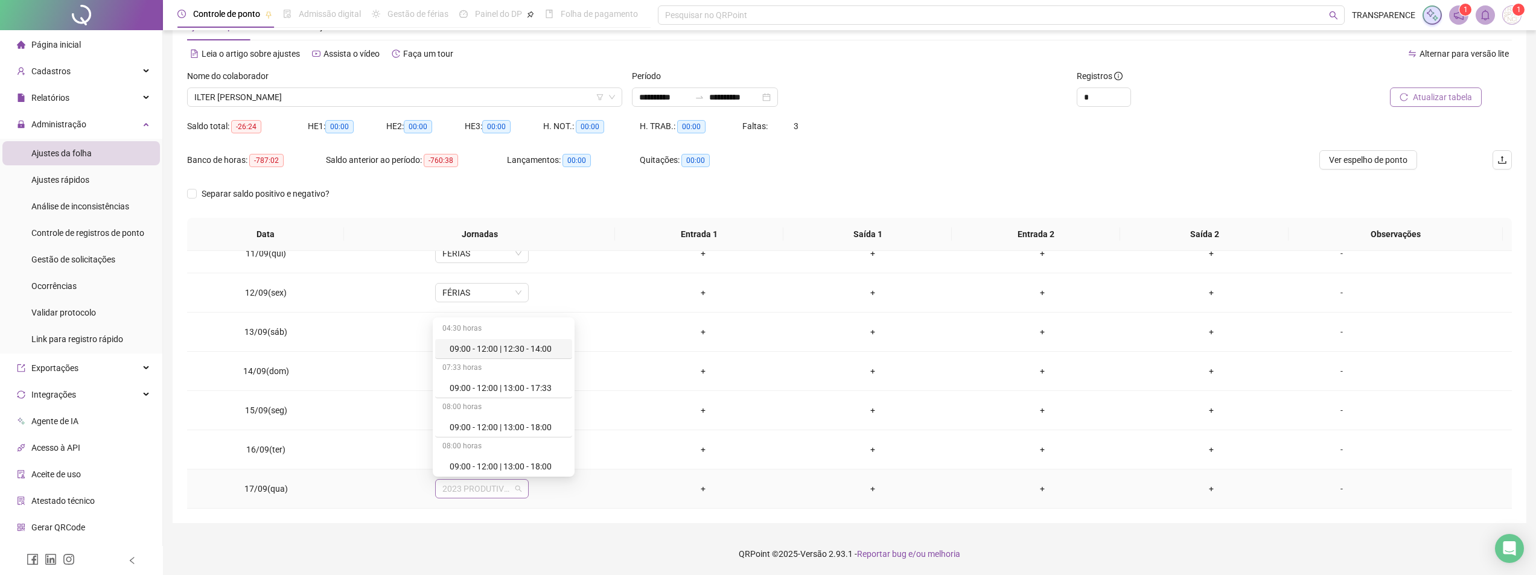
click at [508, 494] on span "2023 PRODUTIVOS" at bounding box center [481, 489] width 79 height 18
click at [515, 378] on div "Férias" at bounding box center [507, 378] width 115 height 13
click at [539, 454] on span "Sim" at bounding box center [537, 457] width 14 height 13
click at [515, 448] on span "2023 PRODUTIVOS" at bounding box center [481, 450] width 79 height 18
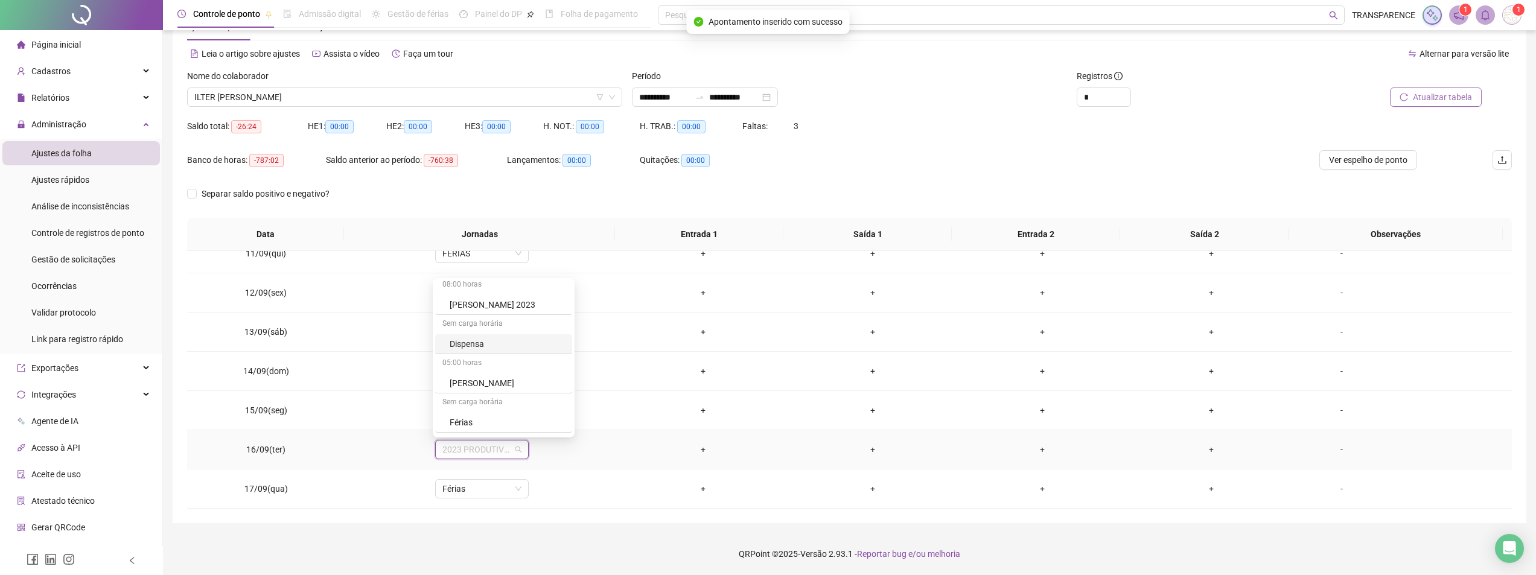
scroll to position [302, 0]
click at [496, 399] on div "Férias" at bounding box center [507, 400] width 115 height 13
click at [532, 416] on span "Sim" at bounding box center [537, 418] width 14 height 13
click at [500, 409] on span "2023 PRODUTIVOS" at bounding box center [481, 410] width 79 height 18
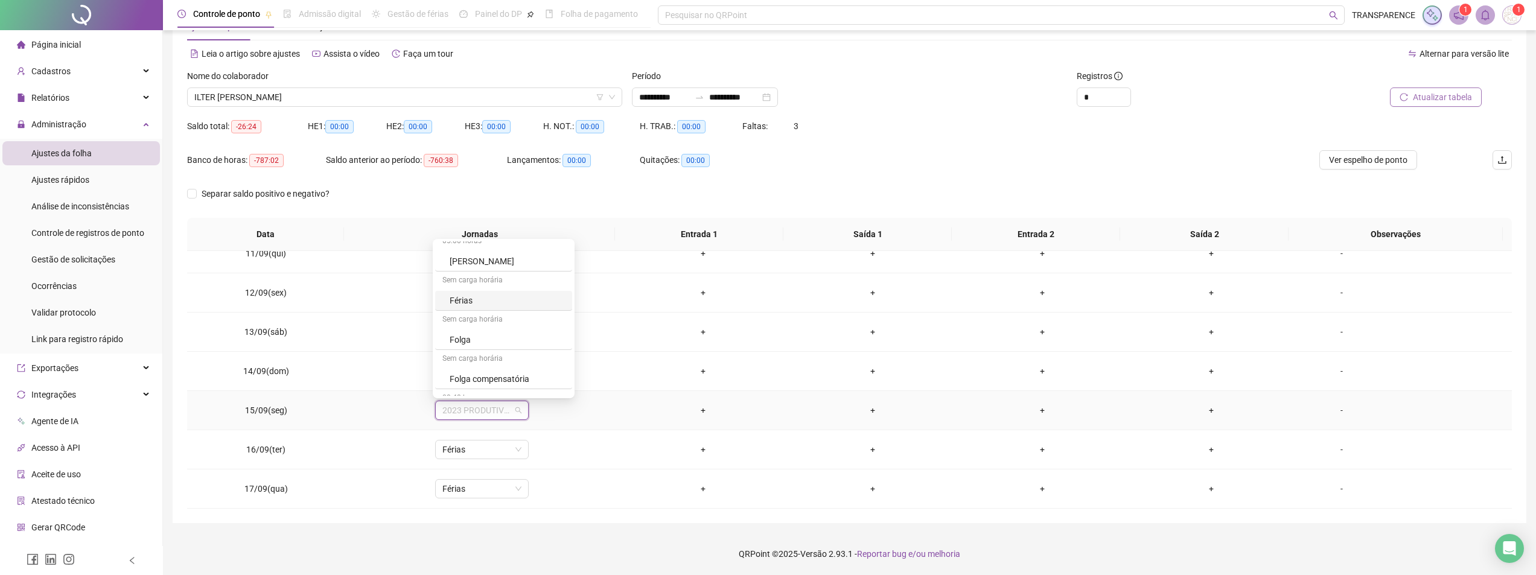
click at [516, 292] on div "Férias" at bounding box center [503, 301] width 137 height 20
click at [533, 376] on span "Sim" at bounding box center [537, 378] width 14 height 13
click at [505, 369] on span "Sem jornada" at bounding box center [481, 371] width 79 height 18
click at [504, 371] on span "Sem jornada" at bounding box center [481, 371] width 79 height 18
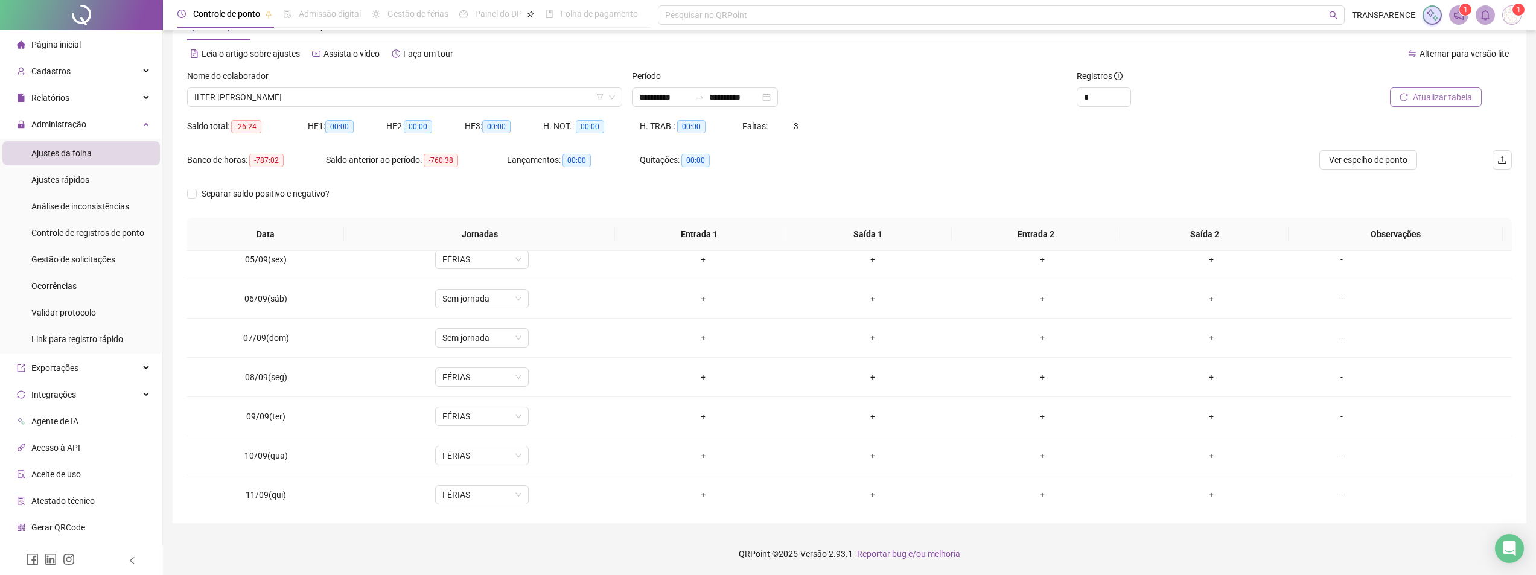
click at [1458, 95] on span "Atualizar tabela" at bounding box center [1442, 97] width 59 height 13
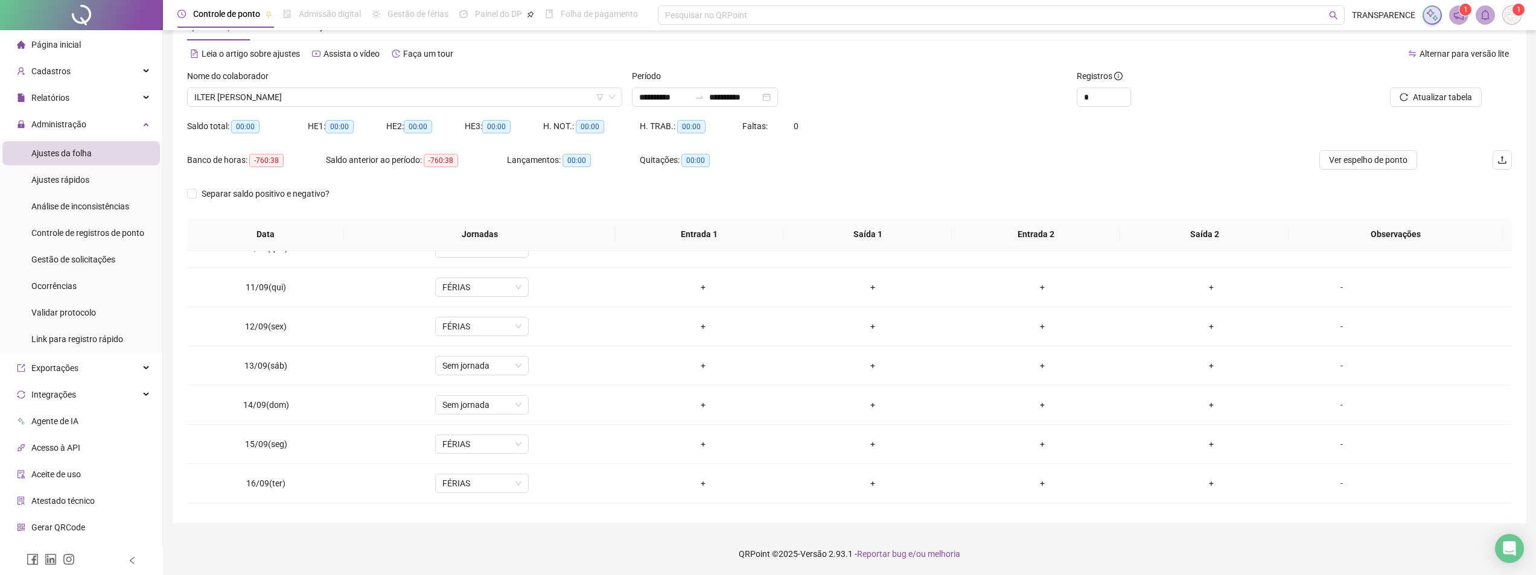
scroll to position [409, 0]
click at [585, 94] on span "ILTER [PERSON_NAME]" at bounding box center [404, 97] width 421 height 18
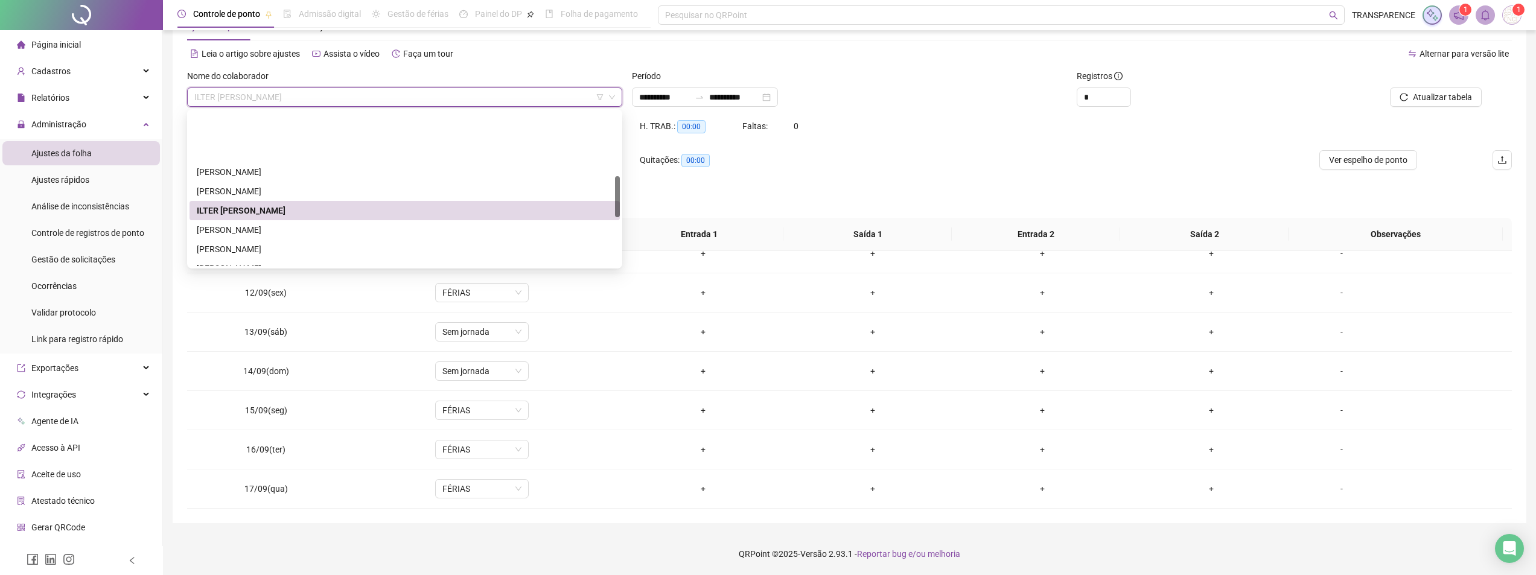
scroll to position [241, 0]
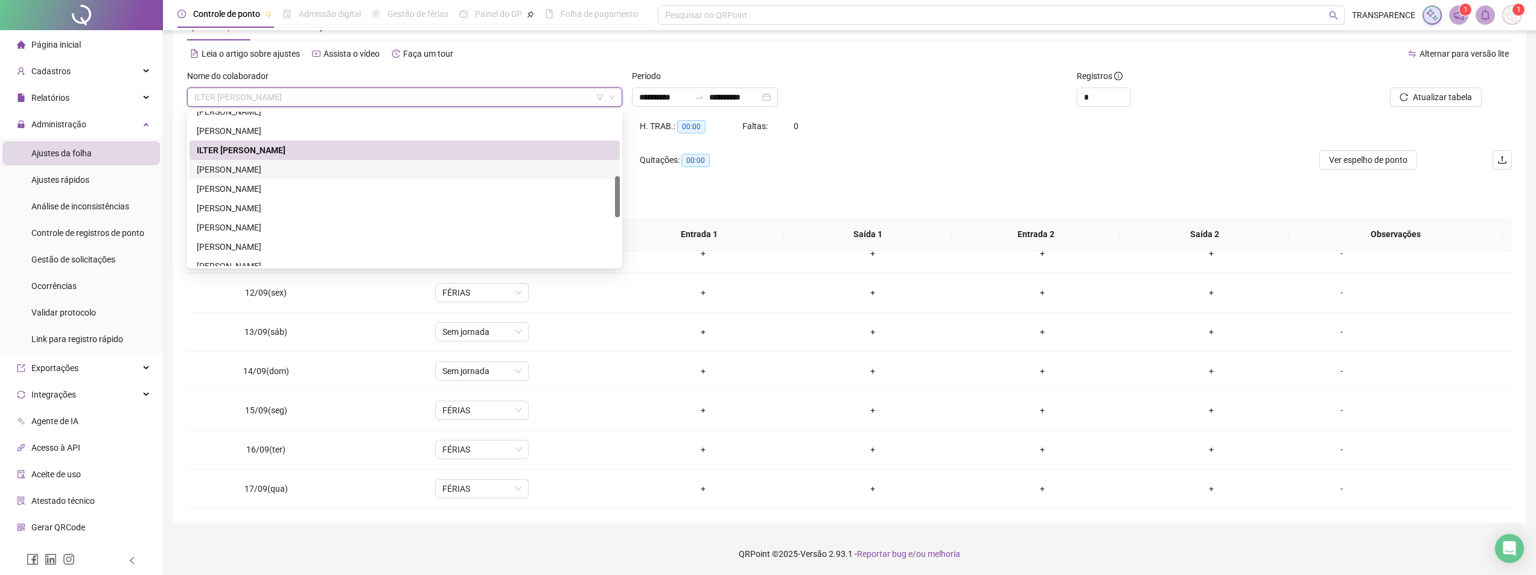
click at [438, 174] on div "[PERSON_NAME]" at bounding box center [405, 169] width 416 height 13
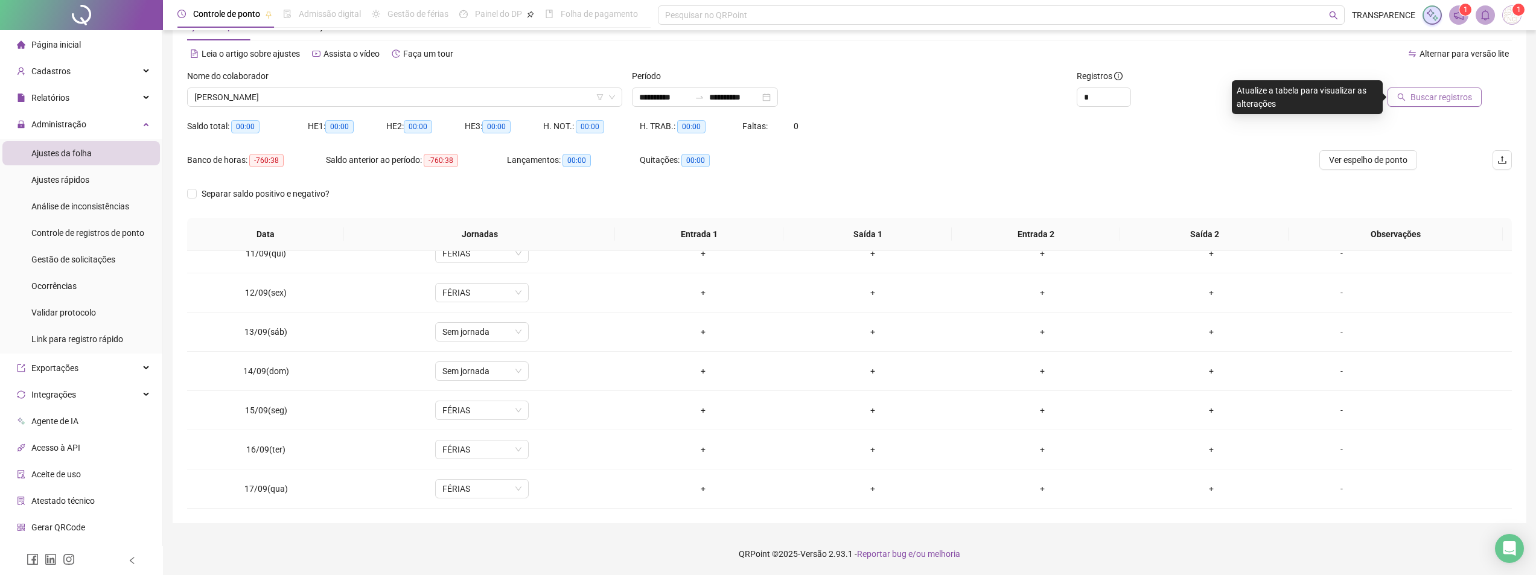
click at [1416, 100] on span "Buscar registros" at bounding box center [1441, 97] width 62 height 13
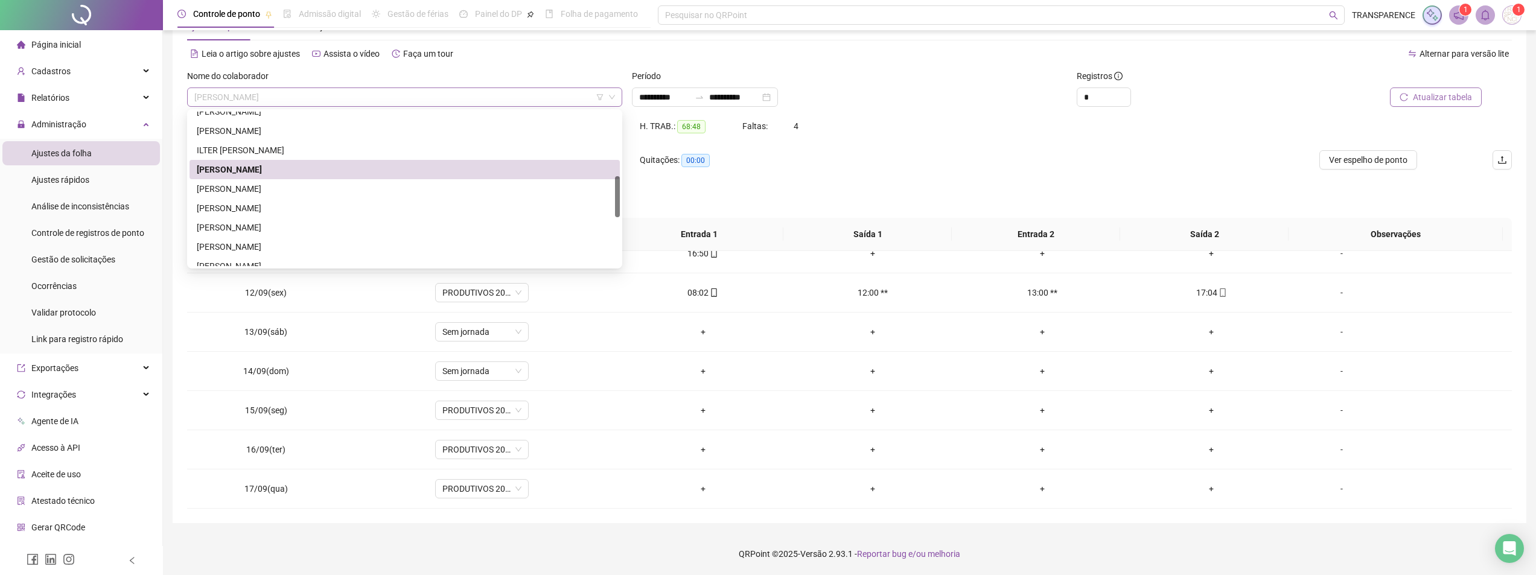
click at [573, 94] on span "[PERSON_NAME]" at bounding box center [404, 97] width 421 height 18
click at [494, 191] on div "[PERSON_NAME]" at bounding box center [405, 188] width 416 height 13
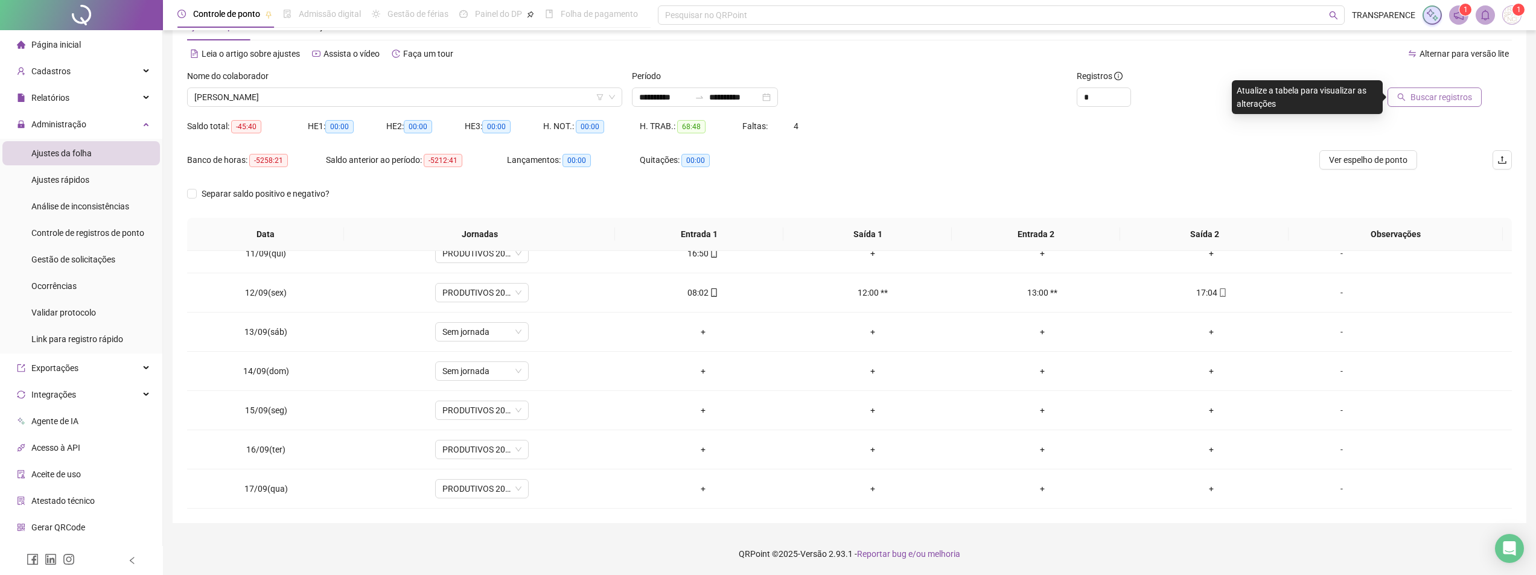
click at [1432, 103] on button "Buscar registros" at bounding box center [1435, 97] width 94 height 19
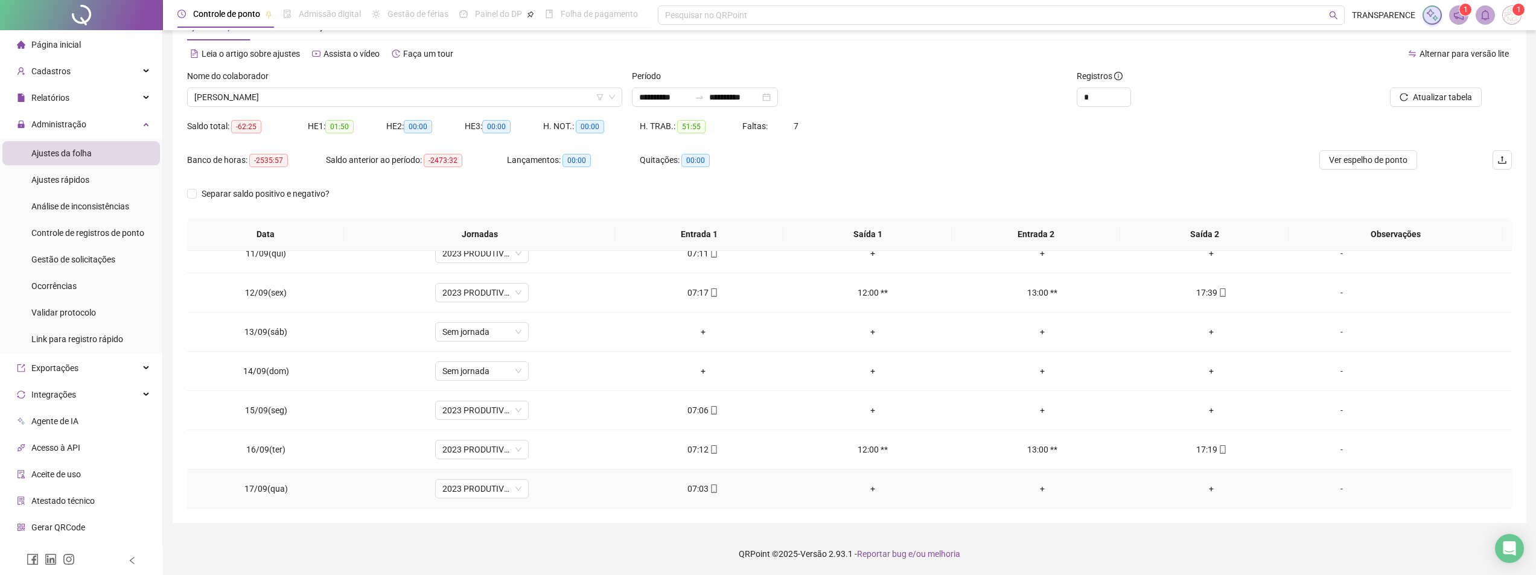
click at [696, 493] on div "07:03" at bounding box center [703, 488] width 150 height 13
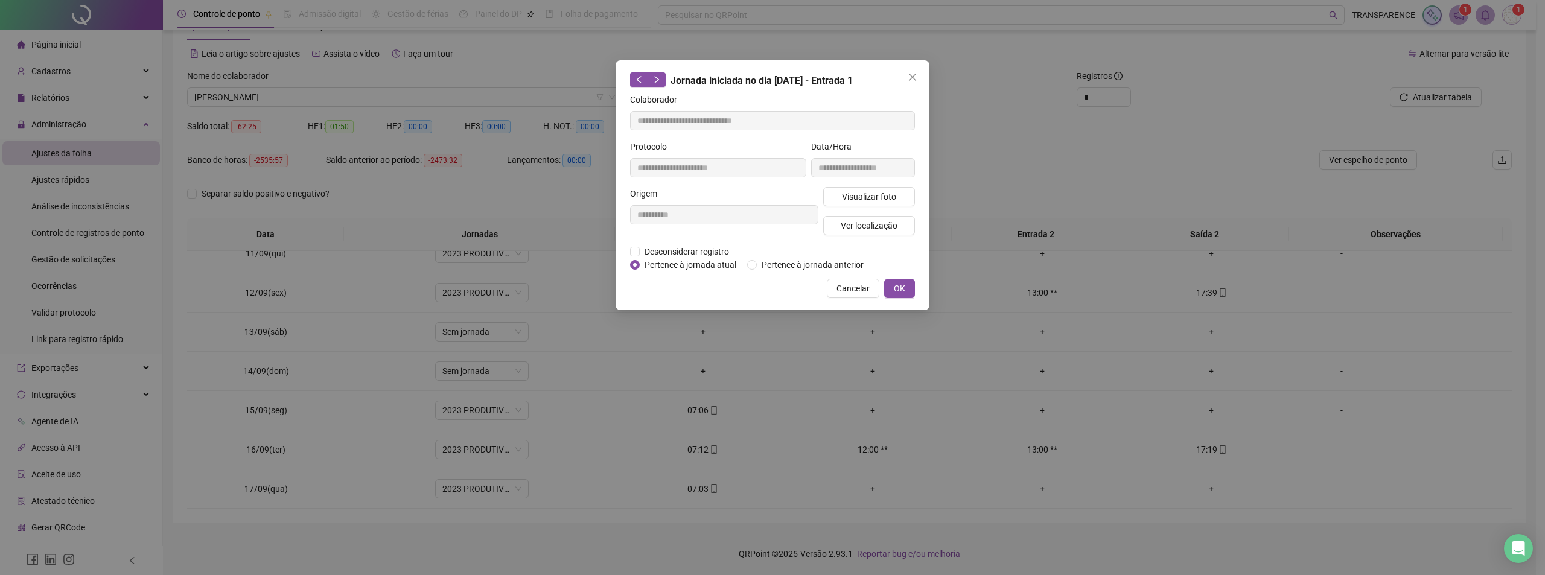
type input "**********"
click at [888, 197] on span "Visualizar foto" at bounding box center [869, 196] width 54 height 13
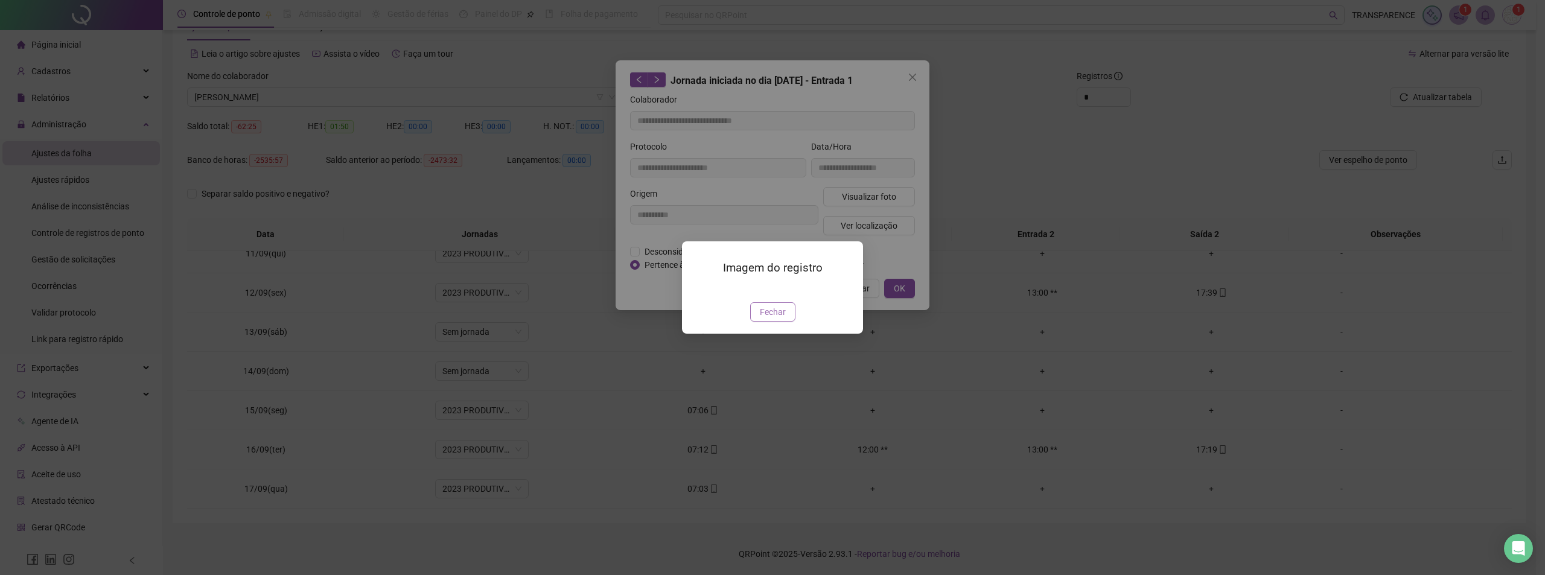
click at [772, 319] on span "Fechar" at bounding box center [773, 311] width 26 height 13
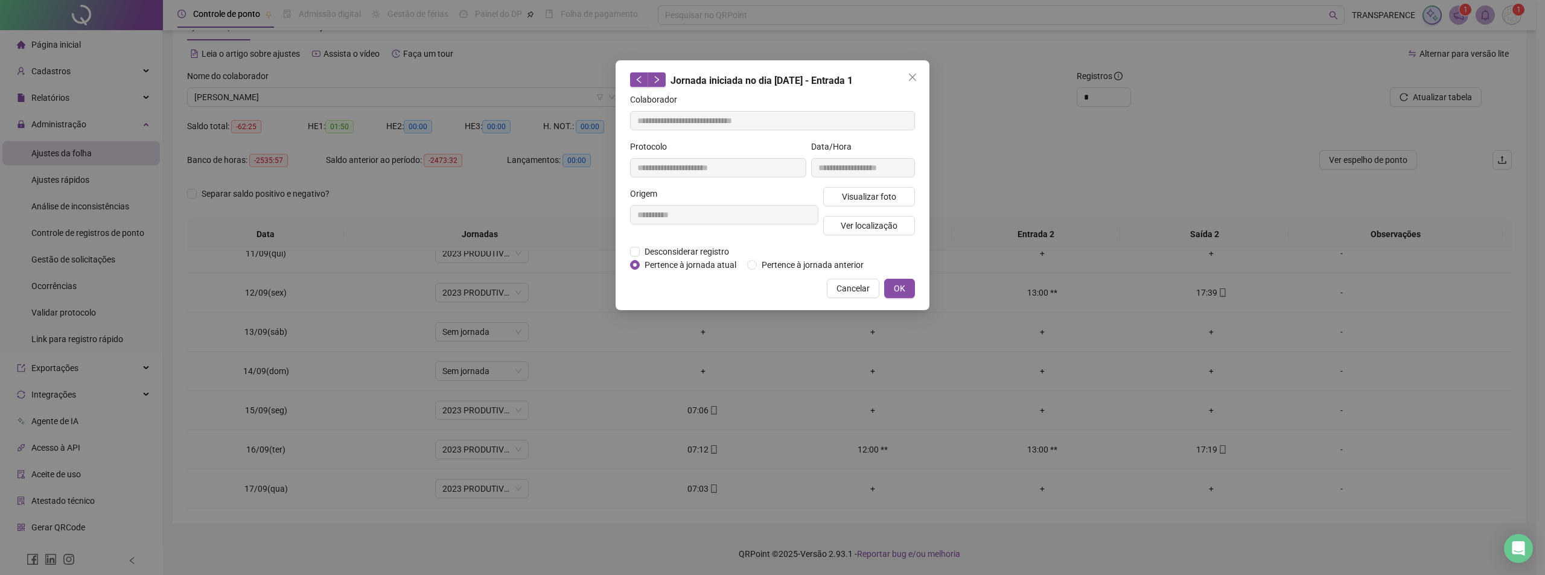
click at [858, 292] on span "Cancelar" at bounding box center [852, 288] width 33 height 13
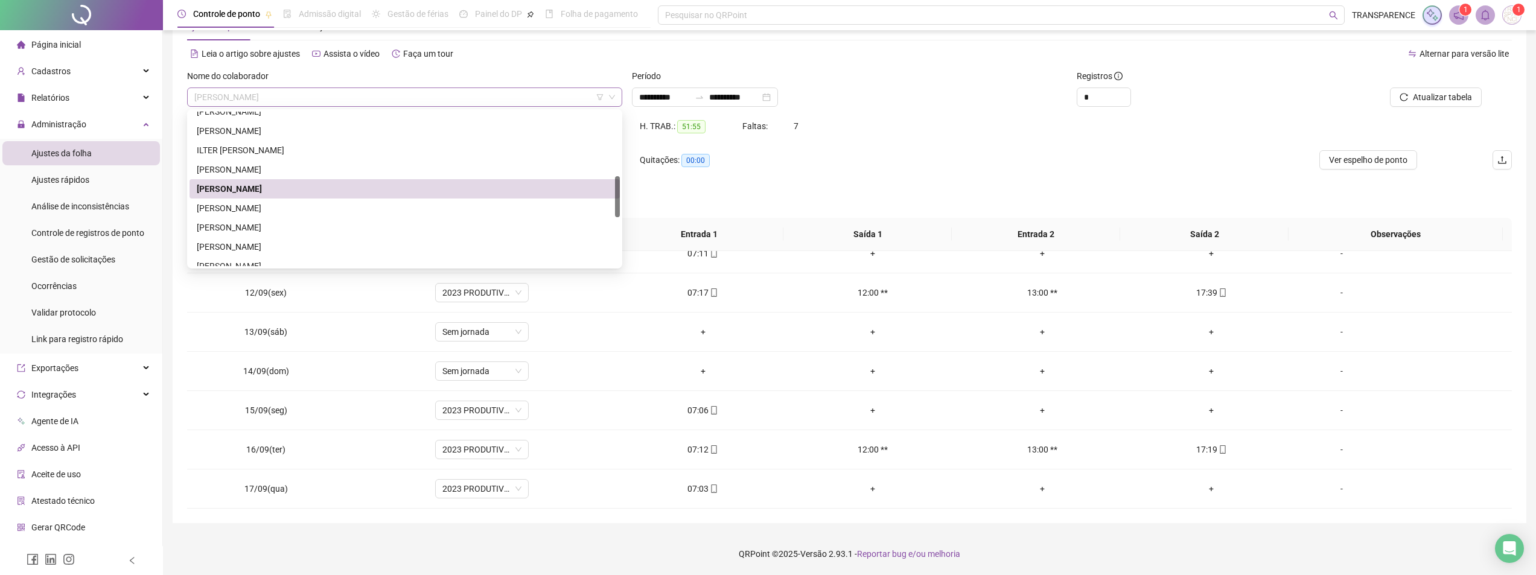
drag, startPoint x: 511, startPoint y: 95, endPoint x: 509, endPoint y: 103, distance: 8.2
click at [511, 96] on span "[PERSON_NAME]" at bounding box center [404, 97] width 421 height 18
click at [457, 216] on div "[PERSON_NAME]" at bounding box center [405, 208] width 430 height 19
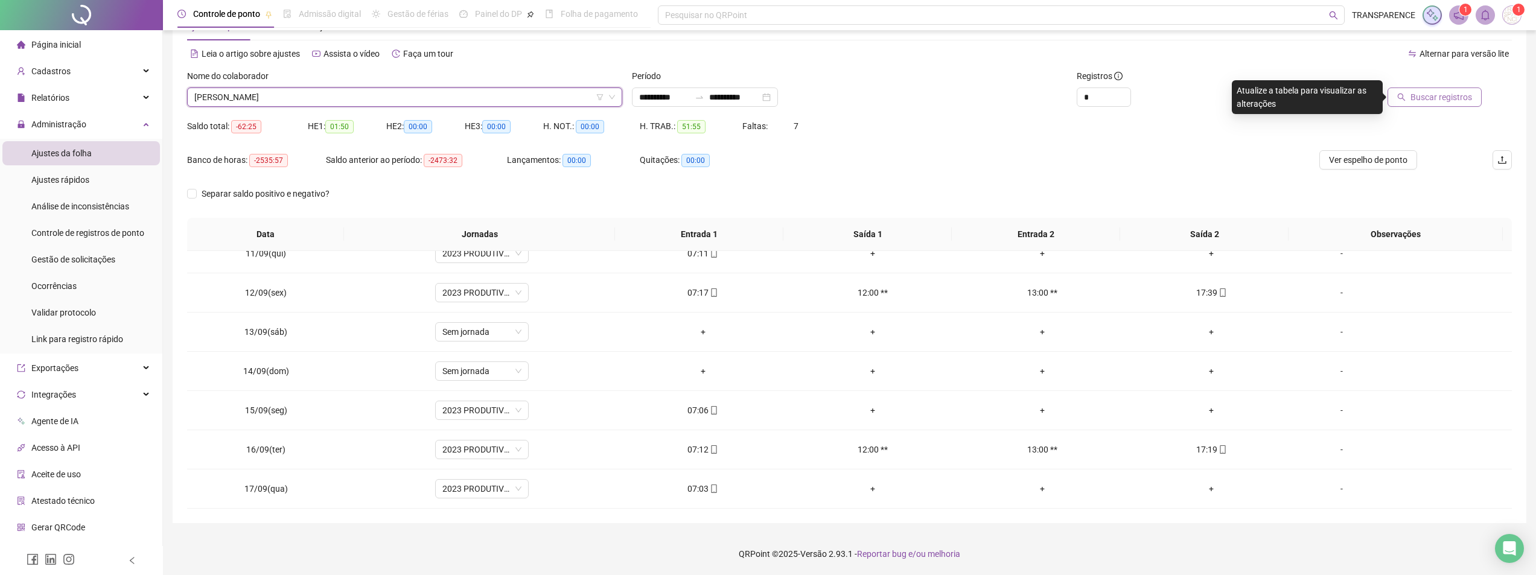
click at [1423, 95] on span "Buscar registros" at bounding box center [1441, 97] width 62 height 13
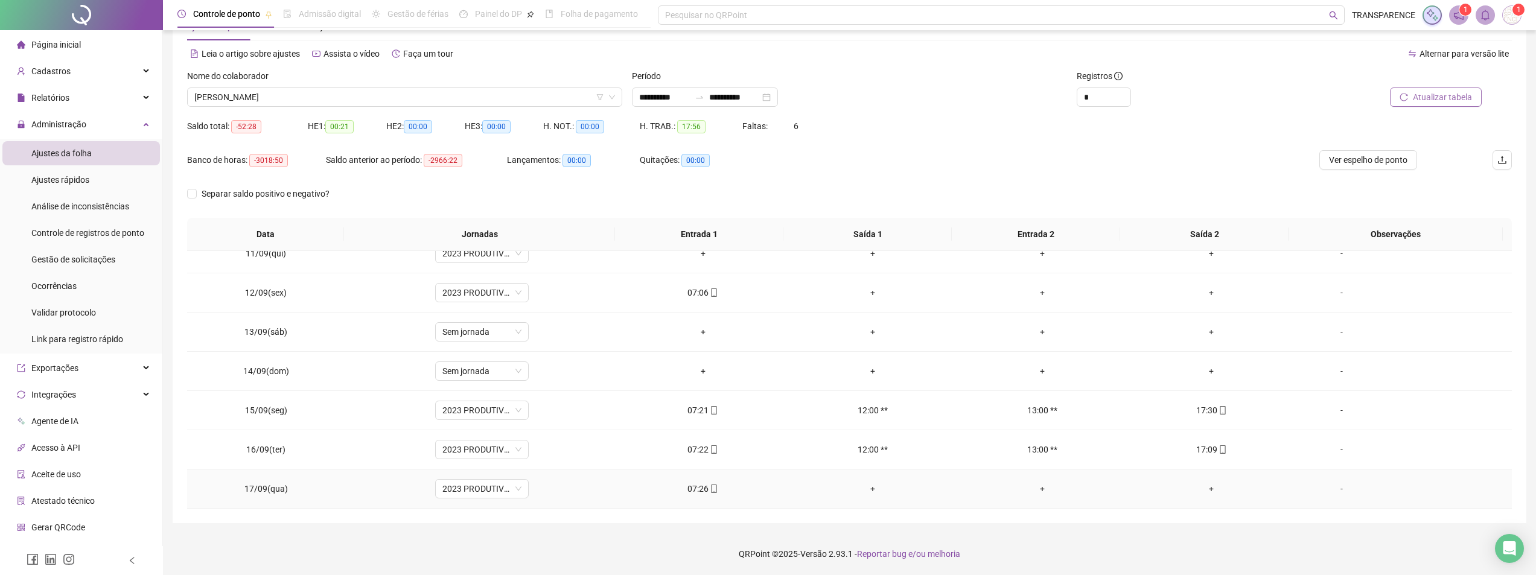
click at [712, 488] on icon "mobile" at bounding box center [714, 489] width 5 height 8
type input "**********"
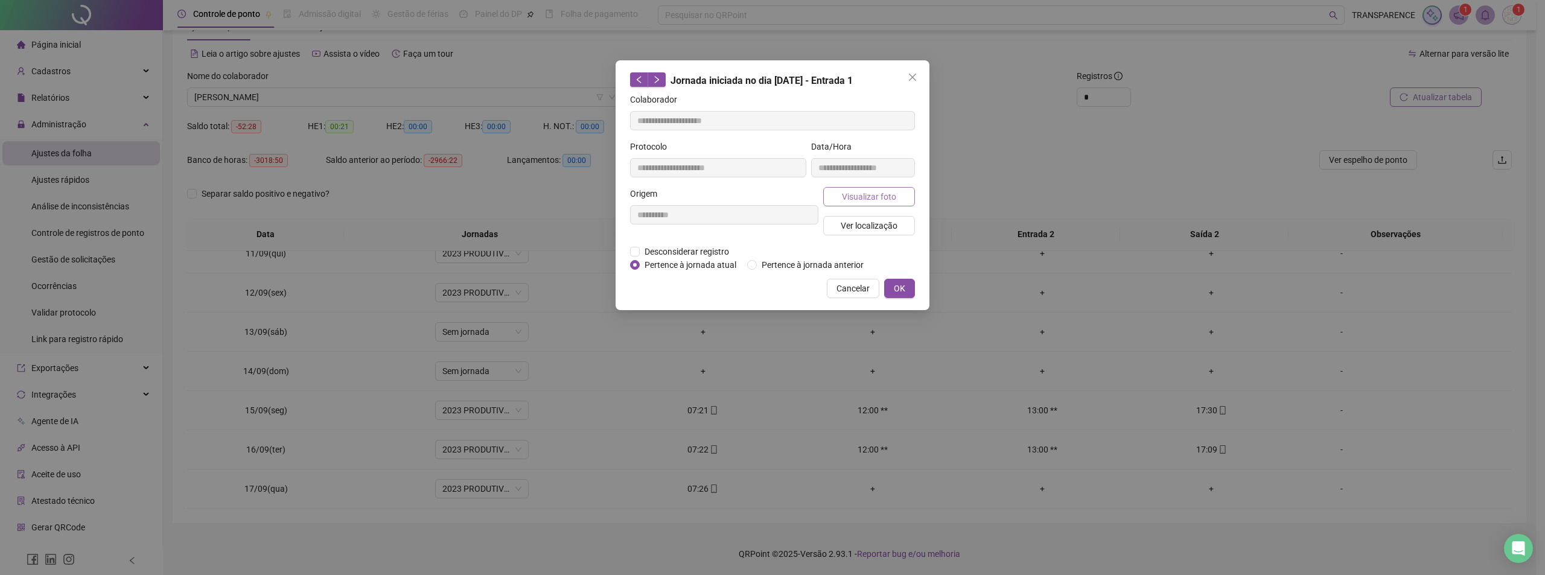
click at [856, 205] on button "Visualizar foto" at bounding box center [869, 196] width 92 height 19
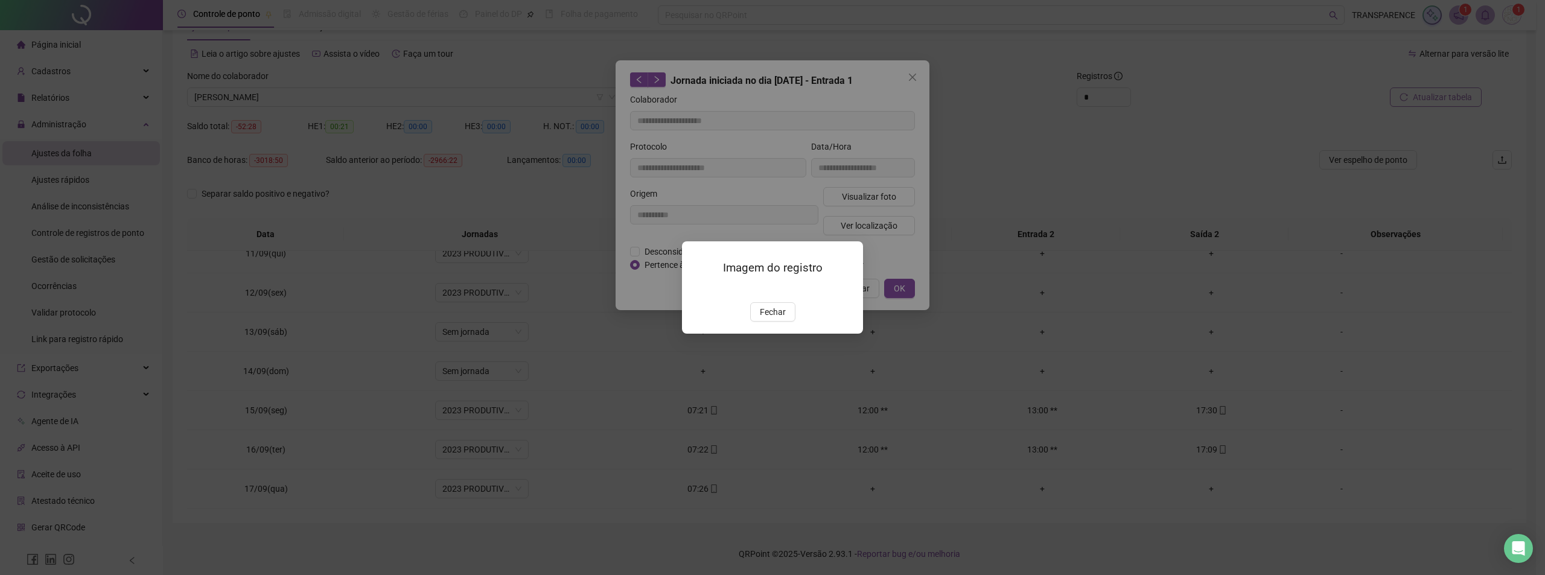
click at [863, 196] on div "Imagem do registro Fechar" at bounding box center [772, 287] width 1545 height 575
click at [771, 322] on button "Fechar" at bounding box center [772, 311] width 45 height 19
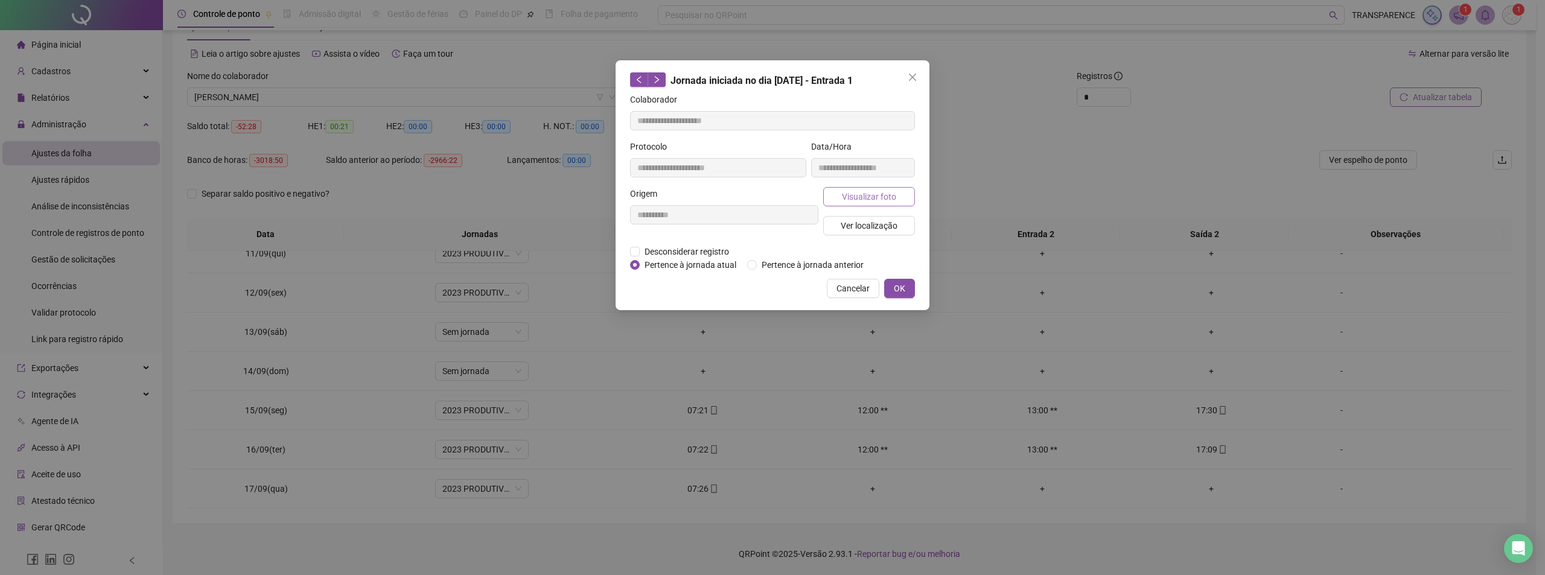
click at [880, 193] on span "Visualizar foto" at bounding box center [869, 196] width 54 height 13
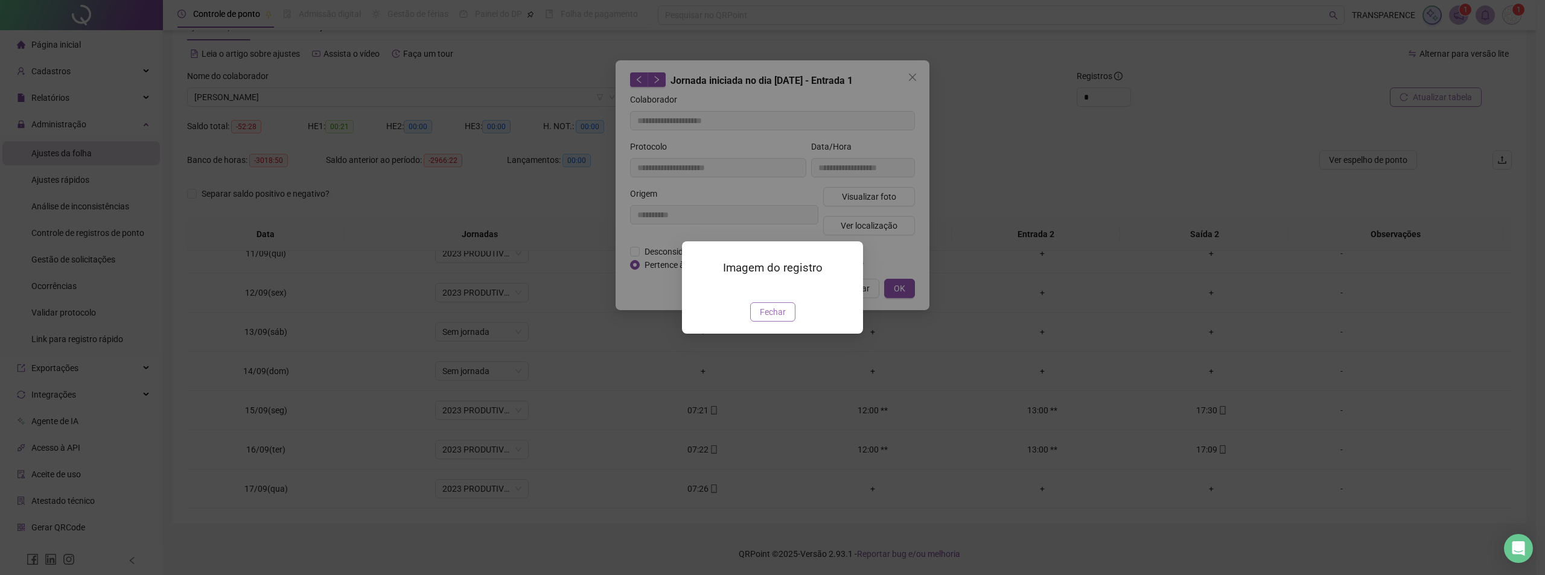
click at [773, 319] on span "Fechar" at bounding box center [773, 311] width 26 height 13
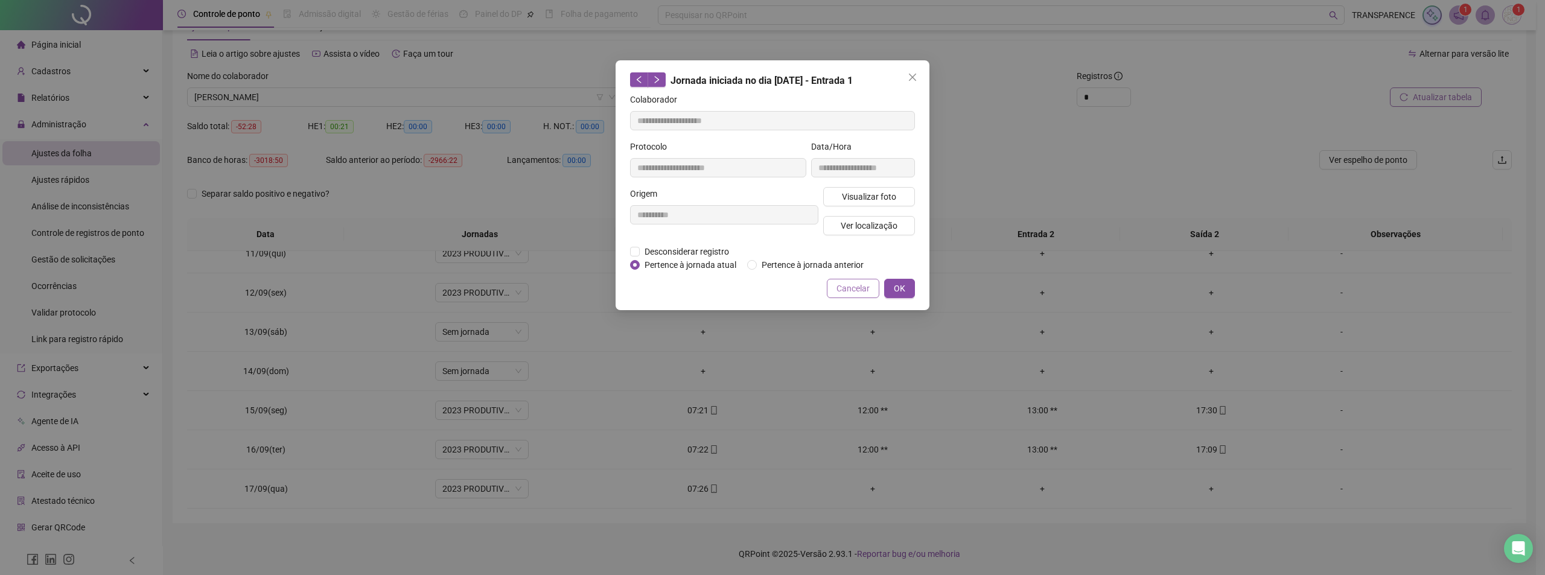
click at [847, 286] on span "Cancelar" at bounding box center [852, 288] width 33 height 13
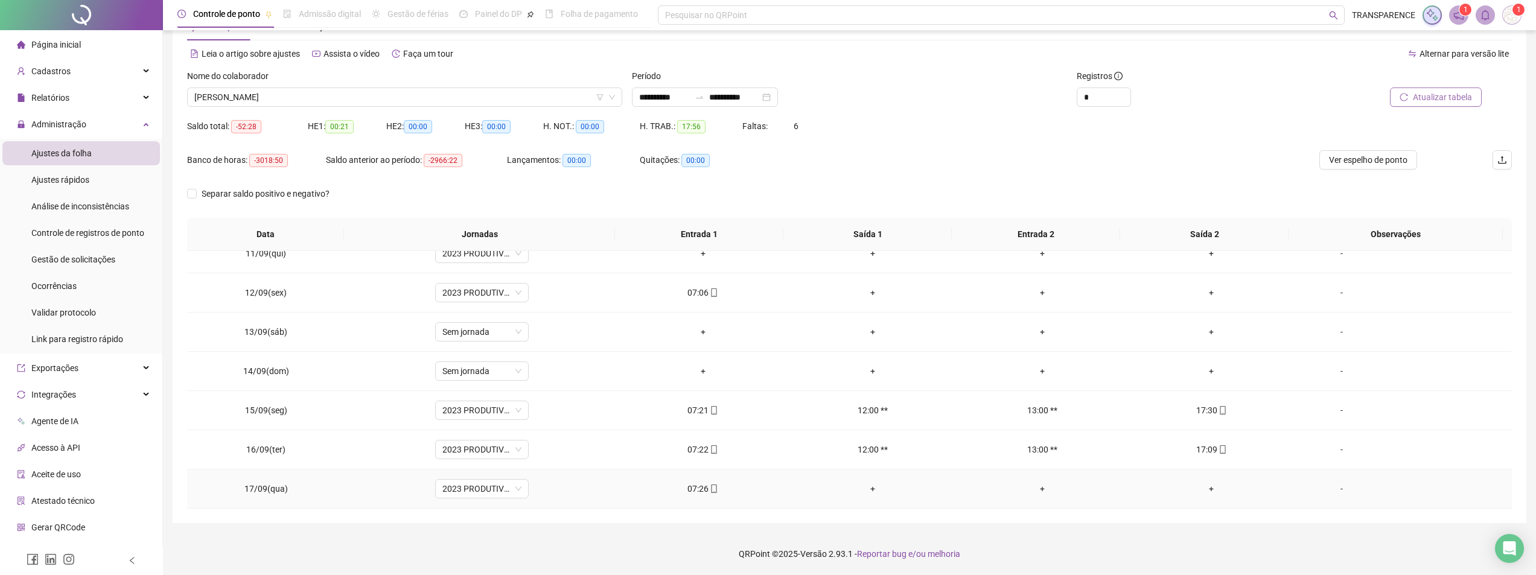
click at [710, 492] on icon "mobile" at bounding box center [714, 489] width 8 height 8
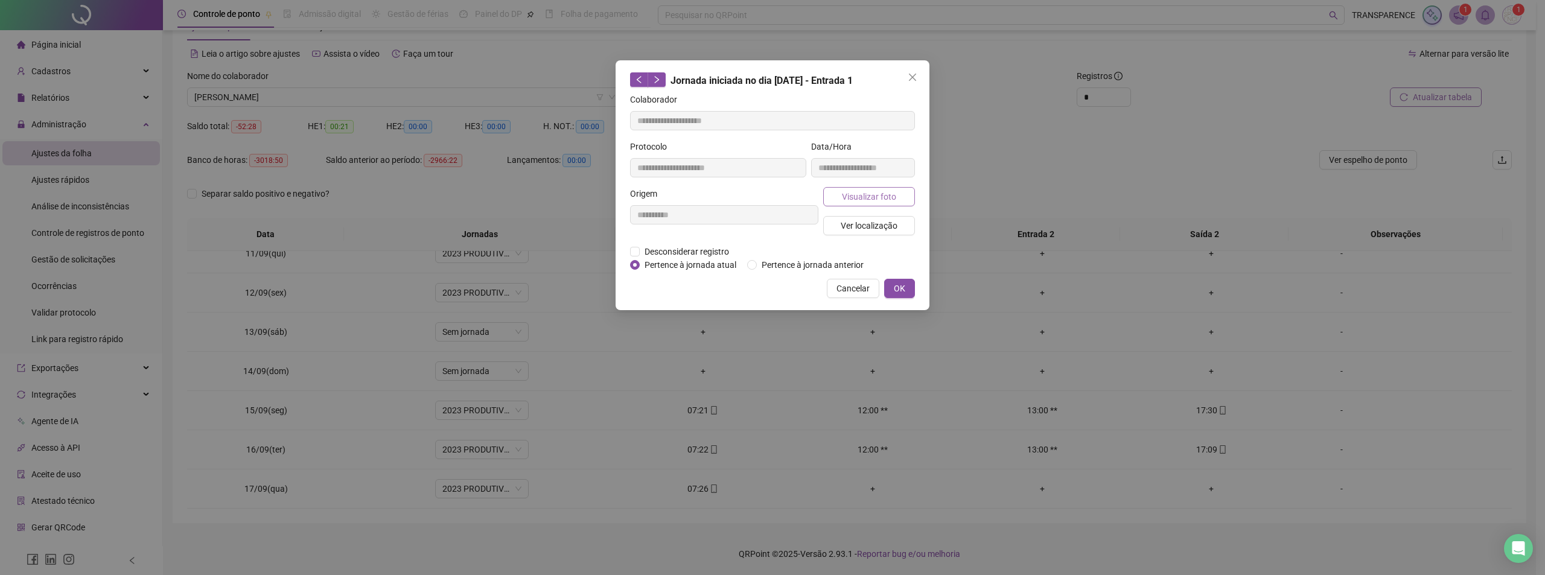
click at [880, 202] on span "Visualizar foto" at bounding box center [869, 196] width 54 height 13
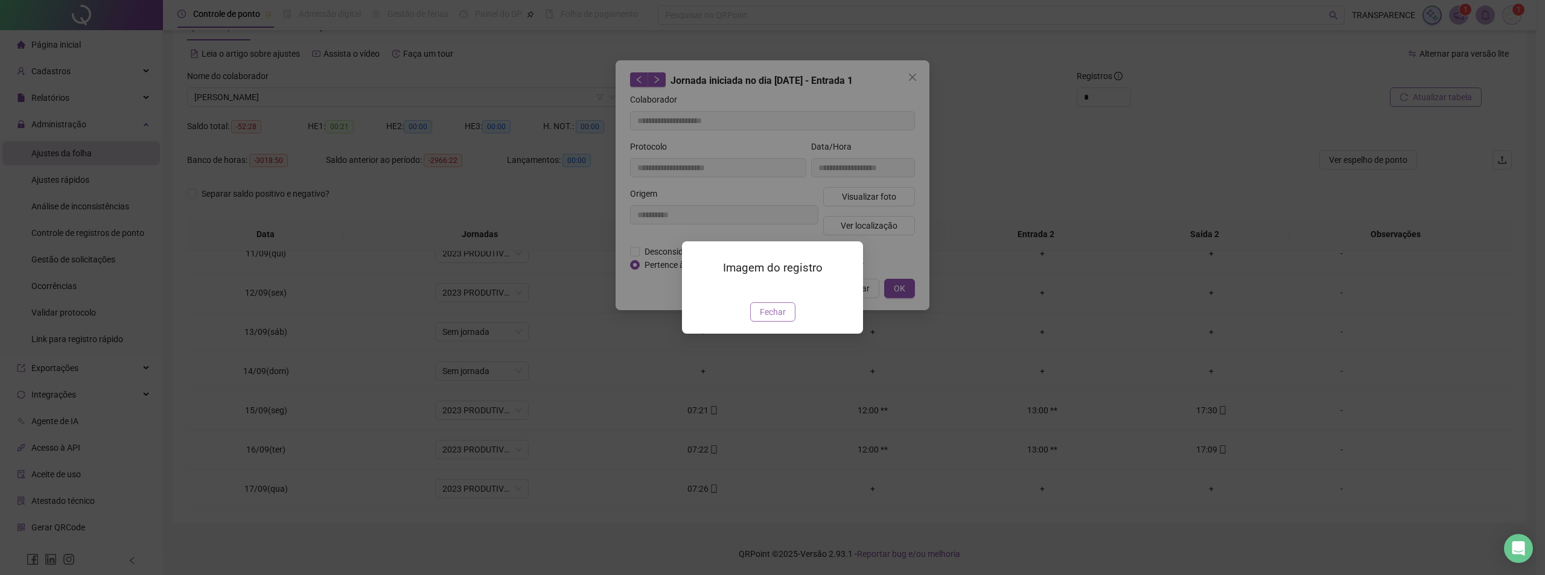
click at [789, 322] on button "Fechar" at bounding box center [772, 311] width 45 height 19
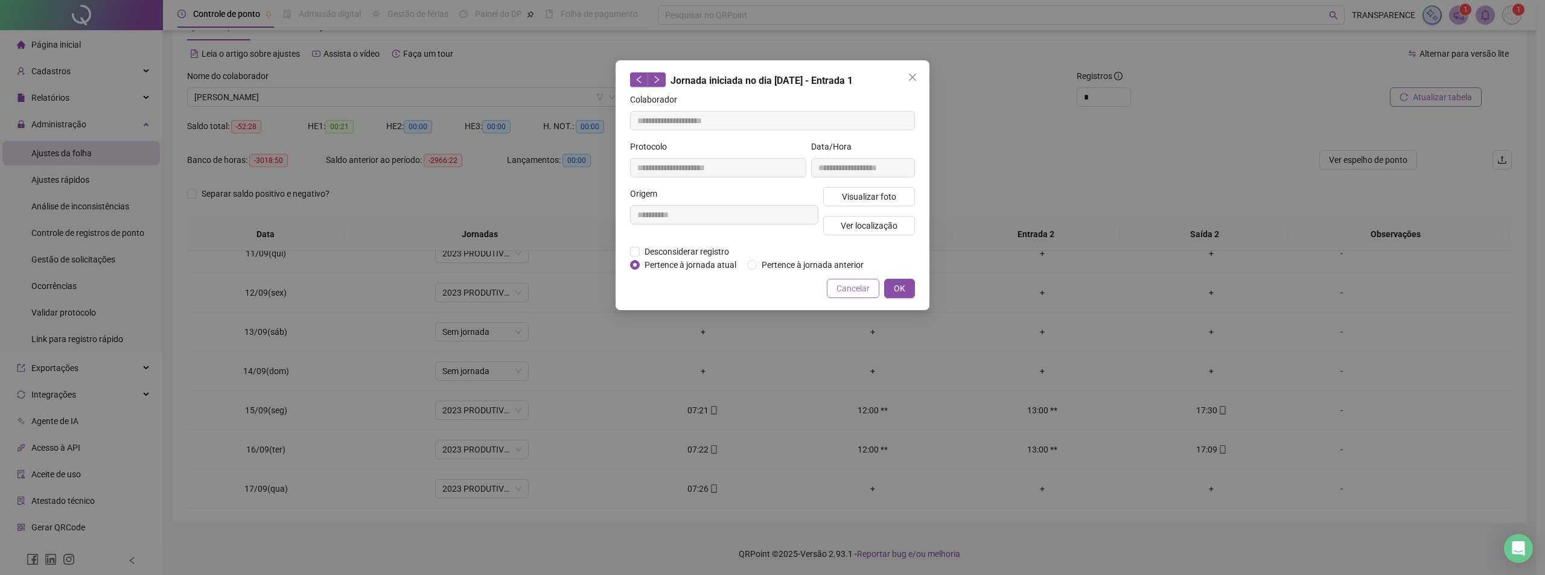
click at [867, 285] on span "Cancelar" at bounding box center [852, 288] width 33 height 13
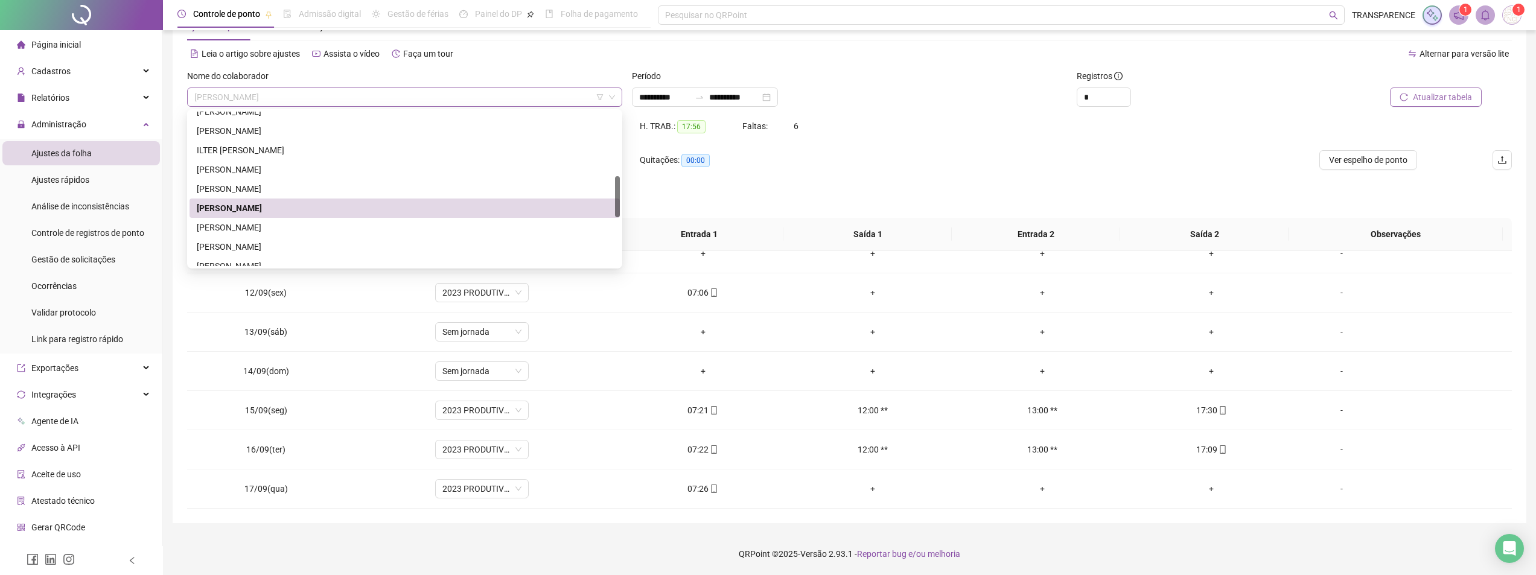
click at [447, 100] on span "[PERSON_NAME]" at bounding box center [404, 97] width 421 height 18
click at [412, 223] on div "[PERSON_NAME]" at bounding box center [405, 227] width 416 height 13
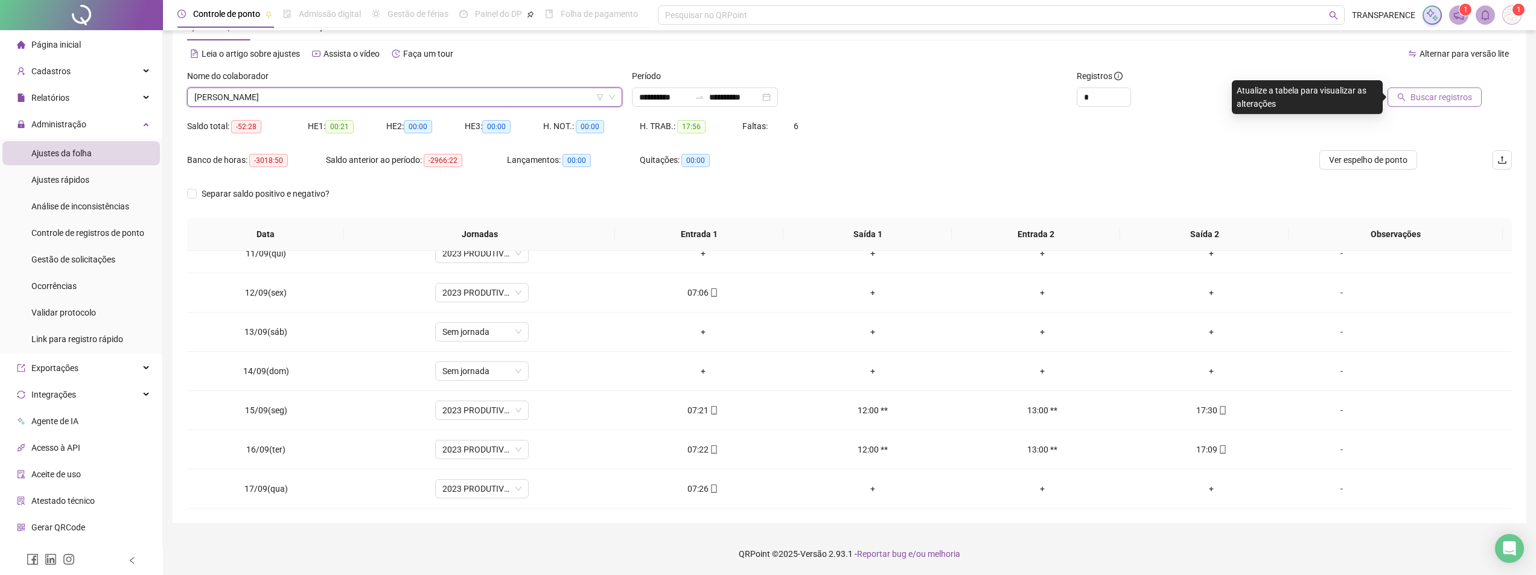
click at [1462, 107] on div "Buscar registros" at bounding box center [1405, 92] width 223 height 47
click at [1465, 99] on span "Buscar registros" at bounding box center [1441, 97] width 62 height 13
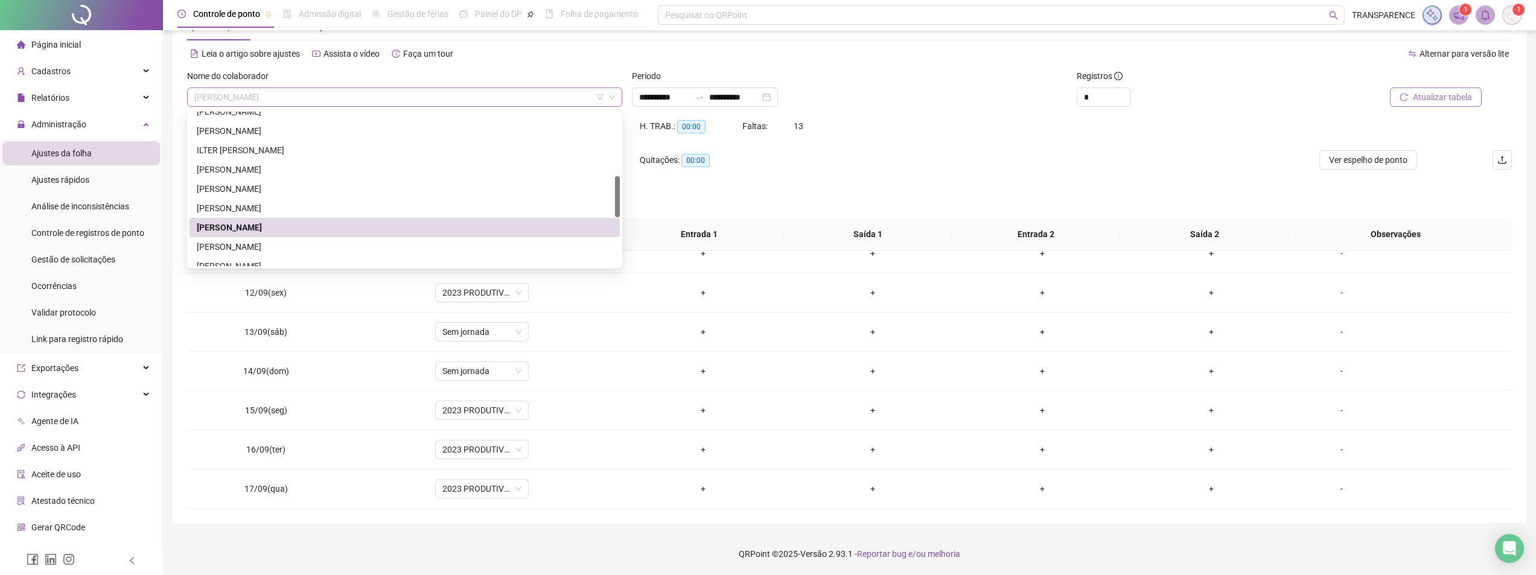
click at [544, 94] on span "[PERSON_NAME]" at bounding box center [404, 97] width 421 height 18
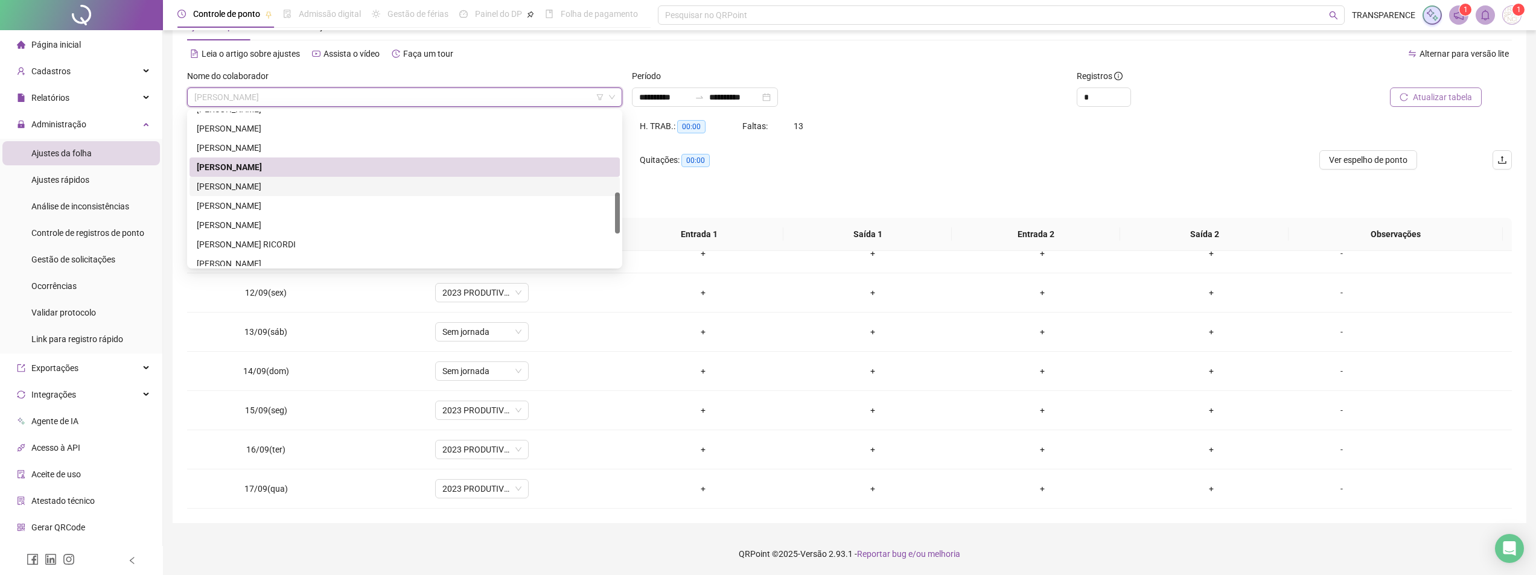
click at [405, 186] on div "[PERSON_NAME]" at bounding box center [405, 186] width 416 height 13
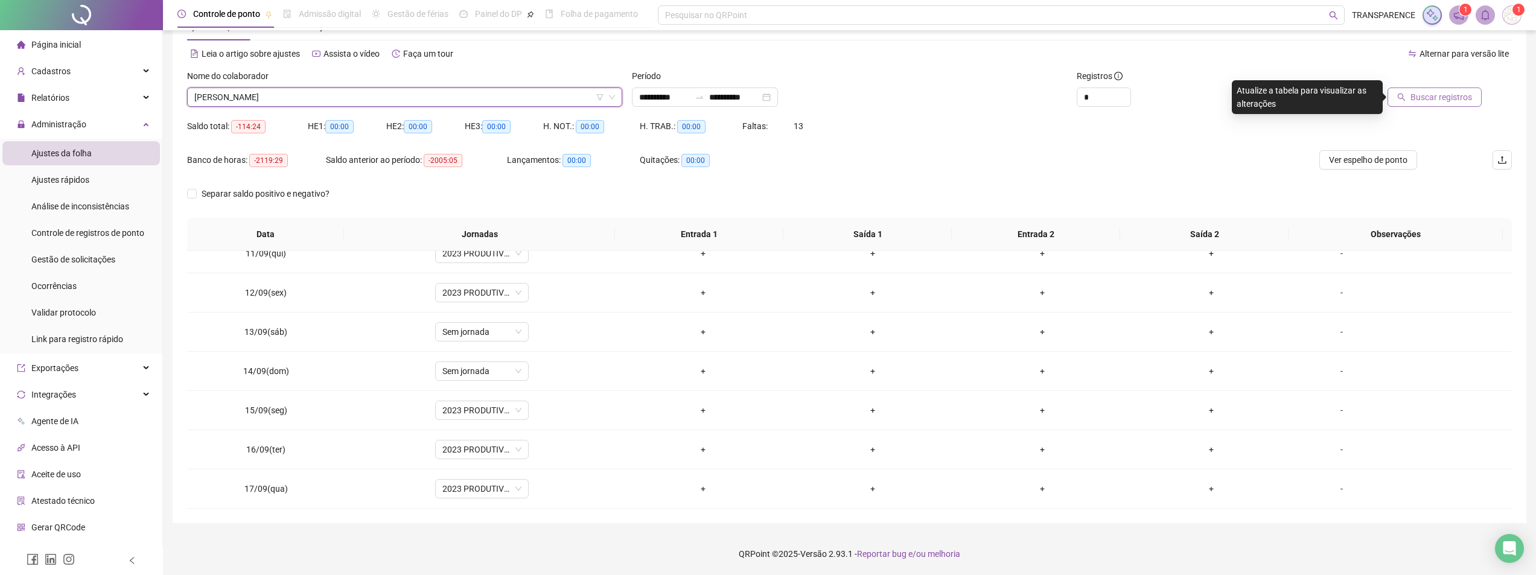
click at [512, 99] on span "[PERSON_NAME]" at bounding box center [404, 97] width 421 height 18
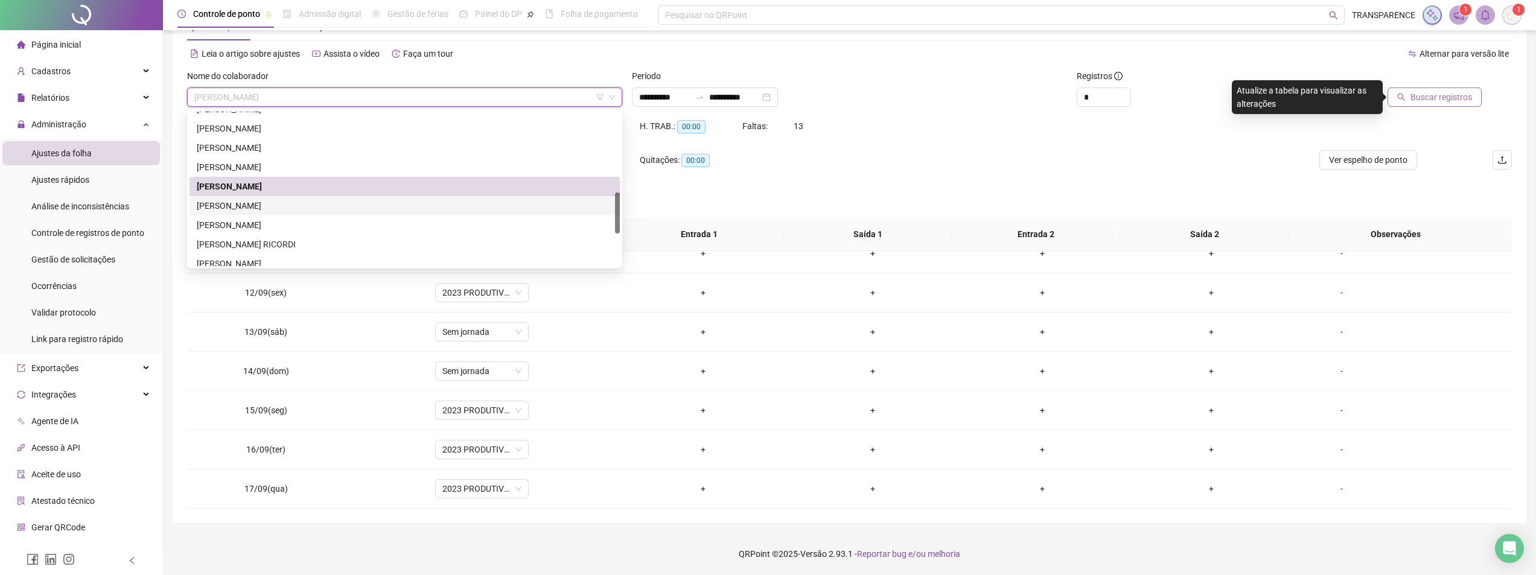
click at [381, 206] on div "[PERSON_NAME]" at bounding box center [405, 205] width 416 height 13
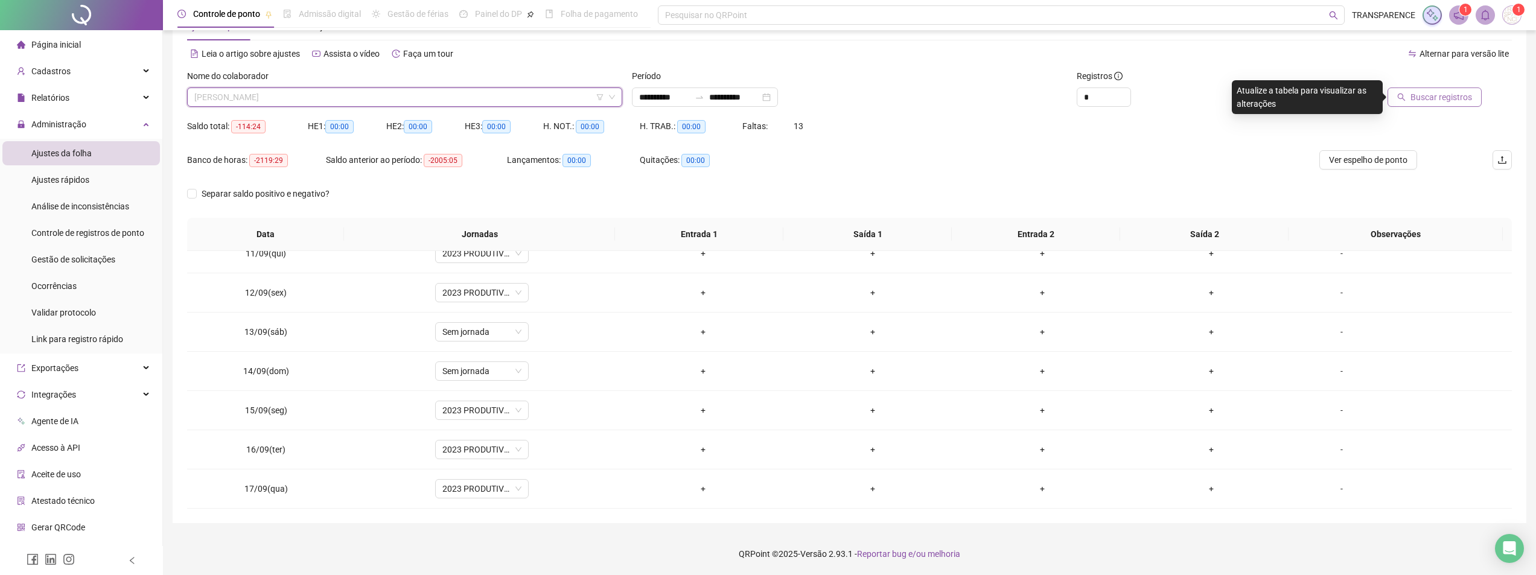
click at [514, 97] on span "[PERSON_NAME]" at bounding box center [404, 97] width 421 height 18
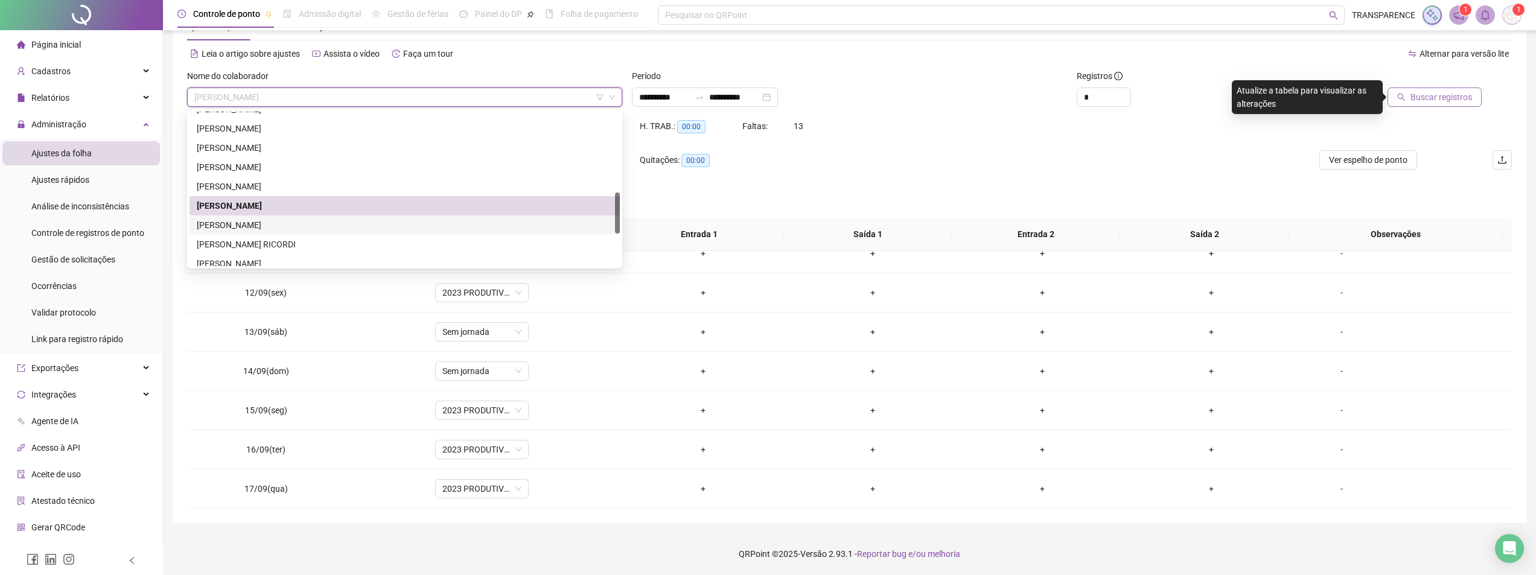
click at [370, 222] on div "[PERSON_NAME]" at bounding box center [405, 224] width 416 height 13
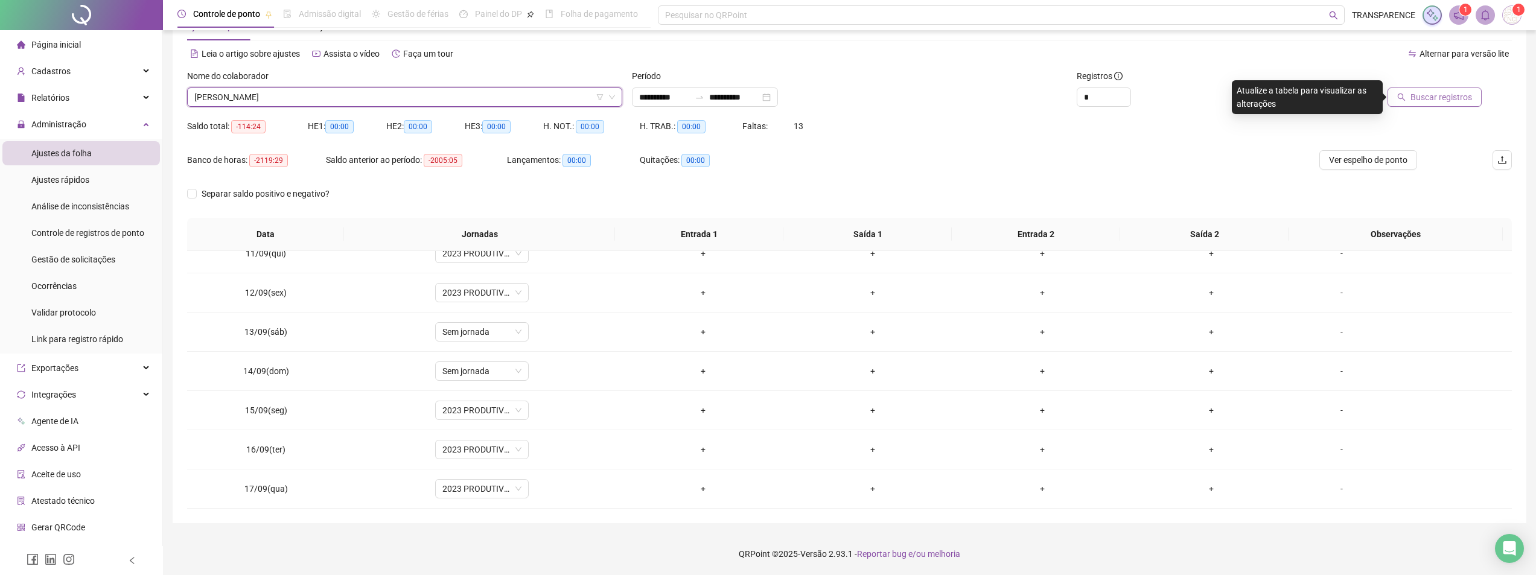
click at [1463, 101] on span "Buscar registros" at bounding box center [1441, 97] width 62 height 13
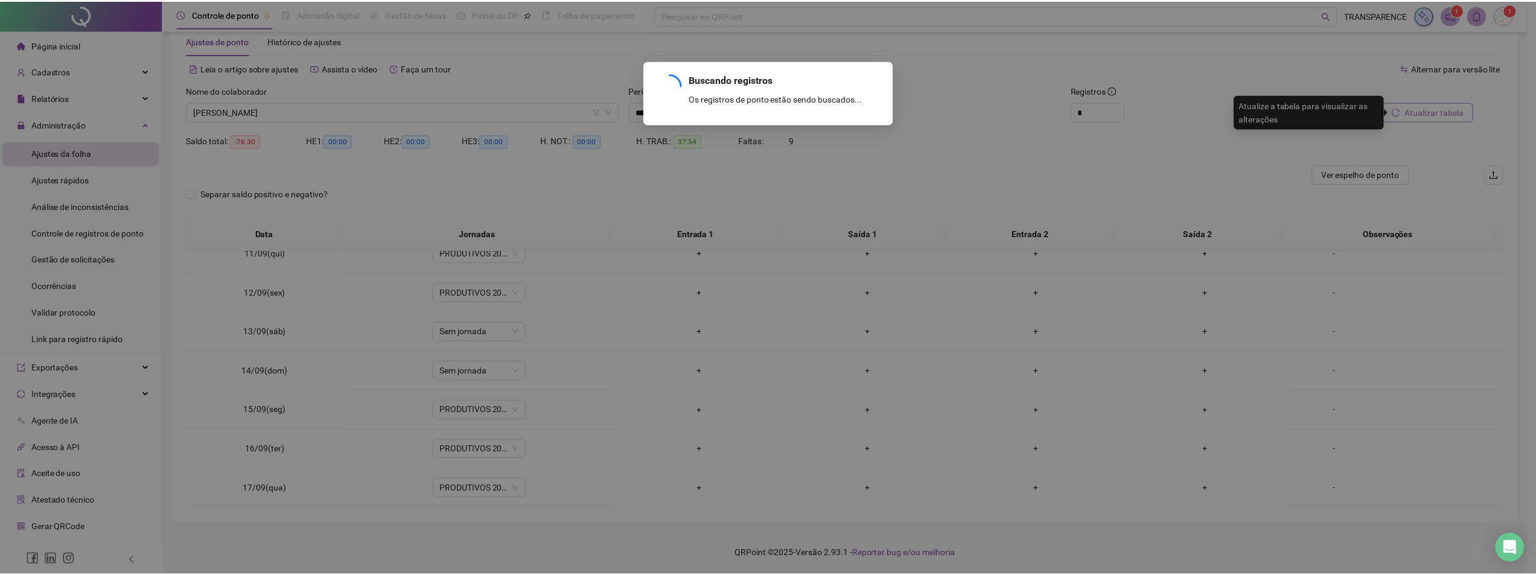
scroll to position [27, 0]
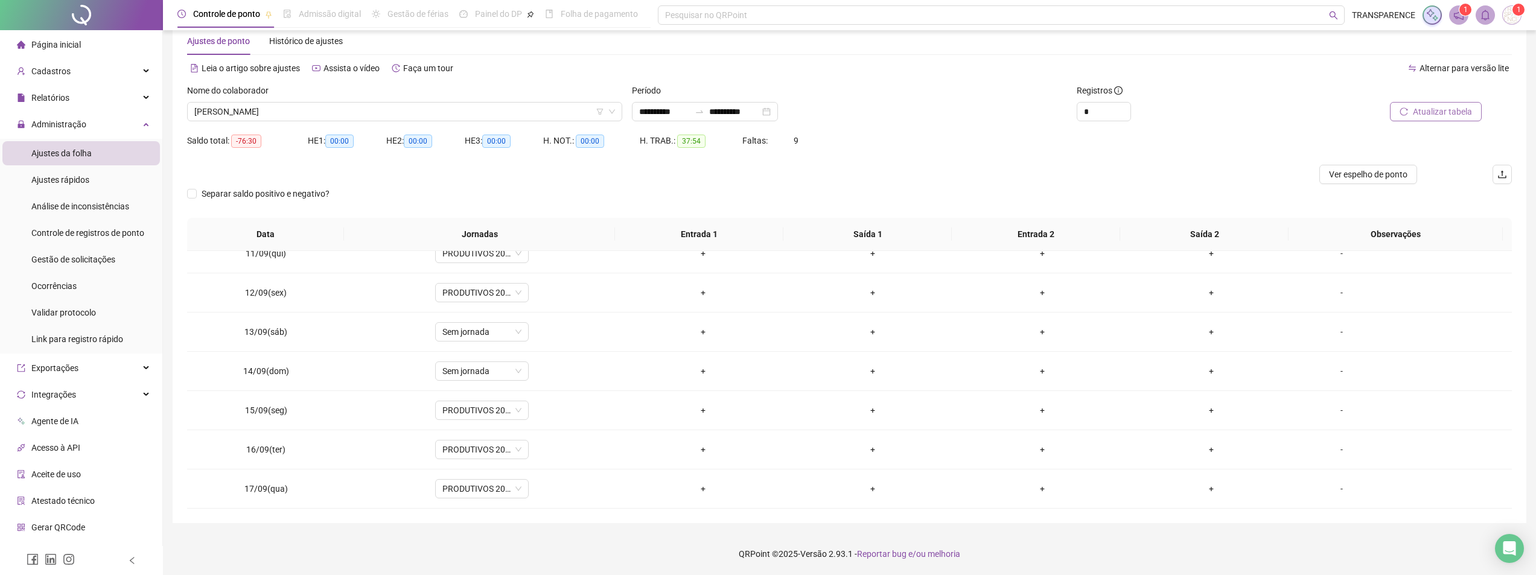
click at [435, 101] on div "Nome do colaborador" at bounding box center [404, 93] width 435 height 18
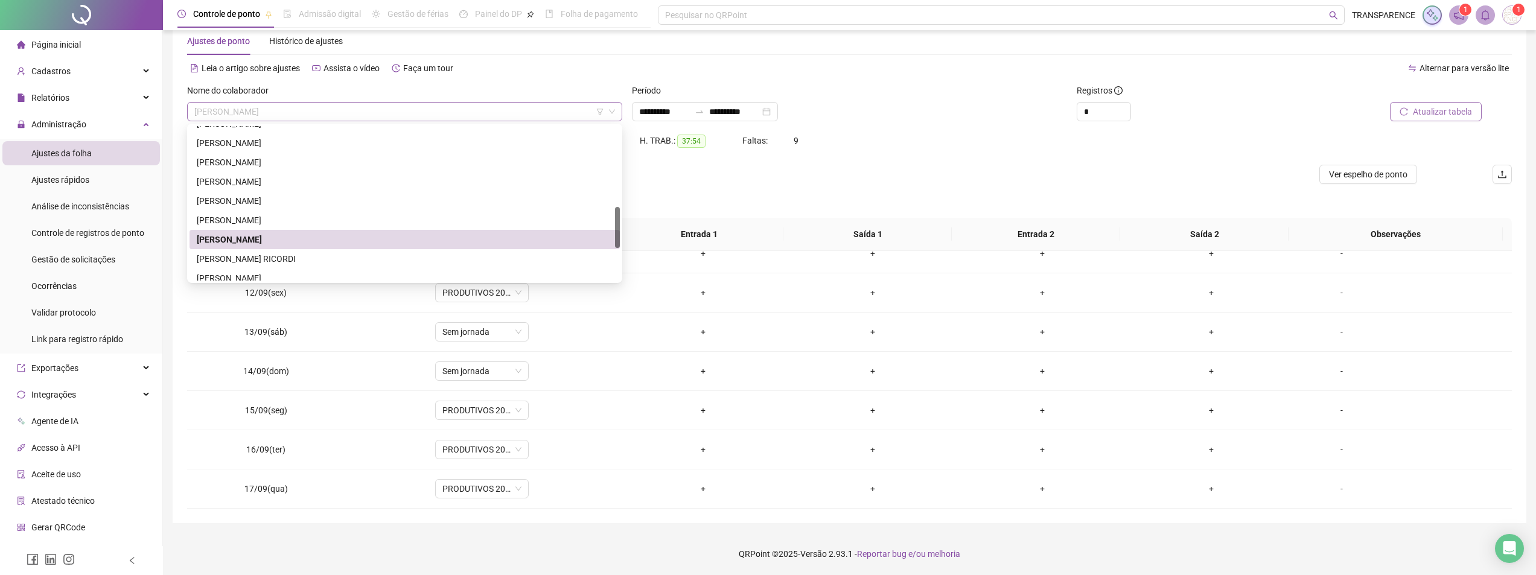
click at [441, 115] on span "[PERSON_NAME]" at bounding box center [404, 112] width 421 height 18
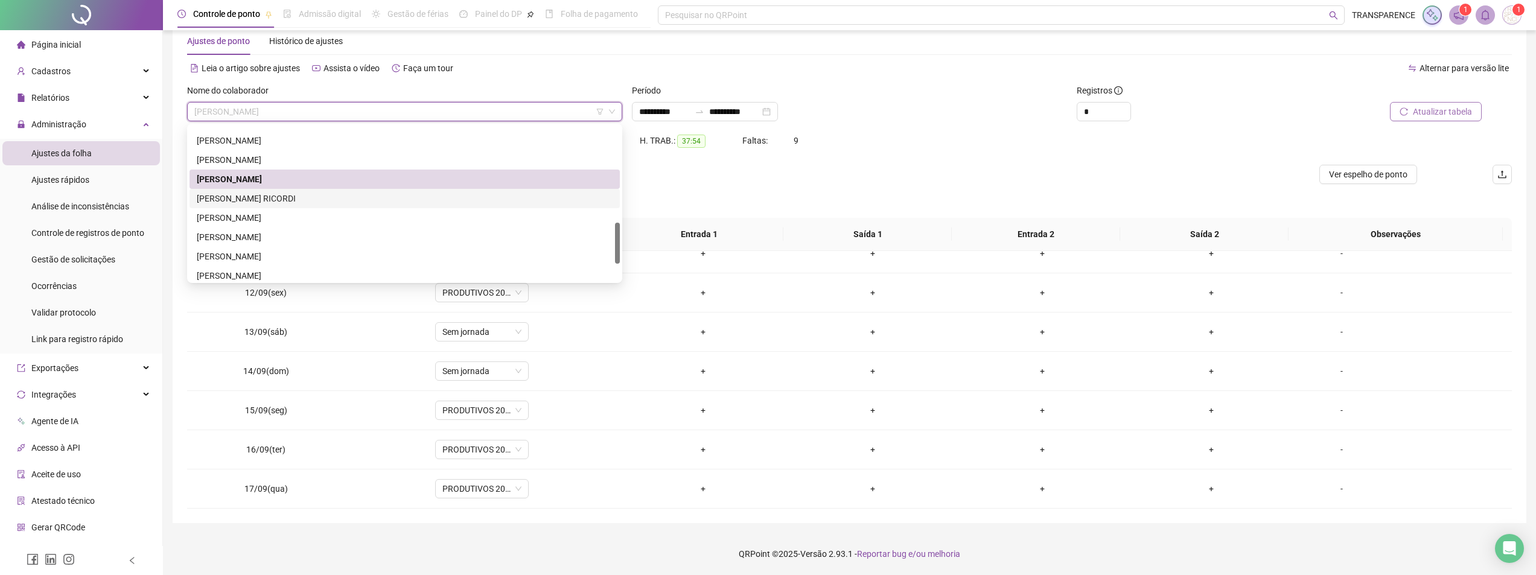
click at [410, 199] on div "[PERSON_NAME] RICORDI" at bounding box center [405, 198] width 416 height 13
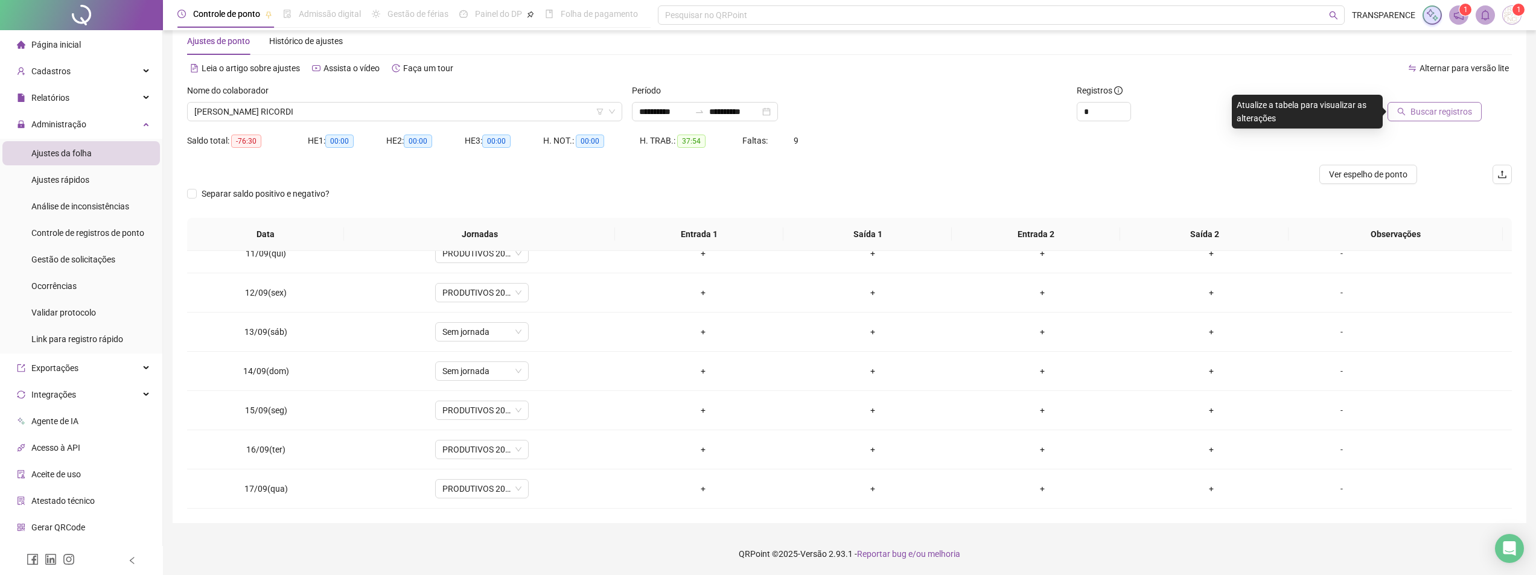
click at [1412, 108] on button "Buscar registros" at bounding box center [1435, 111] width 94 height 19
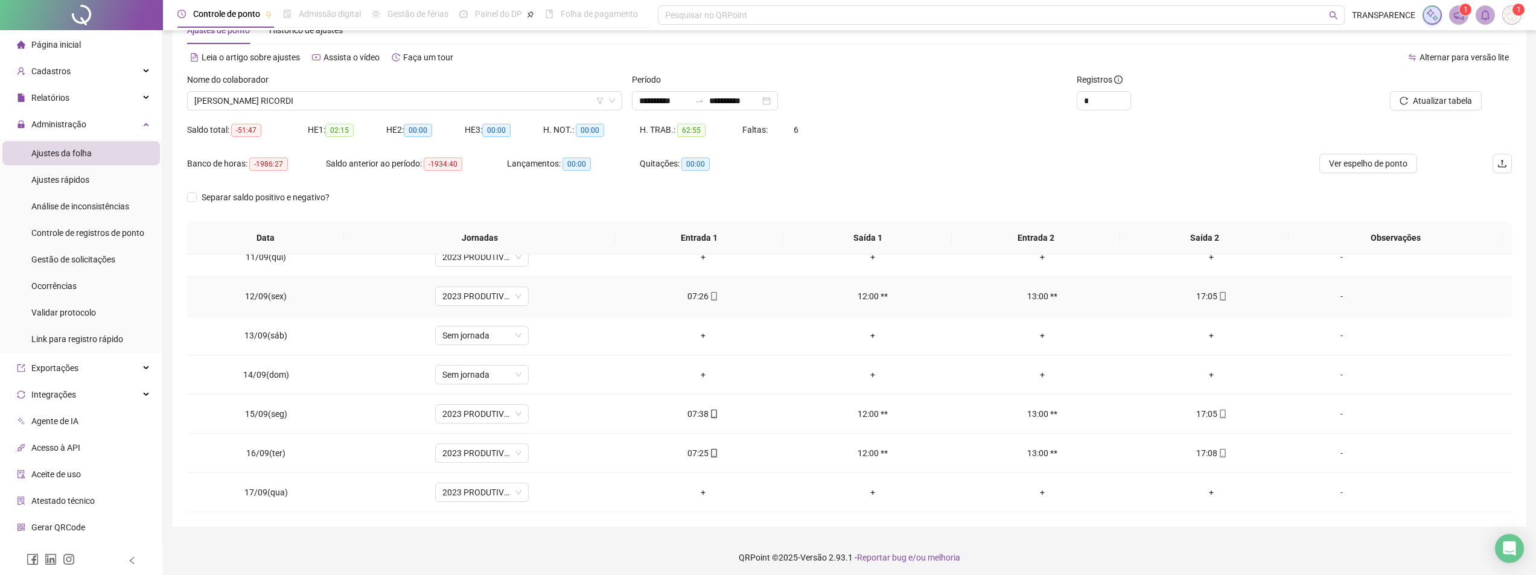
scroll to position [42, 0]
click at [565, 98] on span "[PERSON_NAME] RICORDI" at bounding box center [404, 97] width 421 height 18
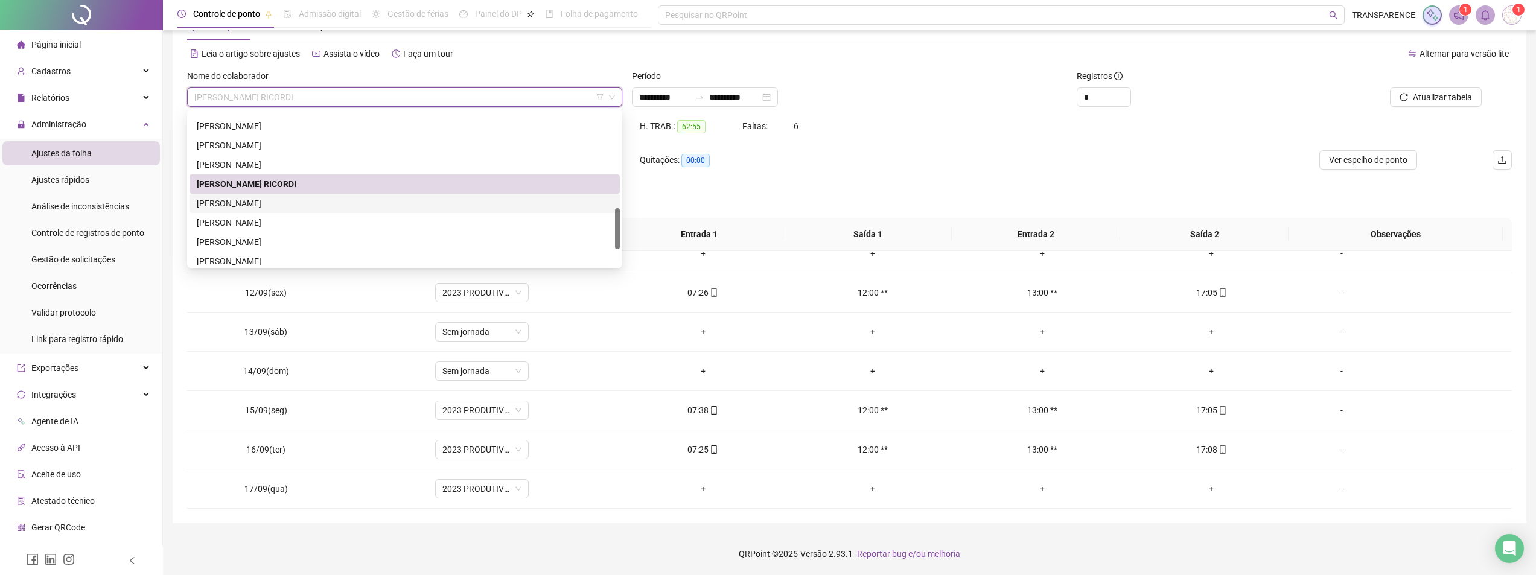
click at [453, 203] on div "[PERSON_NAME]" at bounding box center [405, 203] width 416 height 13
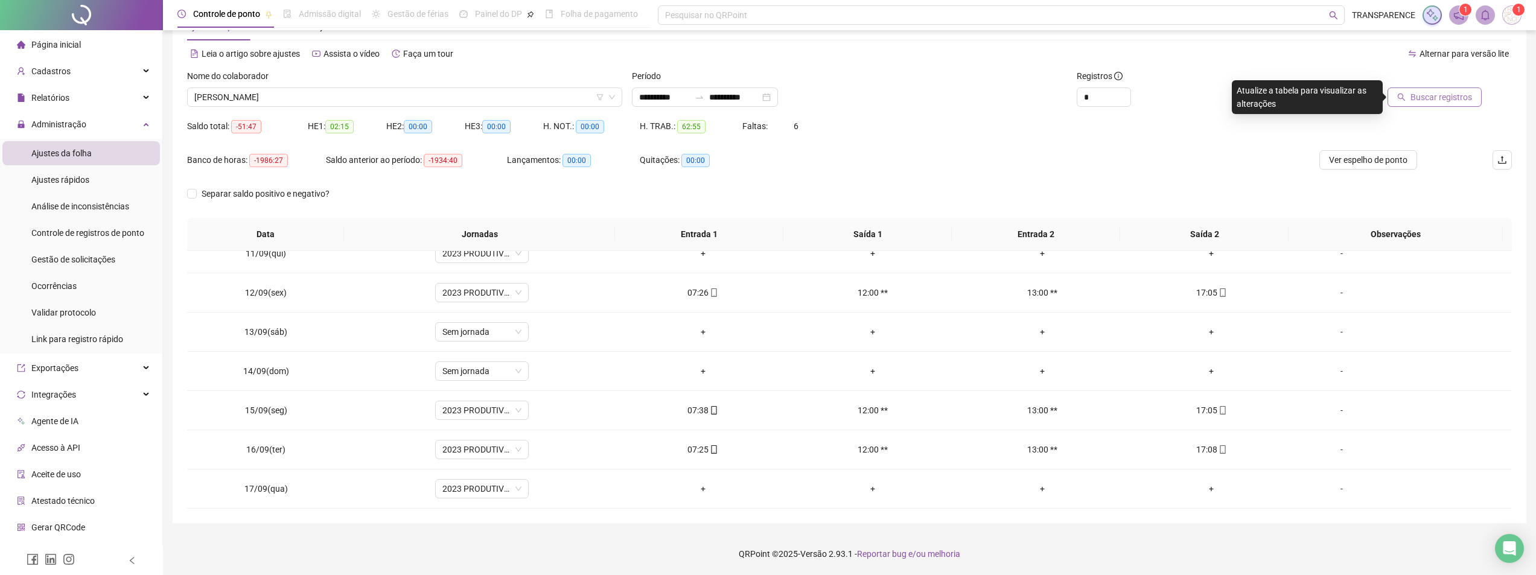
click at [1463, 100] on span "Buscar registros" at bounding box center [1441, 97] width 62 height 13
click at [575, 95] on span "[PERSON_NAME]" at bounding box center [404, 97] width 421 height 18
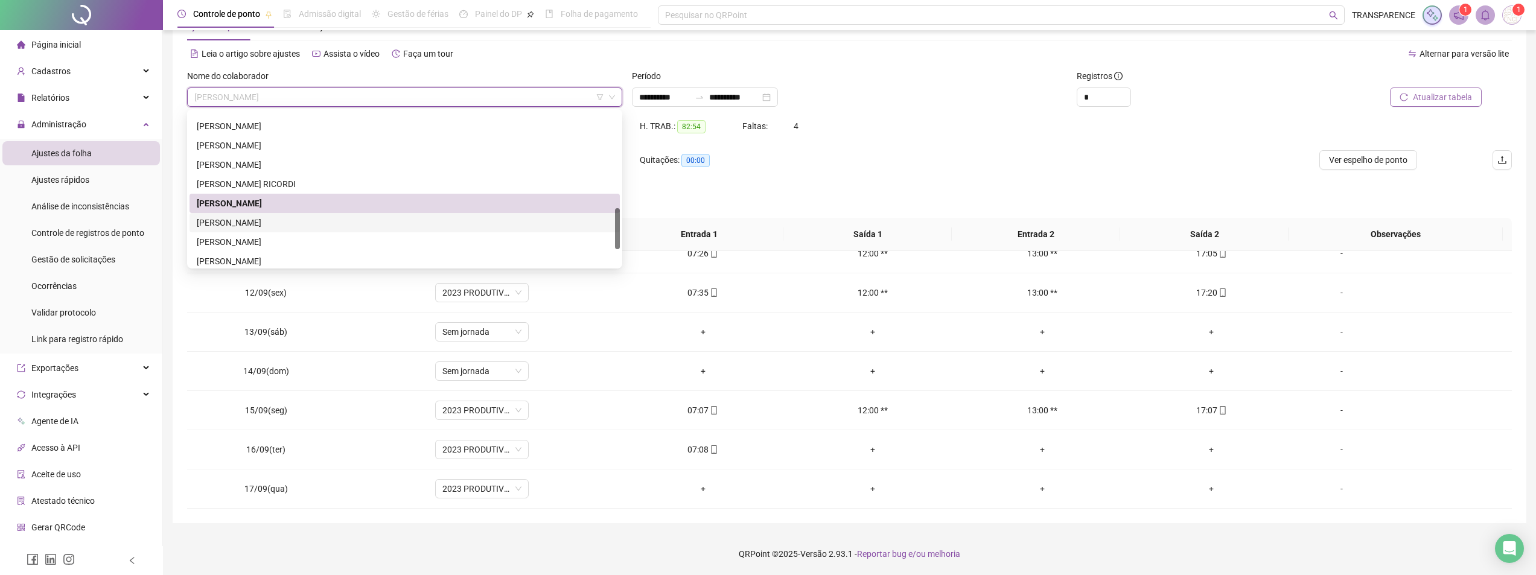
click at [456, 223] on div "[PERSON_NAME]" at bounding box center [405, 222] width 416 height 13
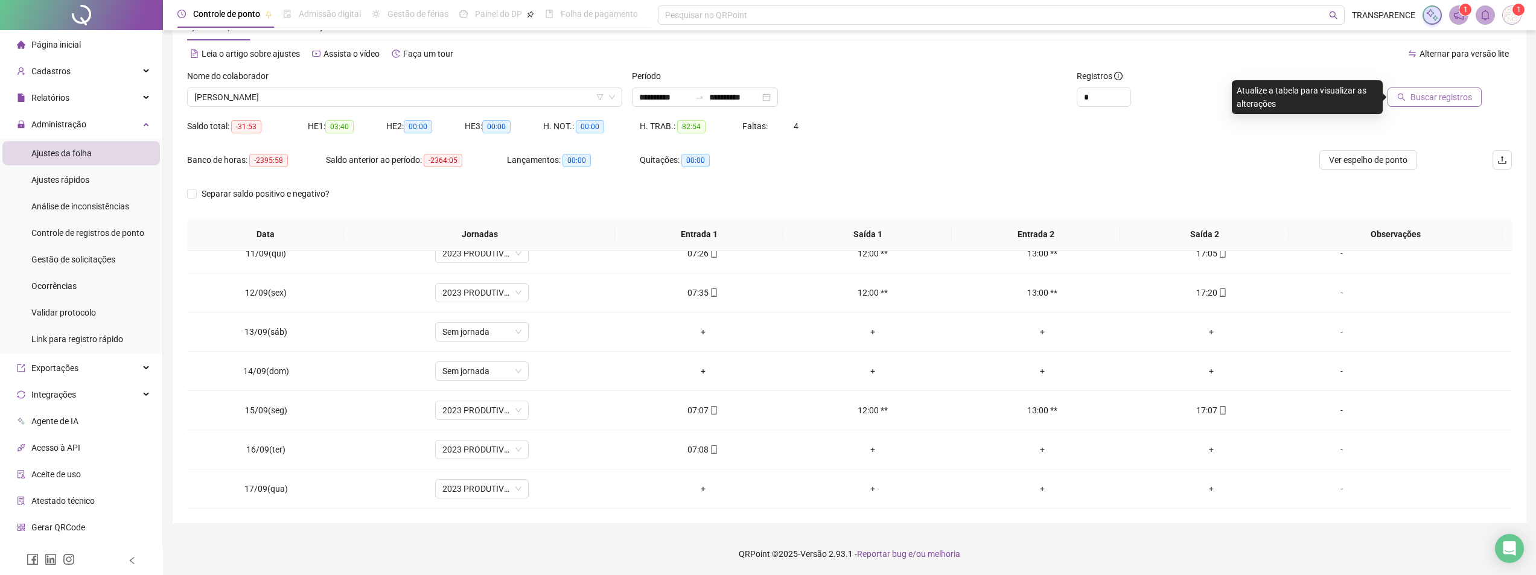
click at [1413, 101] on span "Buscar registros" at bounding box center [1441, 97] width 62 height 13
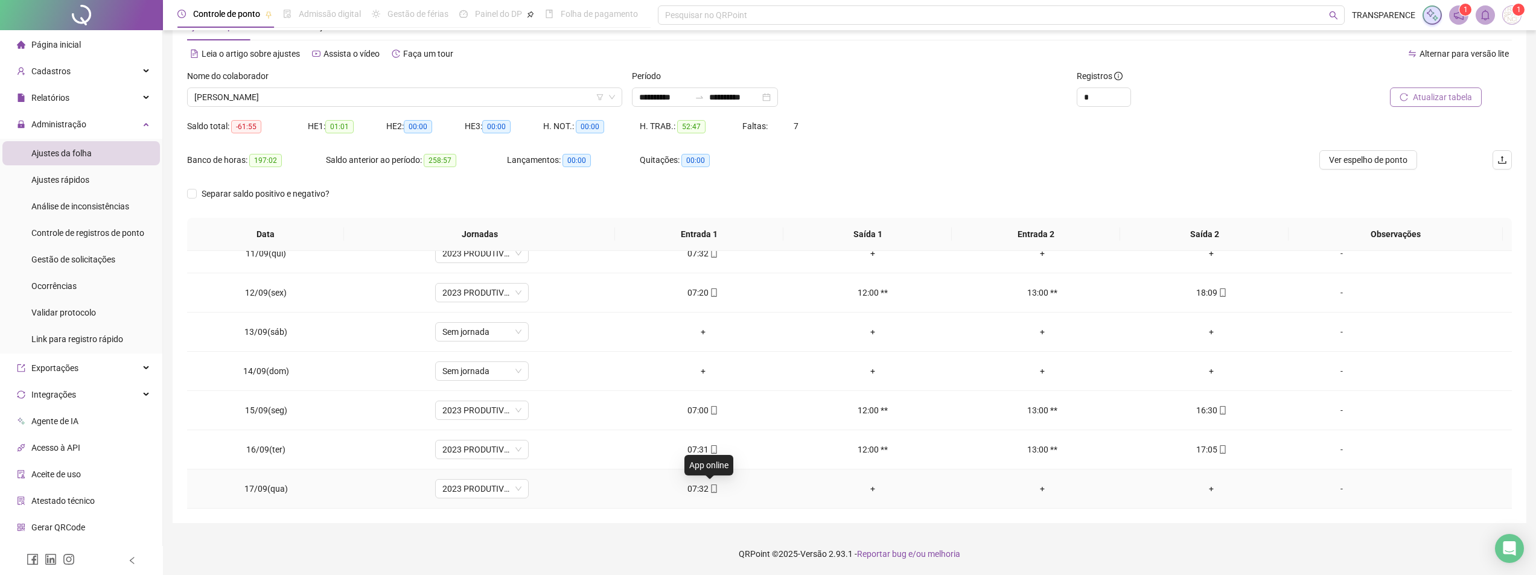
click at [709, 485] on span "mobile" at bounding box center [714, 489] width 10 height 8
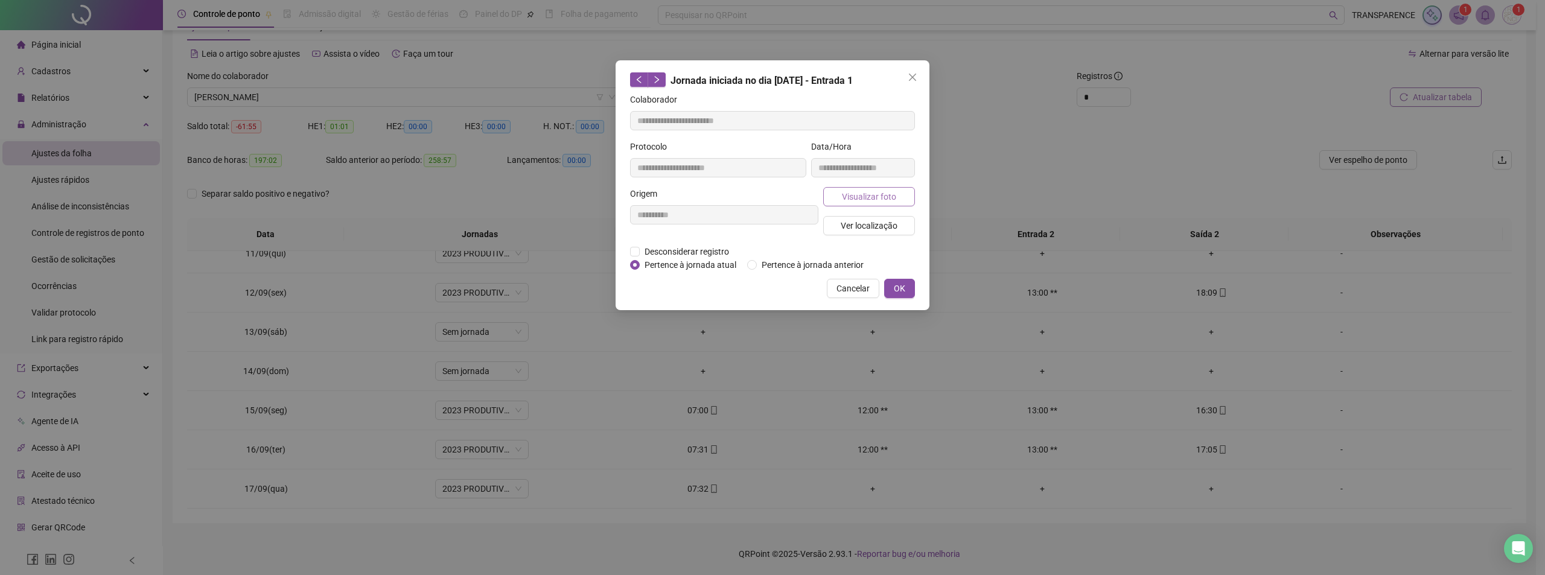
click at [870, 196] on span "Visualizar foto" at bounding box center [869, 196] width 54 height 13
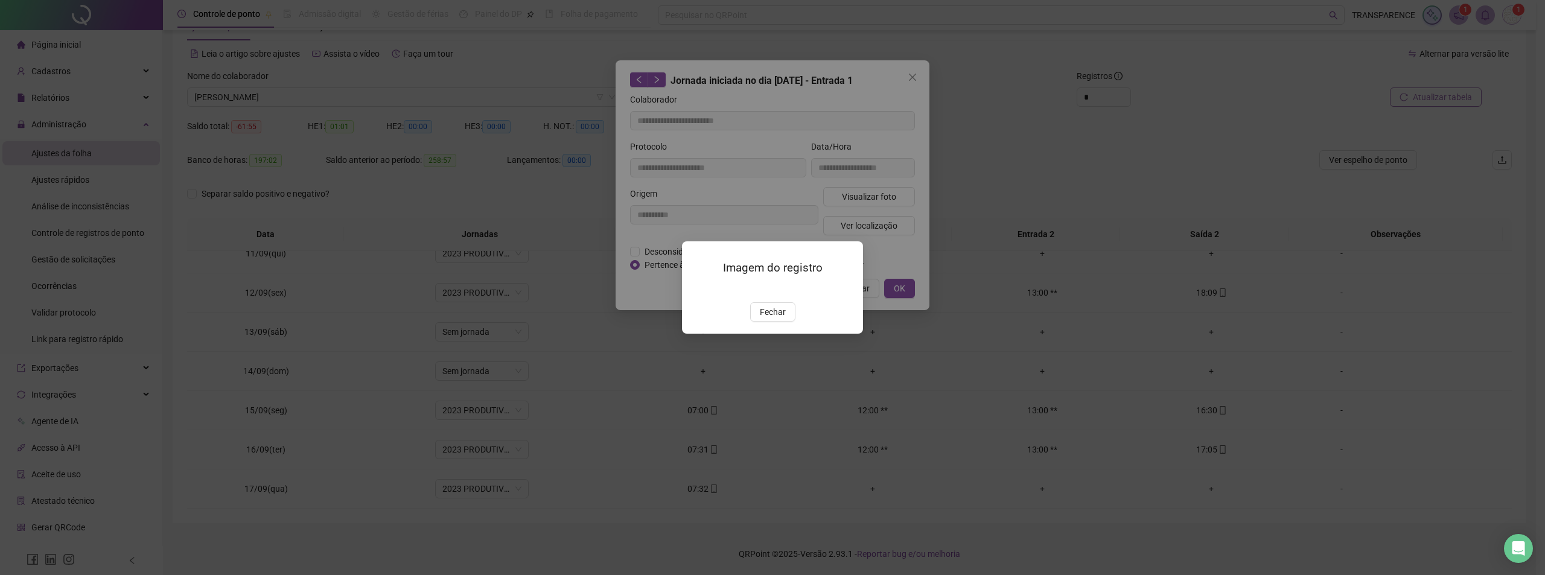
type input "**********"
click at [696, 290] on img at bounding box center [696, 290] width 0 height 0
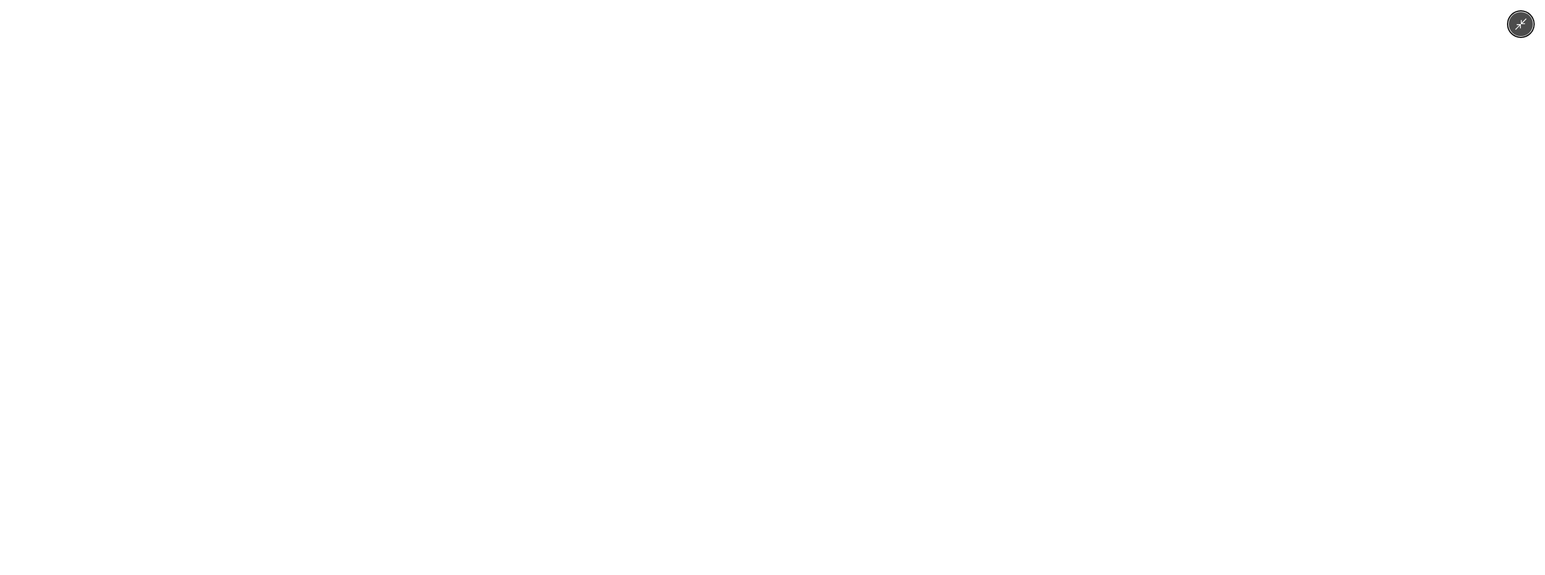
click at [1082, 312] on div at bounding box center [772, 287] width 1545 height 575
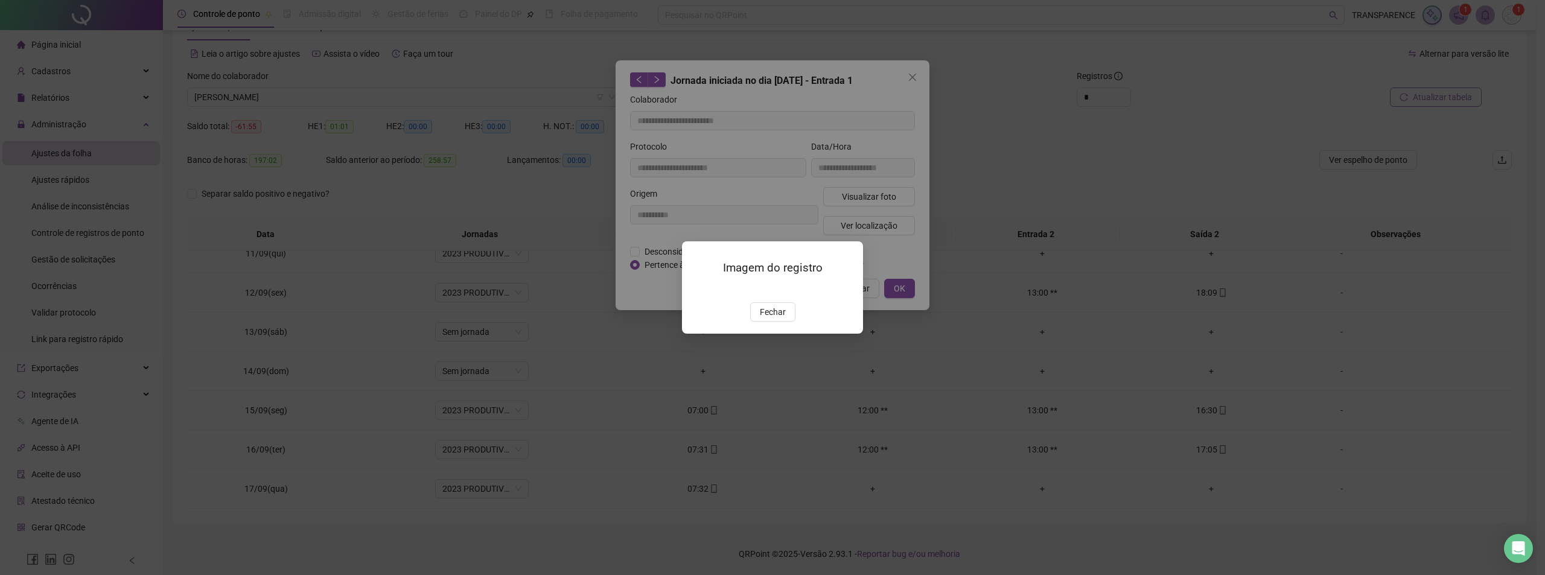
drag, startPoint x: 788, startPoint y: 383, endPoint x: 801, endPoint y: 363, distance: 23.1
click at [788, 322] on button "Fechar" at bounding box center [772, 311] width 45 height 19
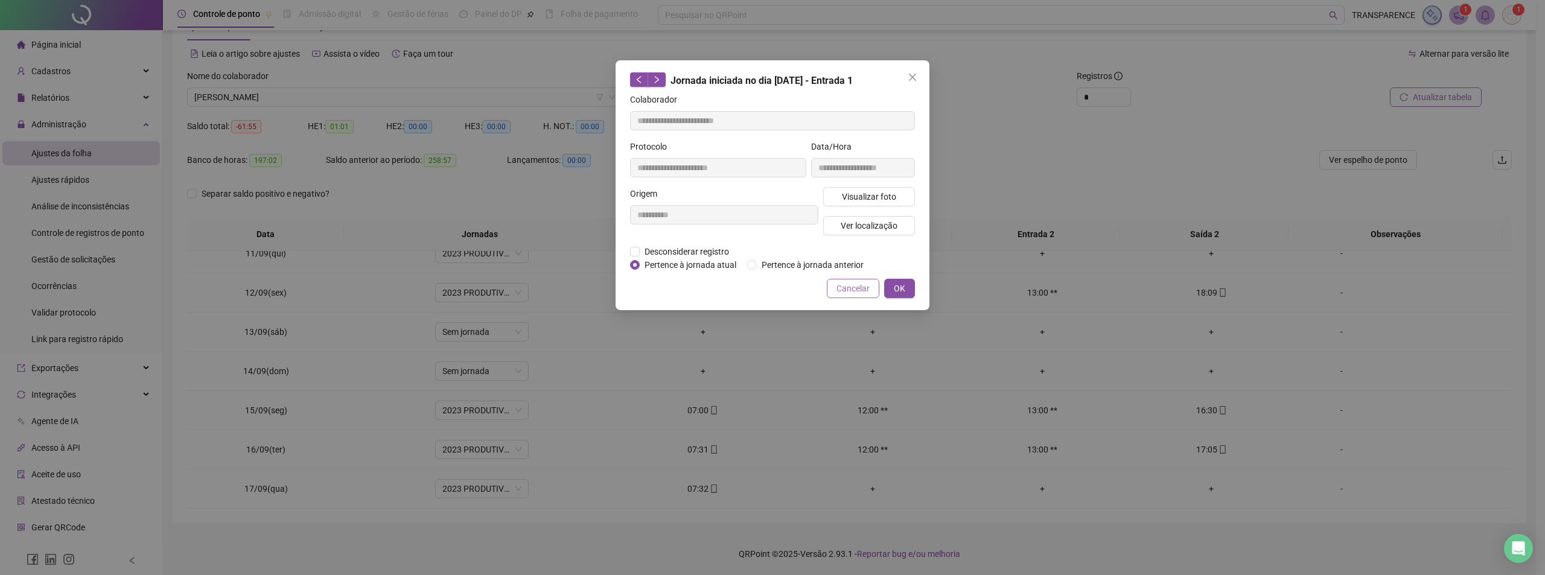
click at [859, 296] on button "Cancelar" at bounding box center [853, 288] width 53 height 19
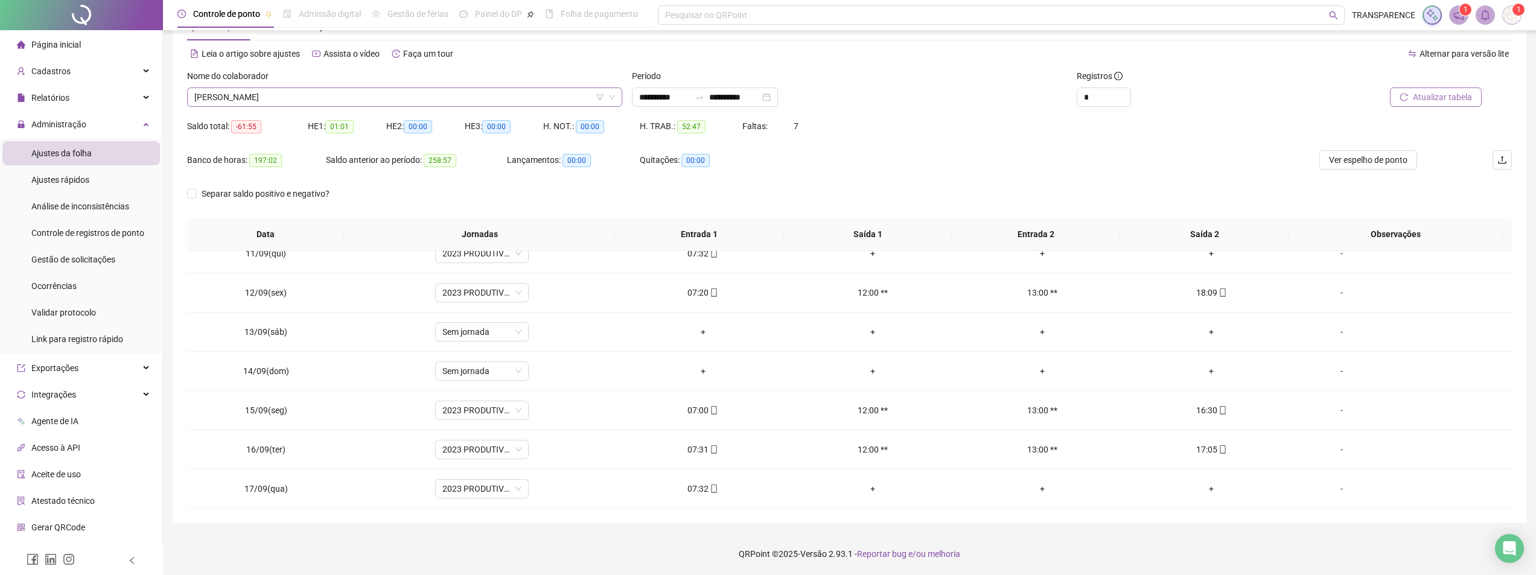
click at [540, 99] on span "[PERSON_NAME]" at bounding box center [404, 97] width 421 height 18
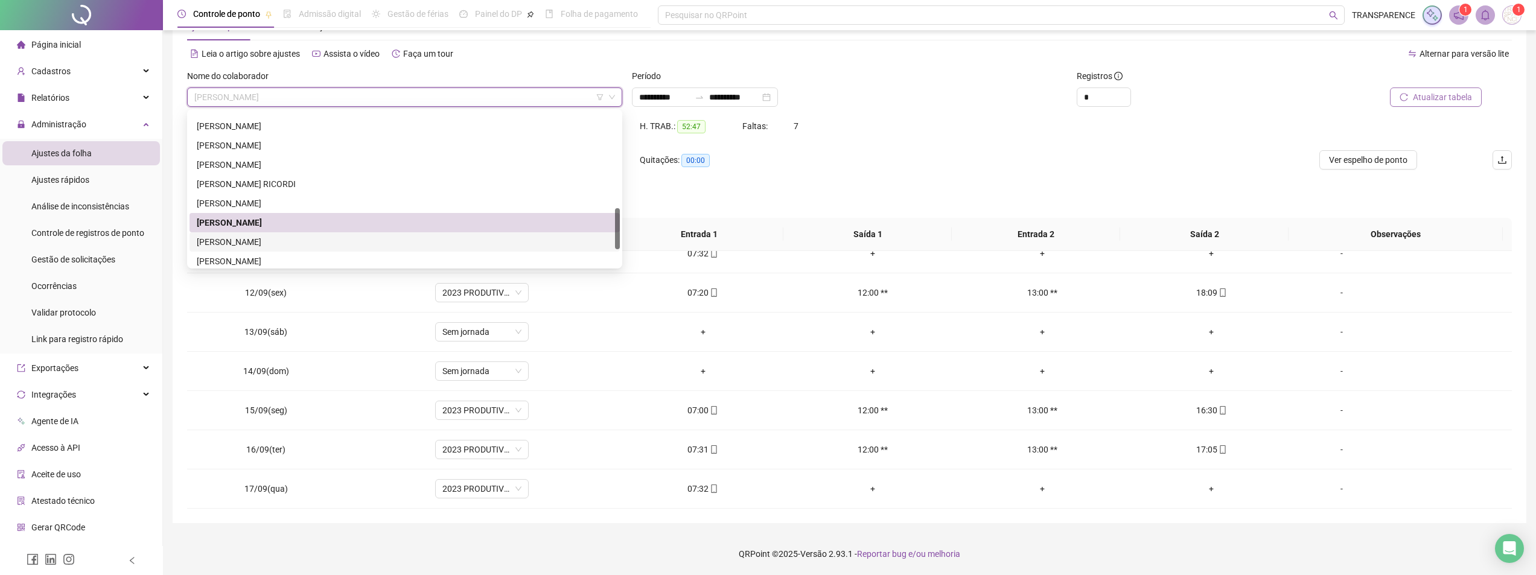
click at [468, 237] on div "[PERSON_NAME]" at bounding box center [405, 241] width 416 height 13
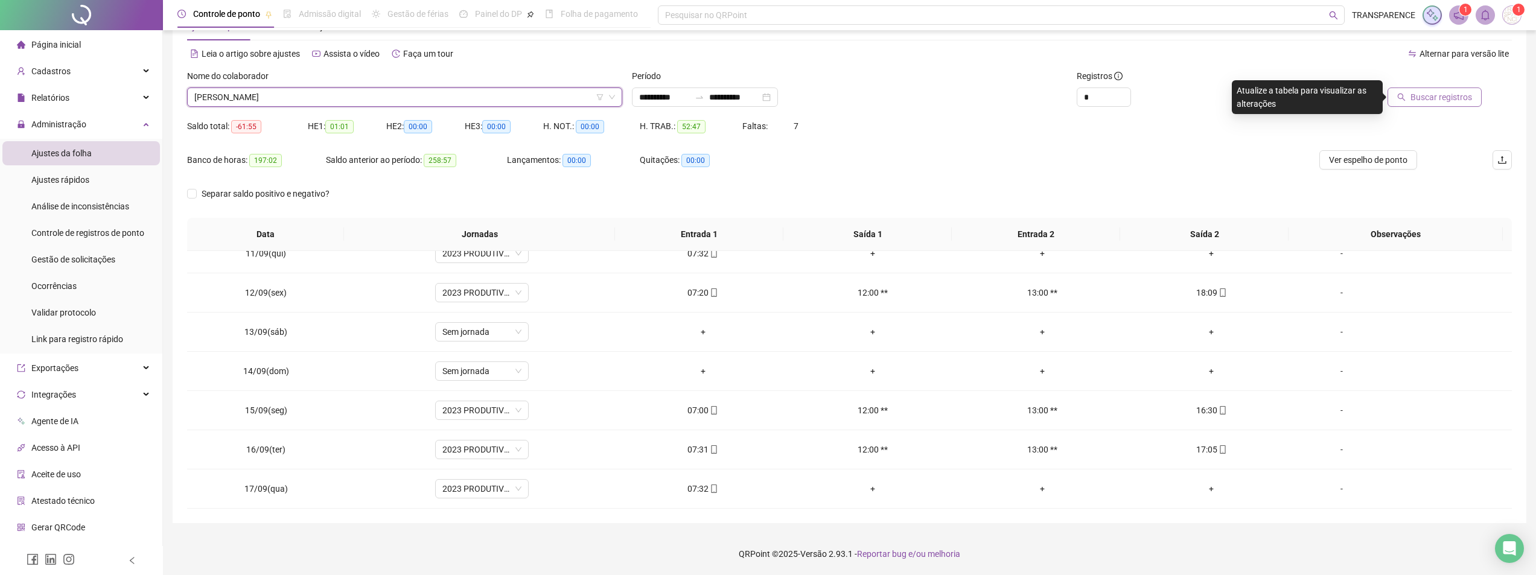
click at [1460, 95] on span "Buscar registros" at bounding box center [1441, 97] width 62 height 13
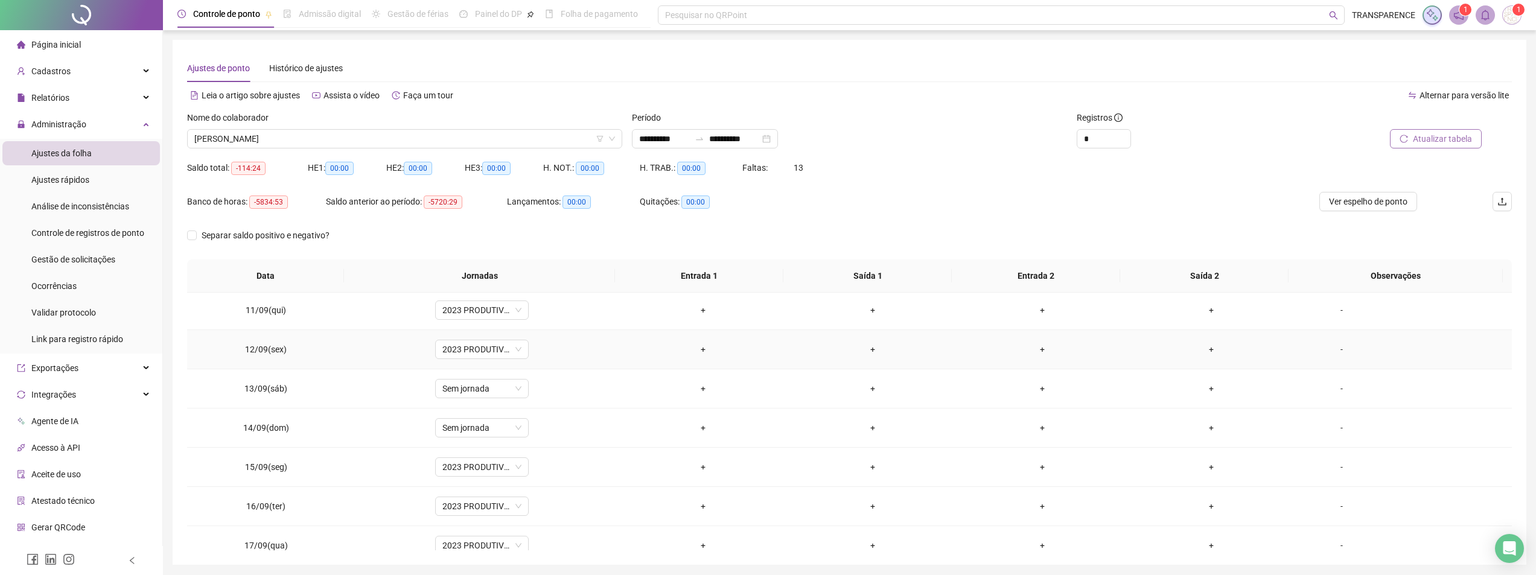
scroll to position [409, 0]
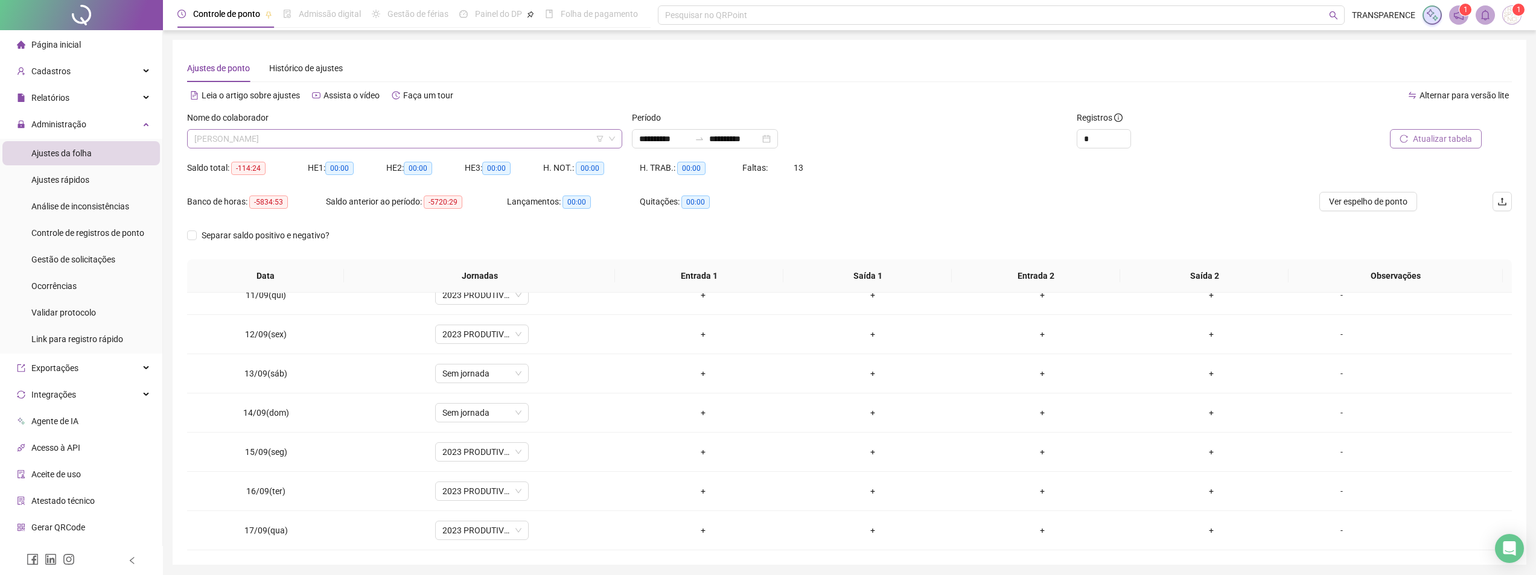
click at [467, 135] on span "[PERSON_NAME]" at bounding box center [404, 139] width 421 height 18
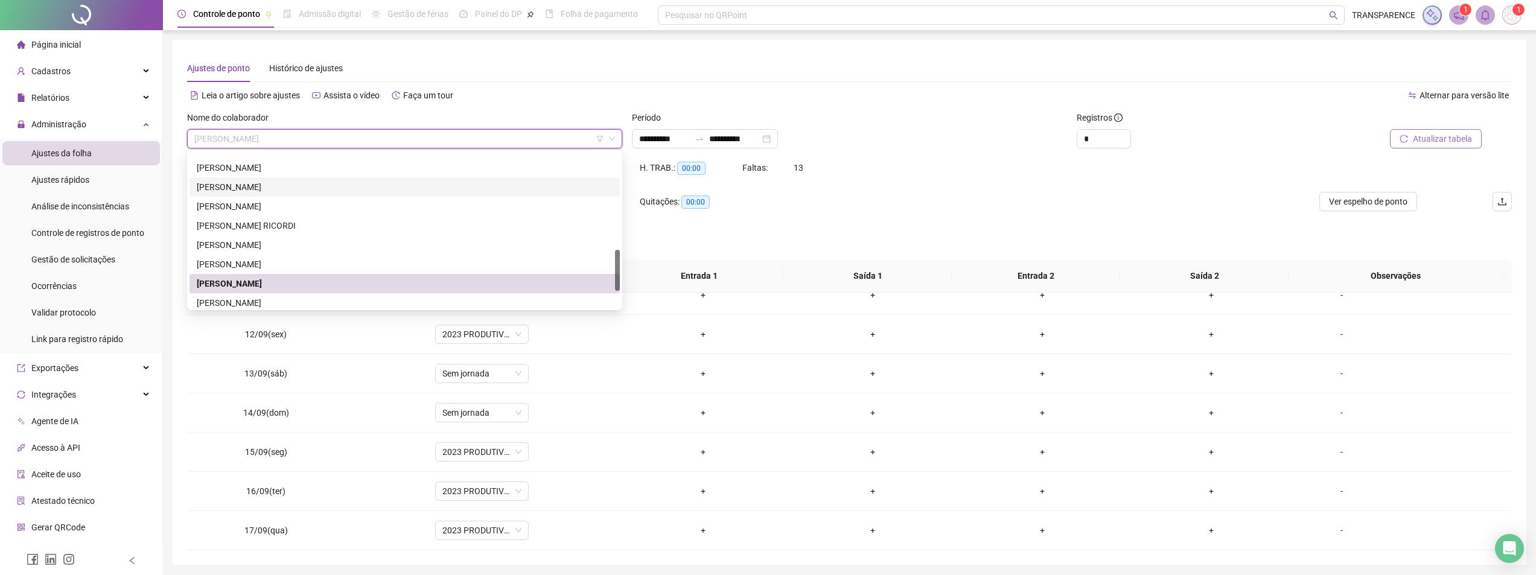
scroll to position [422, 0]
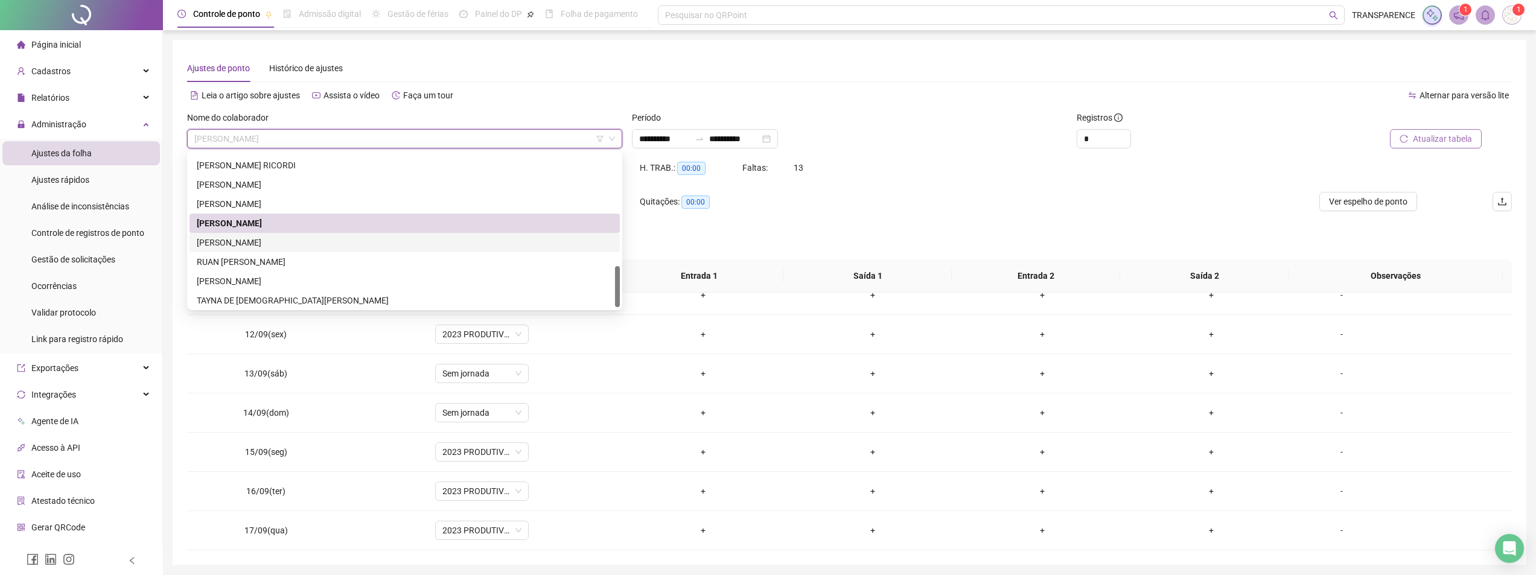
click at [397, 237] on div "[PERSON_NAME]" at bounding box center [405, 242] width 416 height 13
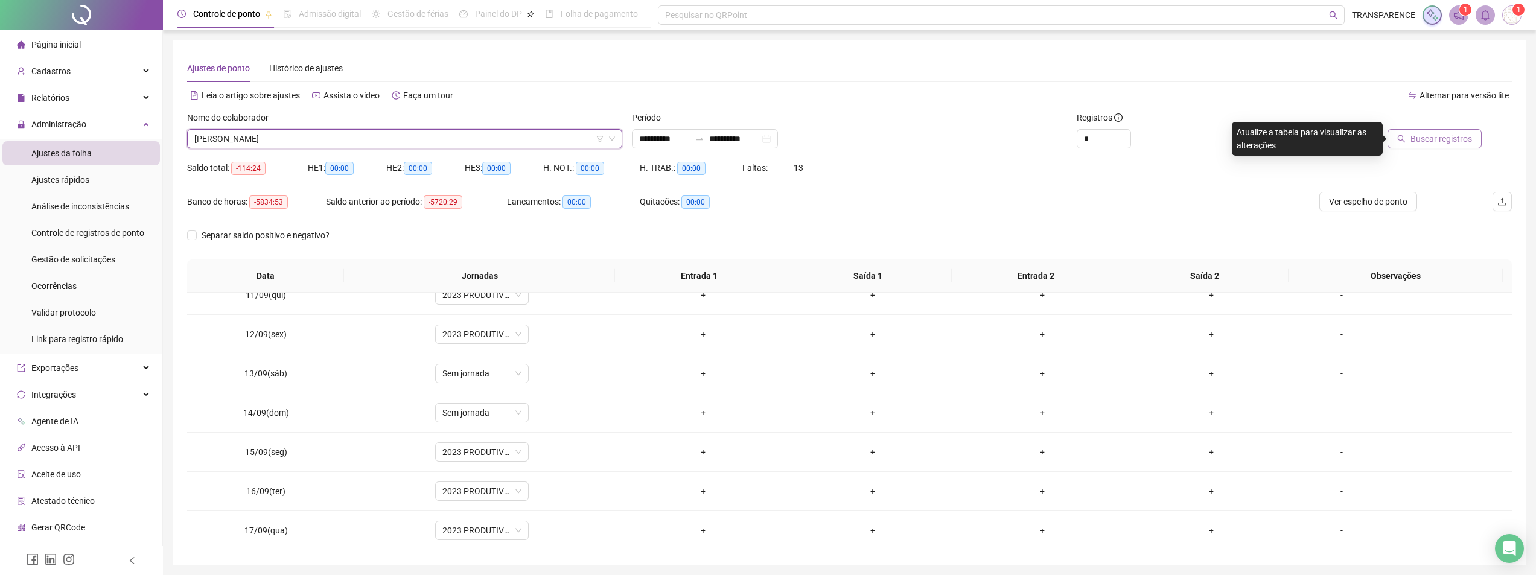
click at [1423, 136] on span "Buscar registros" at bounding box center [1441, 138] width 62 height 13
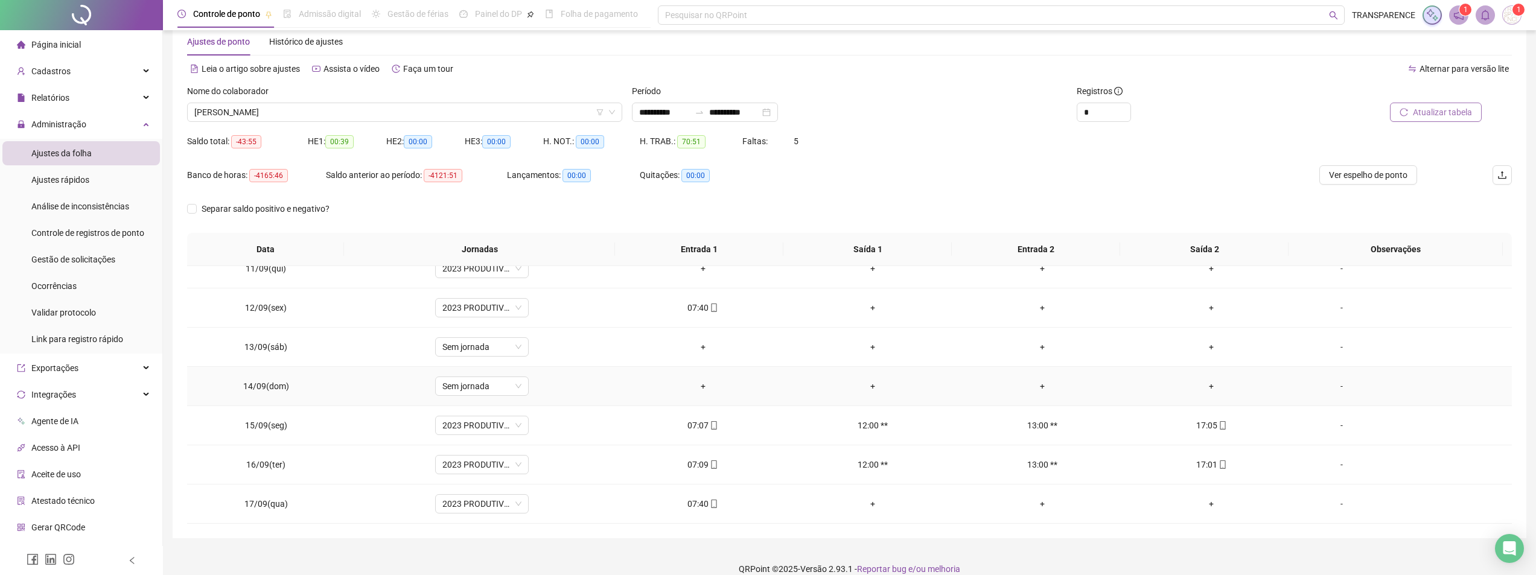
scroll to position [42, 0]
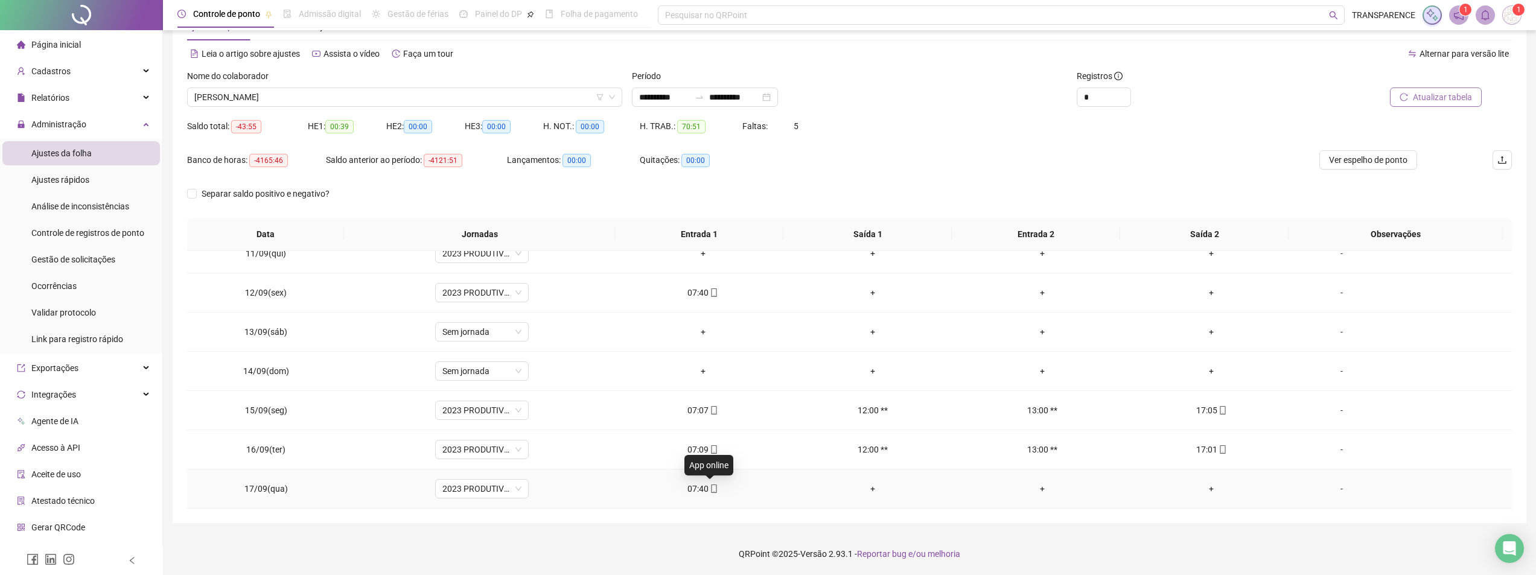
click at [710, 489] on icon "mobile" at bounding box center [714, 489] width 8 height 8
type input "**********"
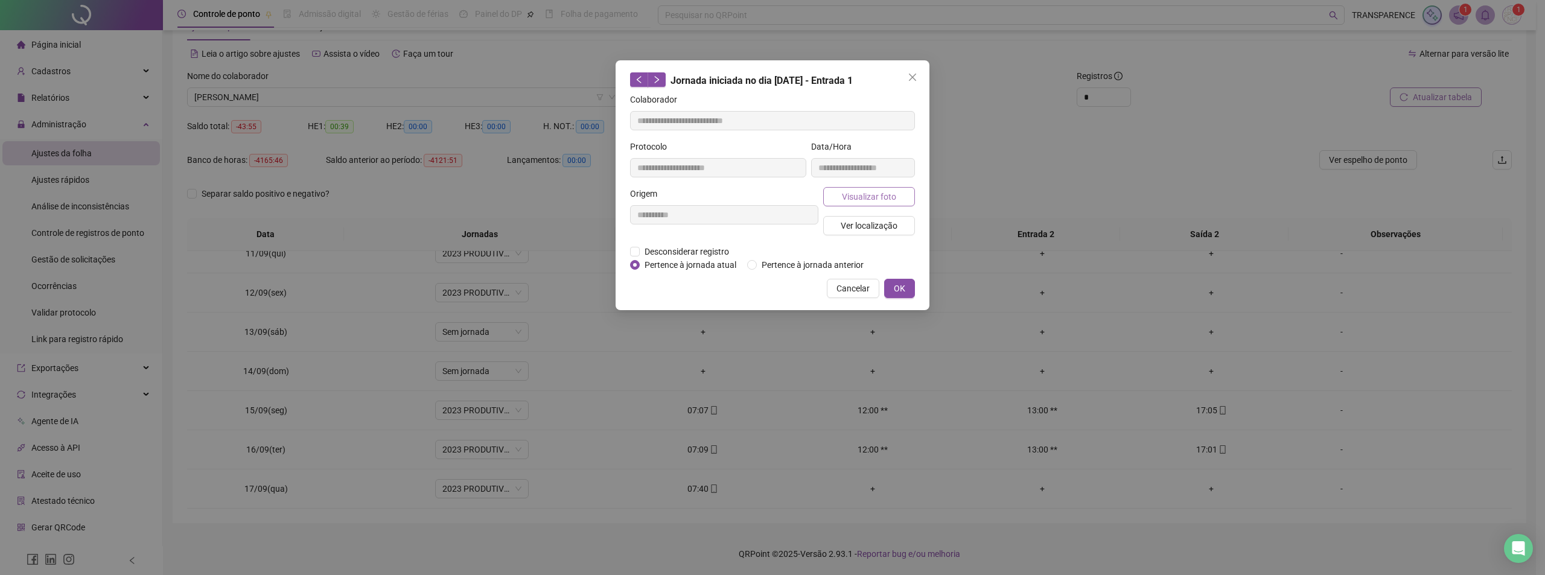
click at [894, 194] on span "Visualizar foto" at bounding box center [869, 196] width 54 height 13
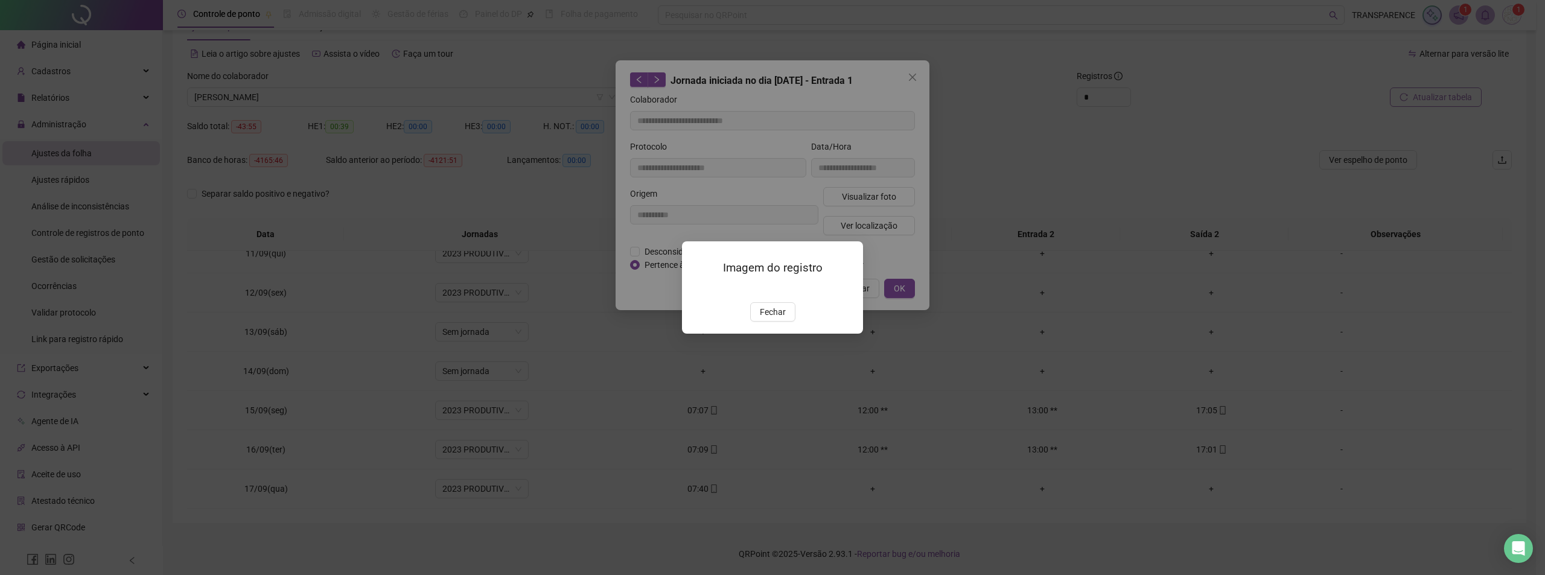
click at [696, 290] on img at bounding box center [696, 290] width 0 height 0
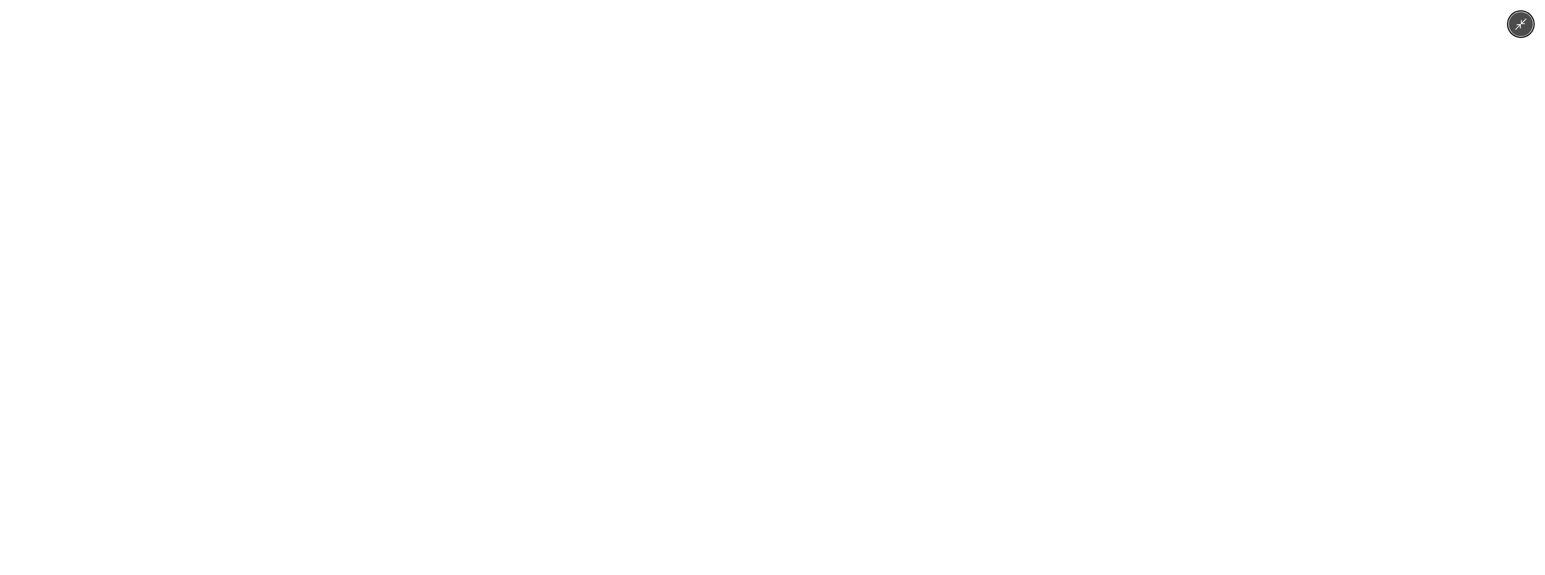
click at [1347, 197] on div at bounding box center [772, 287] width 1545 height 575
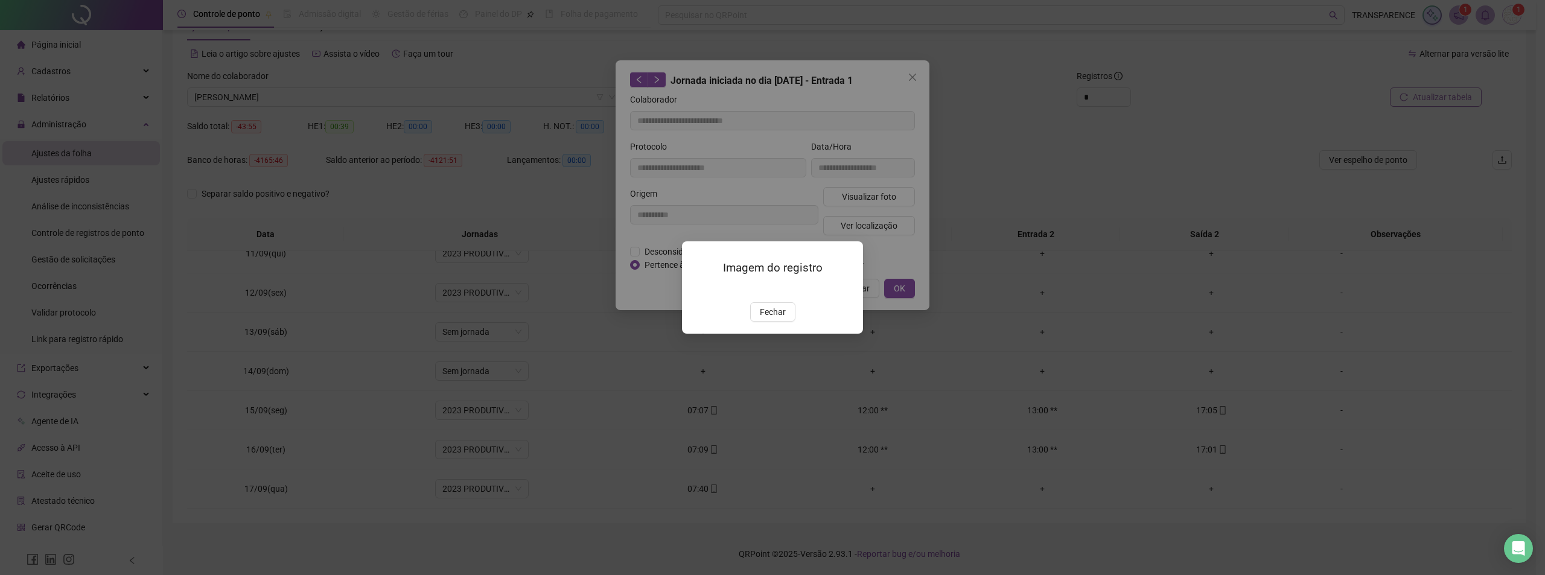
click at [780, 319] on span "Fechar" at bounding box center [773, 311] width 26 height 13
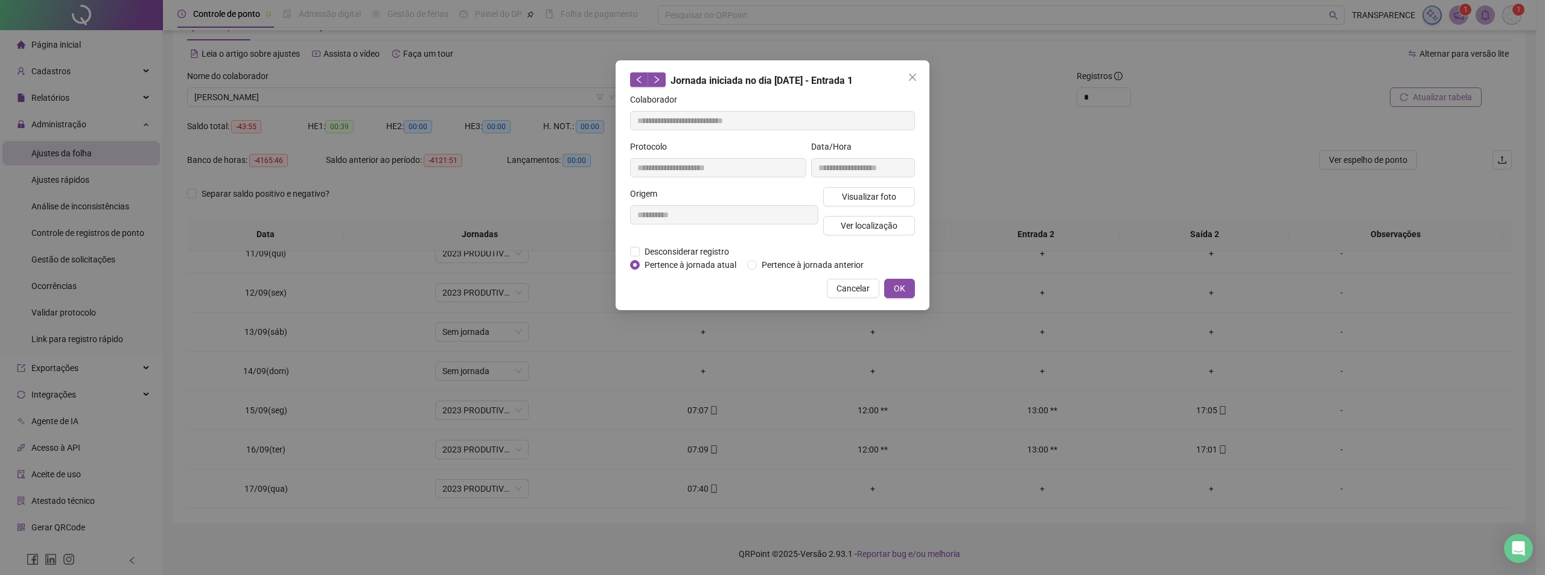
click at [912, 72] on button "Close" at bounding box center [912, 77] width 19 height 19
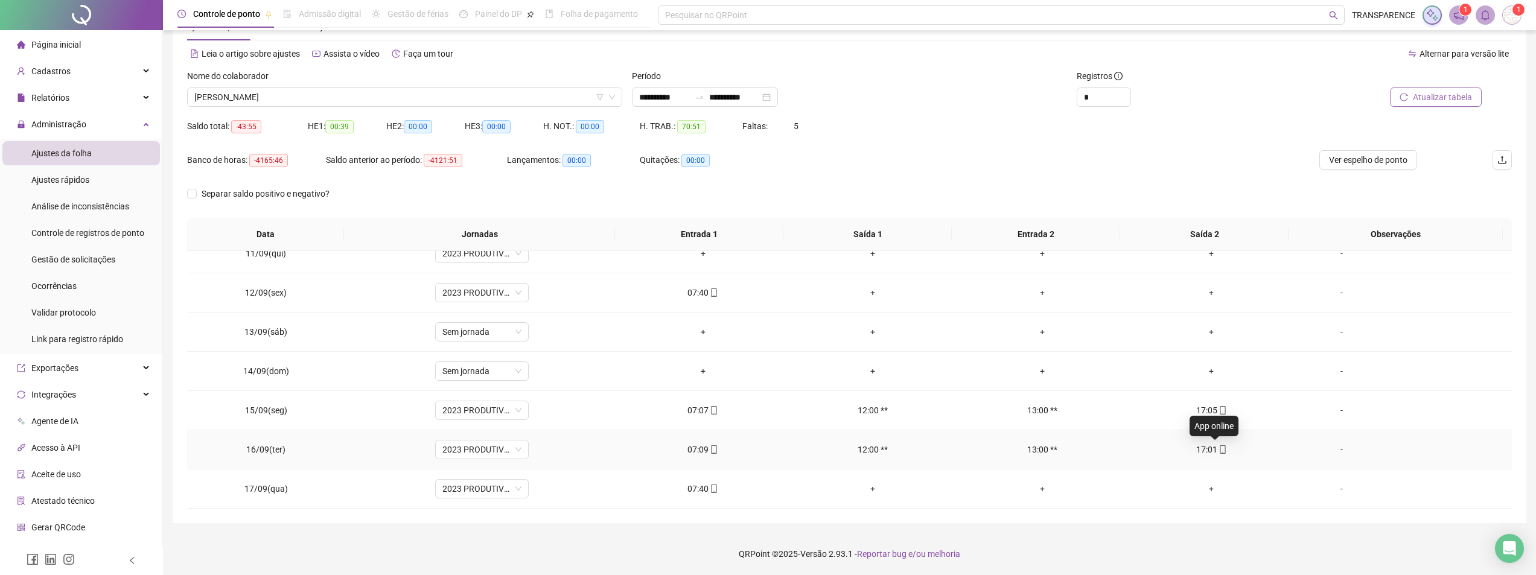
click at [1219, 447] on icon "mobile" at bounding box center [1223, 449] width 8 height 8
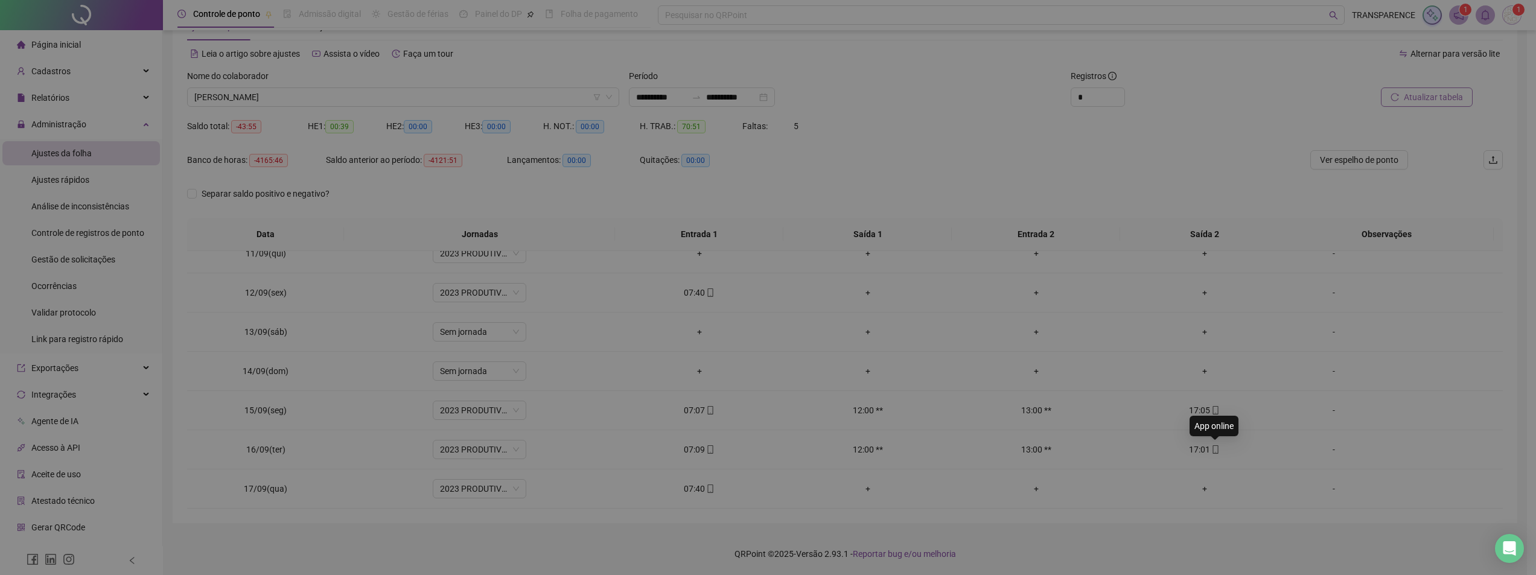
type input "**********"
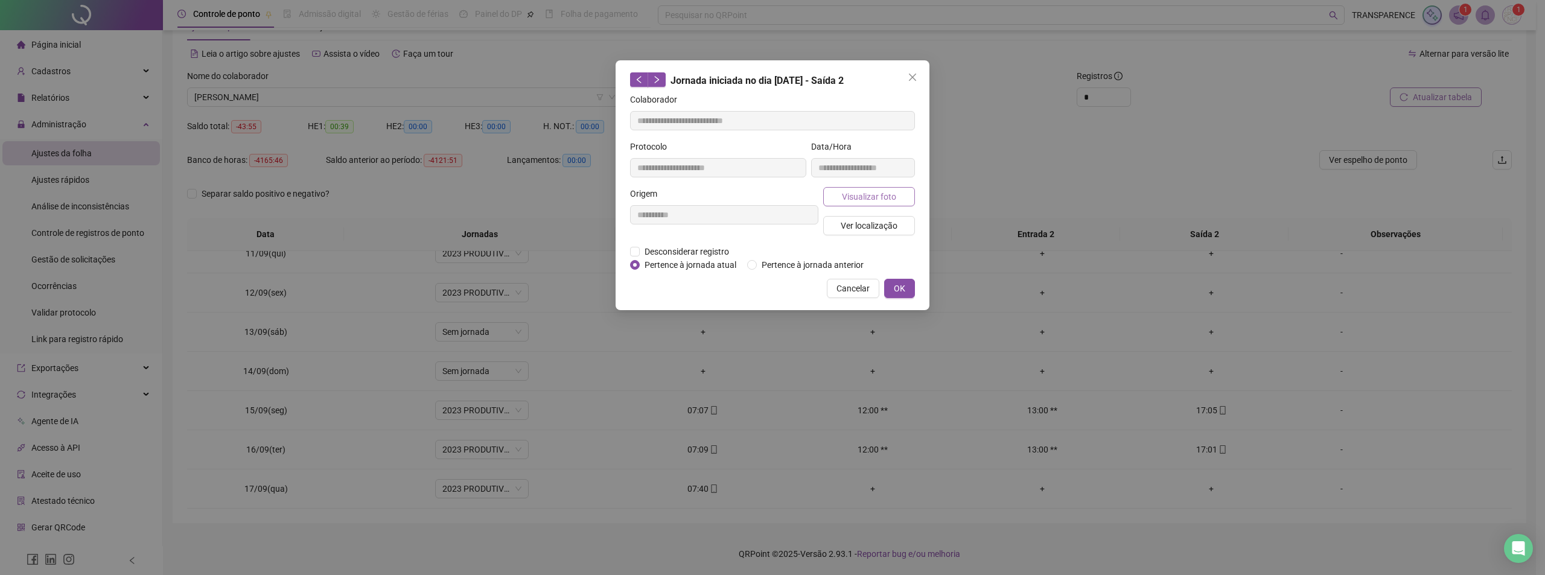
click at [882, 194] on span "Visualizar foto" at bounding box center [869, 196] width 54 height 13
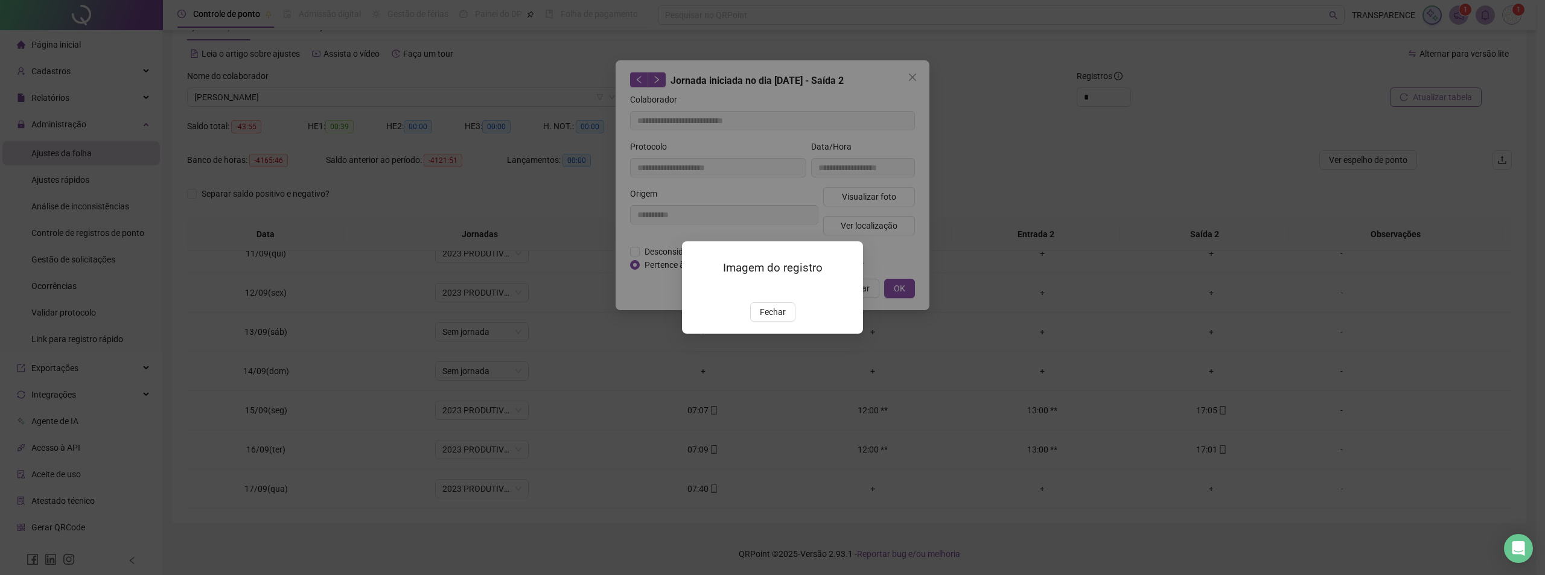
click at [696, 290] on img at bounding box center [696, 290] width 0 height 0
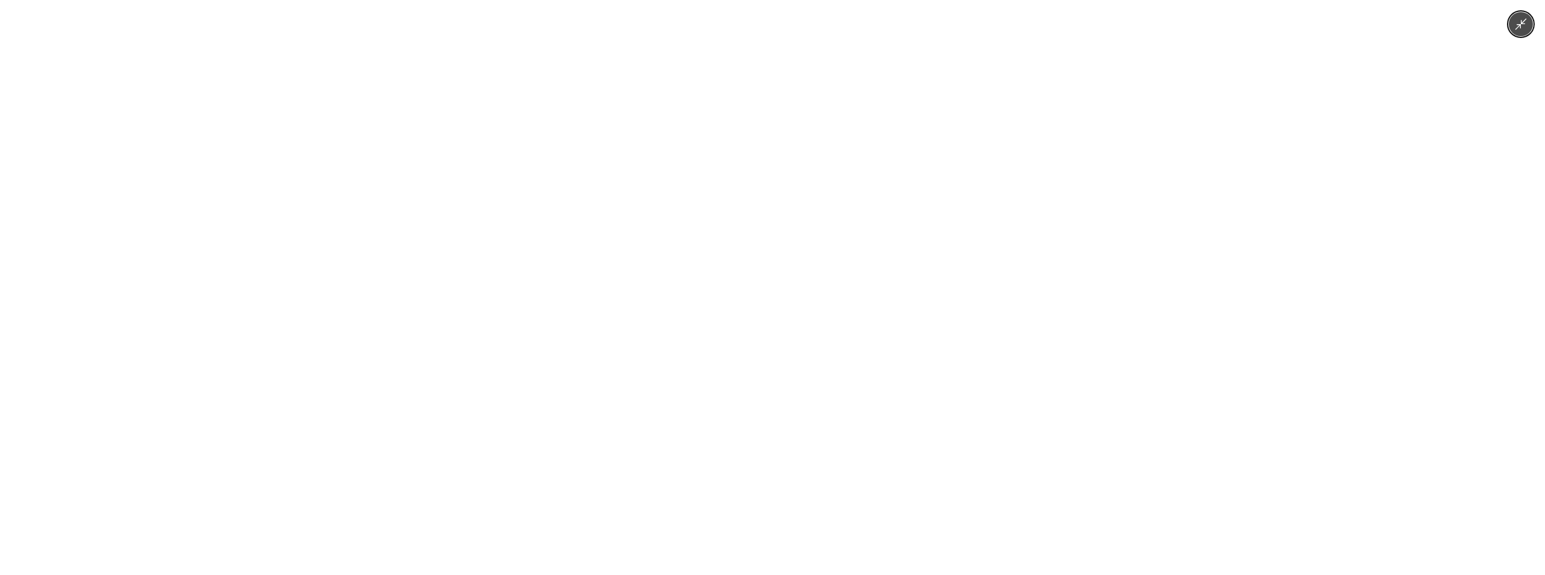
click at [779, 336] on img at bounding box center [773, 287] width 432 height 575
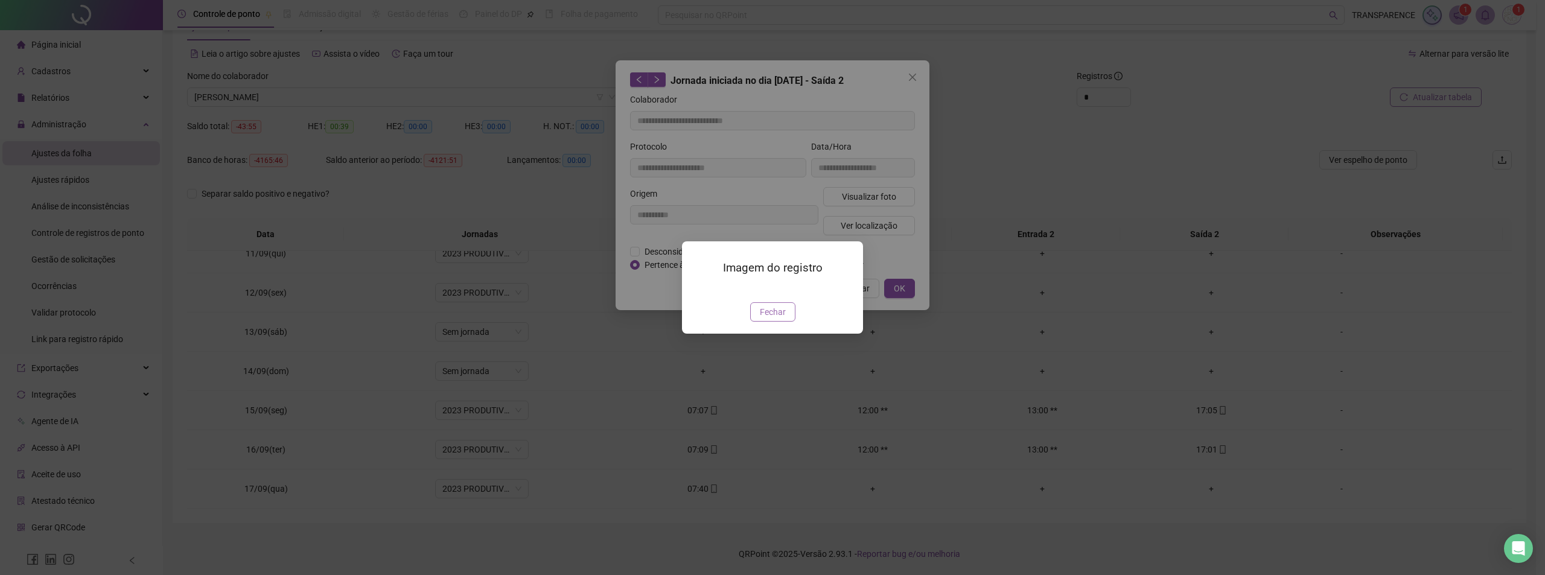
click at [786, 322] on button "Fechar" at bounding box center [772, 311] width 45 height 19
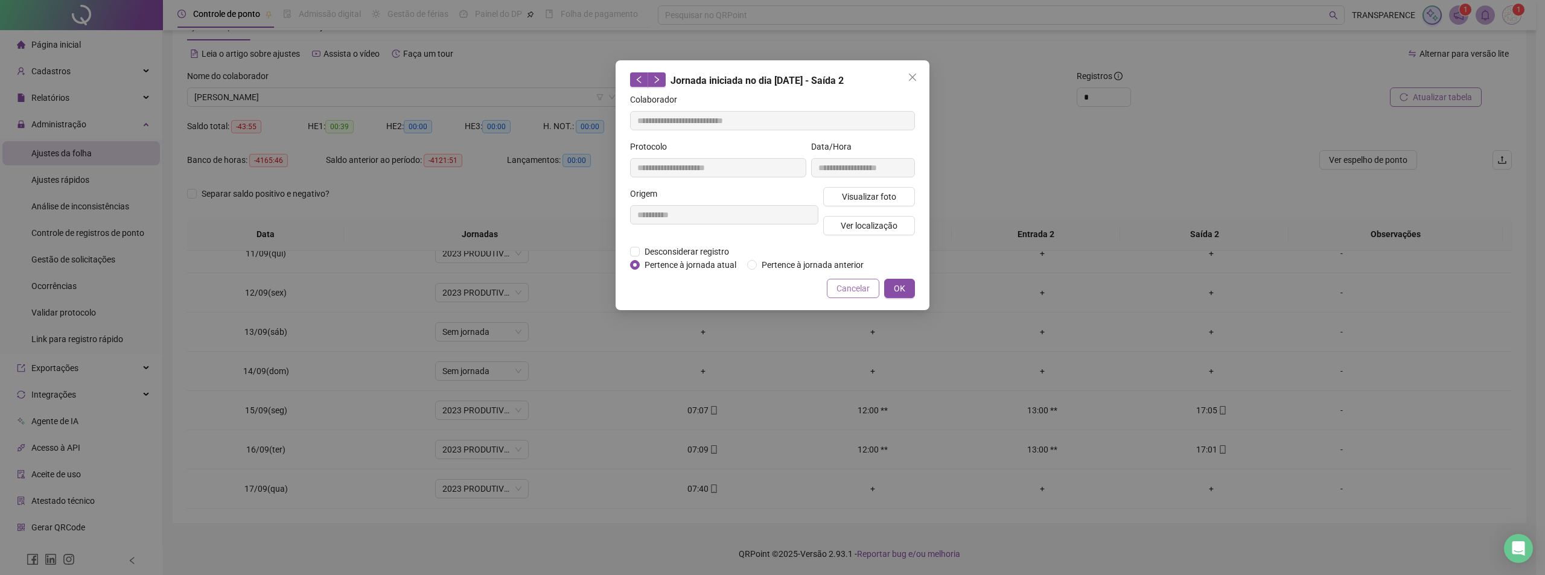
click at [862, 284] on span "Cancelar" at bounding box center [852, 288] width 33 height 13
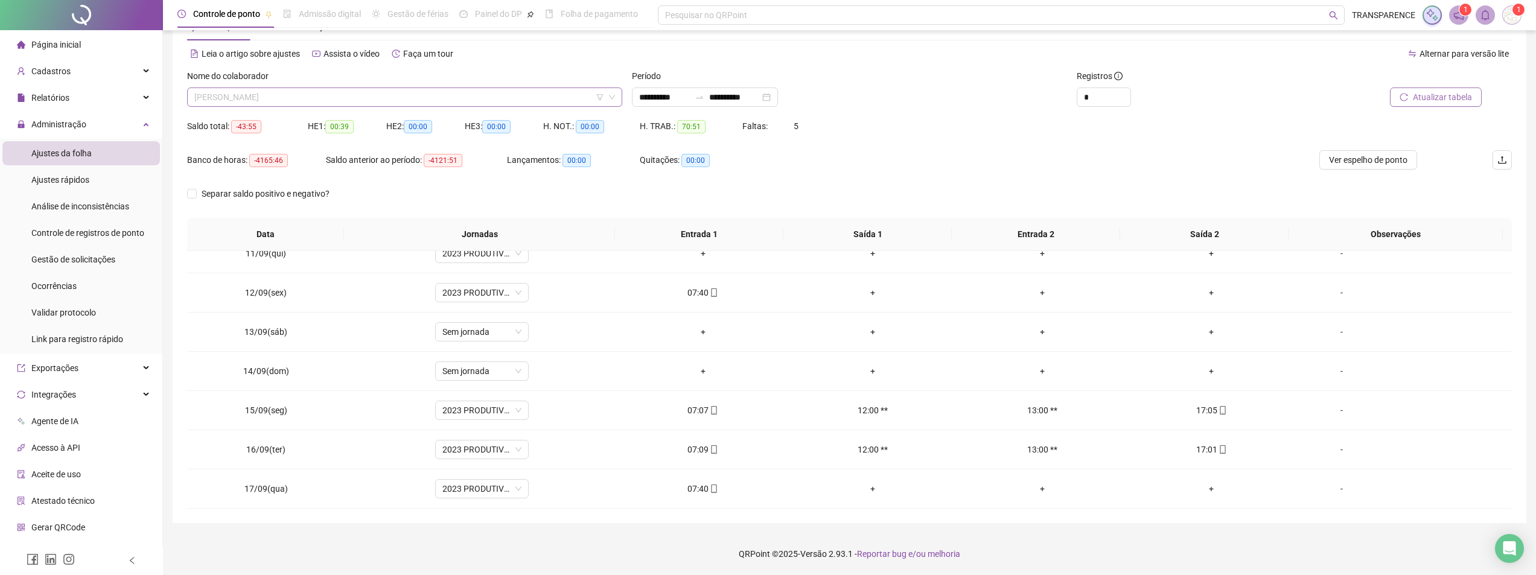
click at [524, 99] on span "[PERSON_NAME]" at bounding box center [404, 97] width 421 height 18
